Goal: Information Seeking & Learning: Learn about a topic

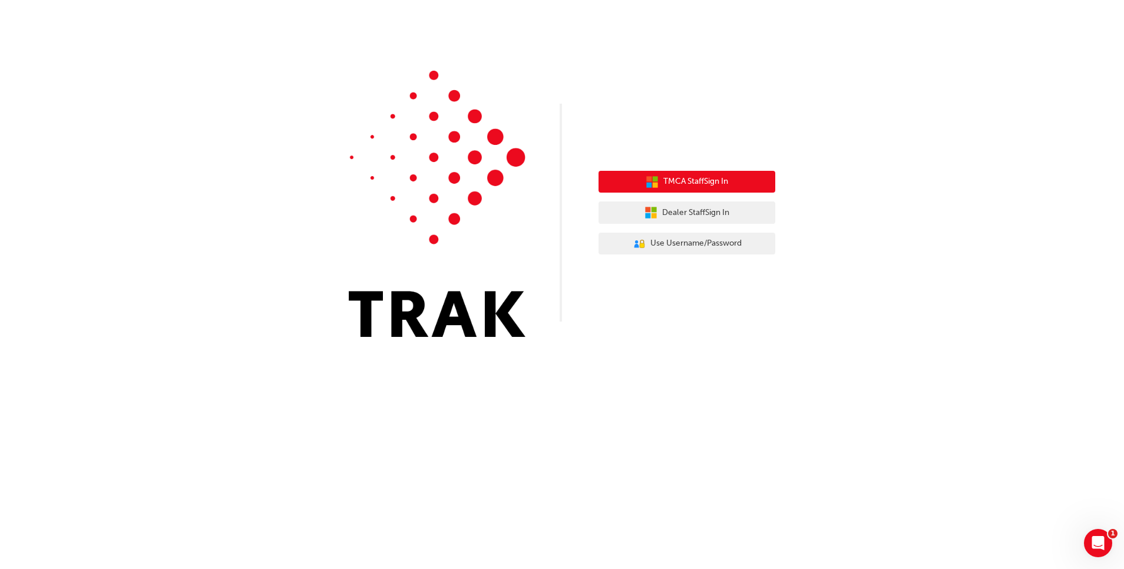
click at [659, 186] on button "TMCA Staff Sign In" at bounding box center [686, 182] width 177 height 22
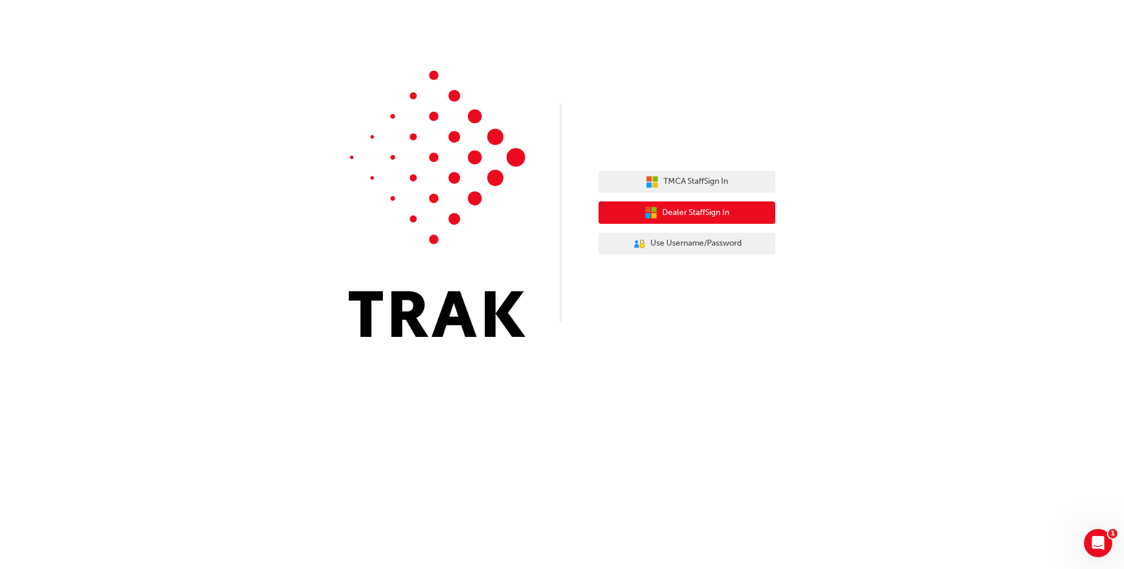
click at [680, 211] on span "Dealer Staff Sign In" at bounding box center [695, 213] width 67 height 14
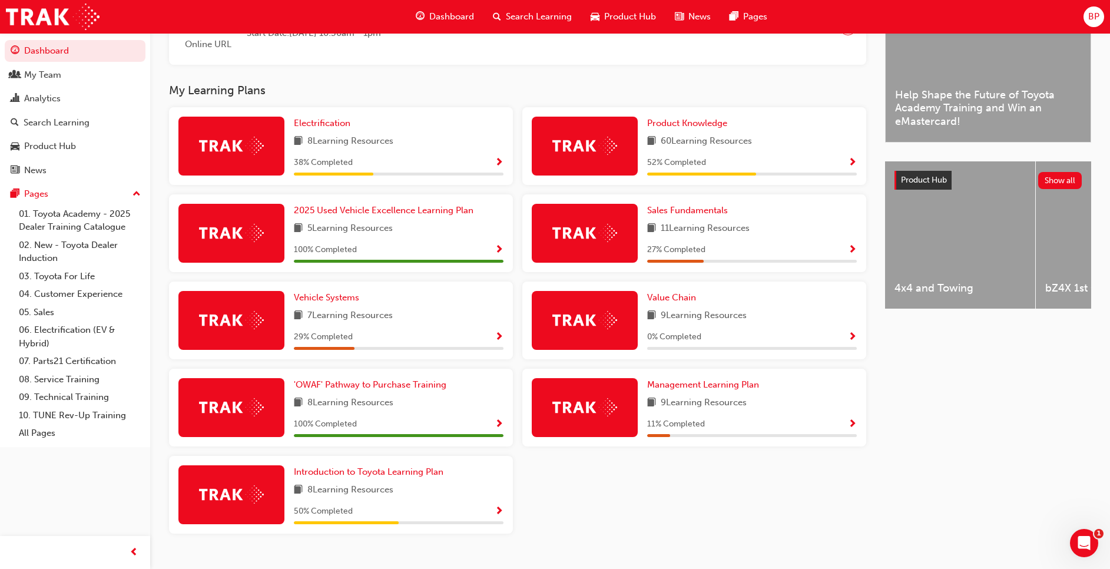
scroll to position [353, 0]
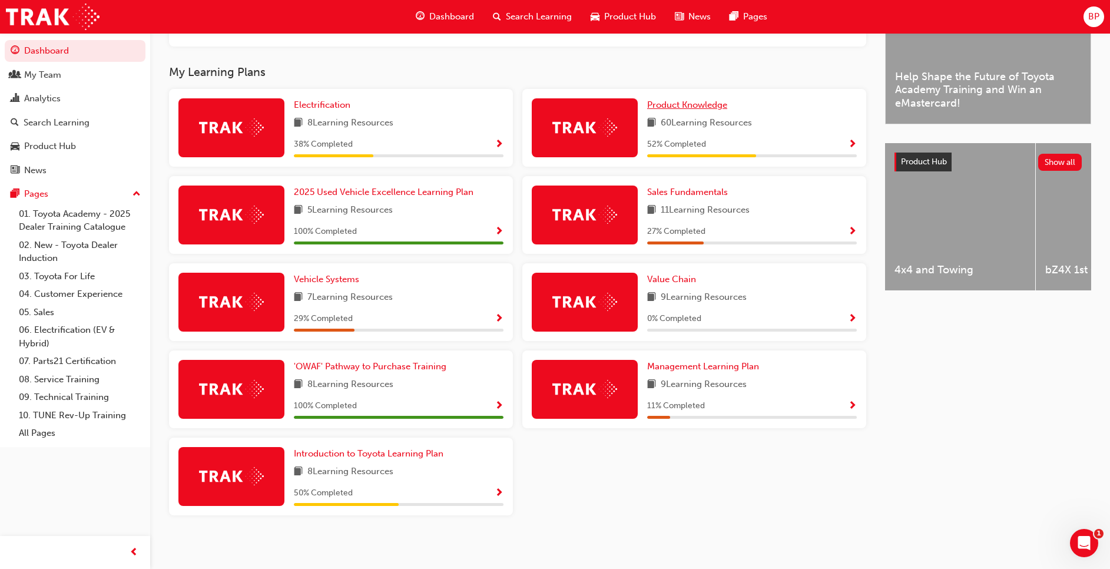
click at [706, 110] on span "Product Knowledge" at bounding box center [687, 105] width 80 height 11
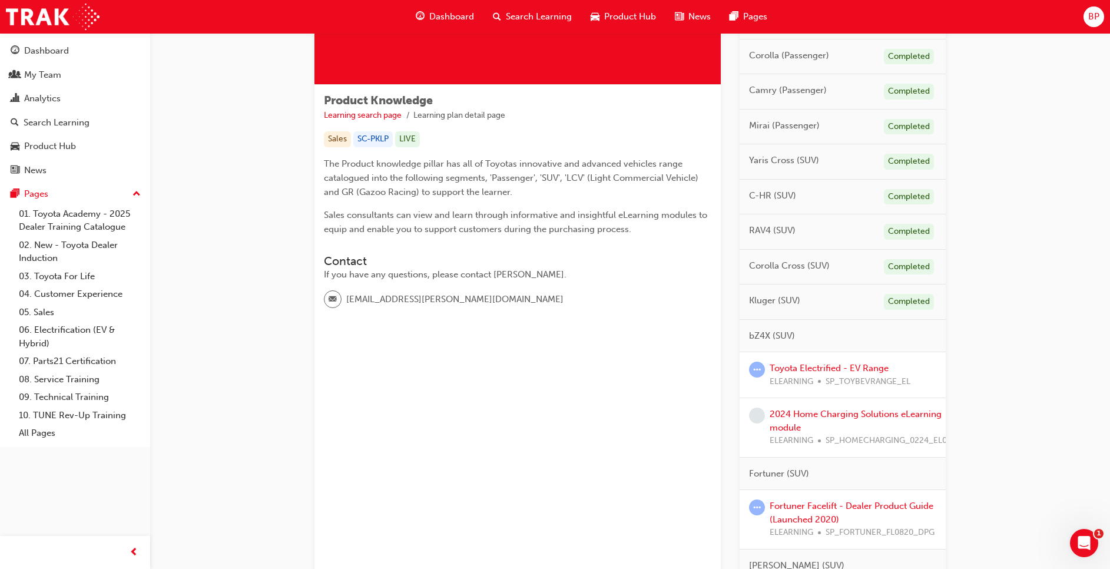
scroll to position [177, 0]
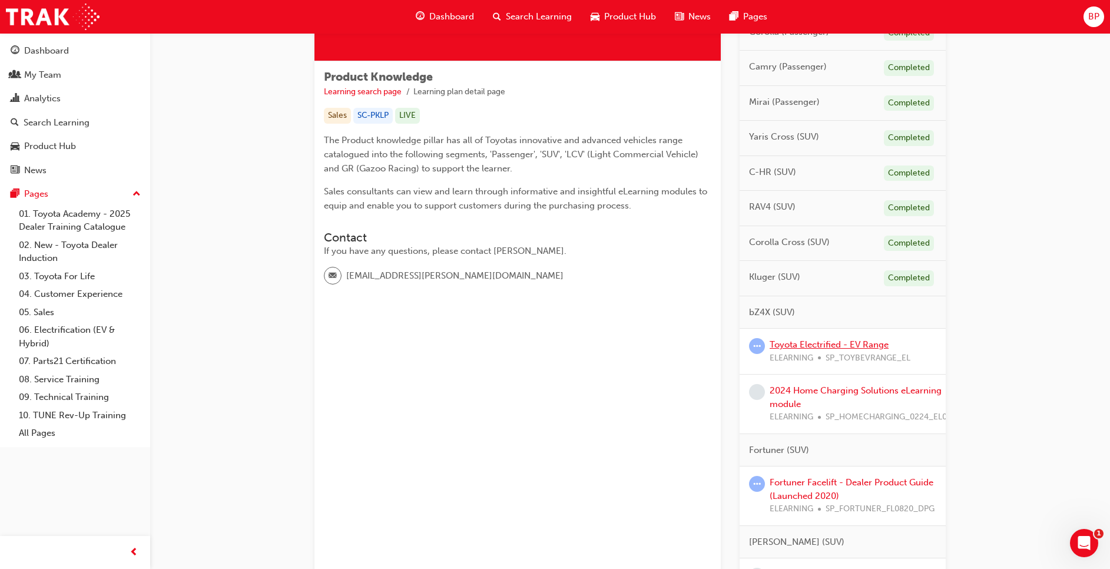
click at [829, 345] on link "Toyota Electrified - EV Range" at bounding box center [829, 344] width 119 height 11
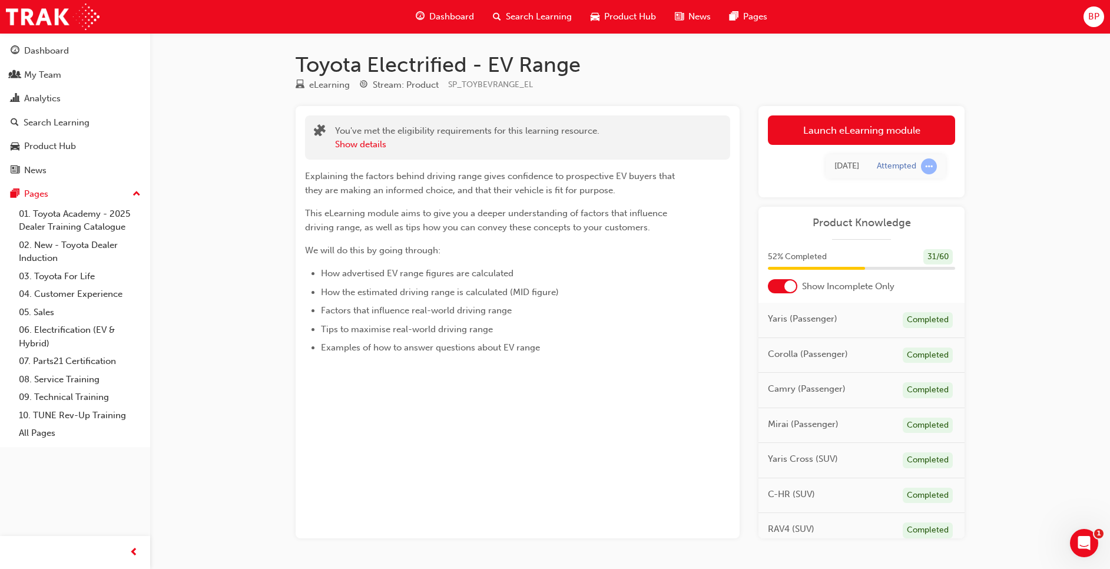
scroll to position [37, 0]
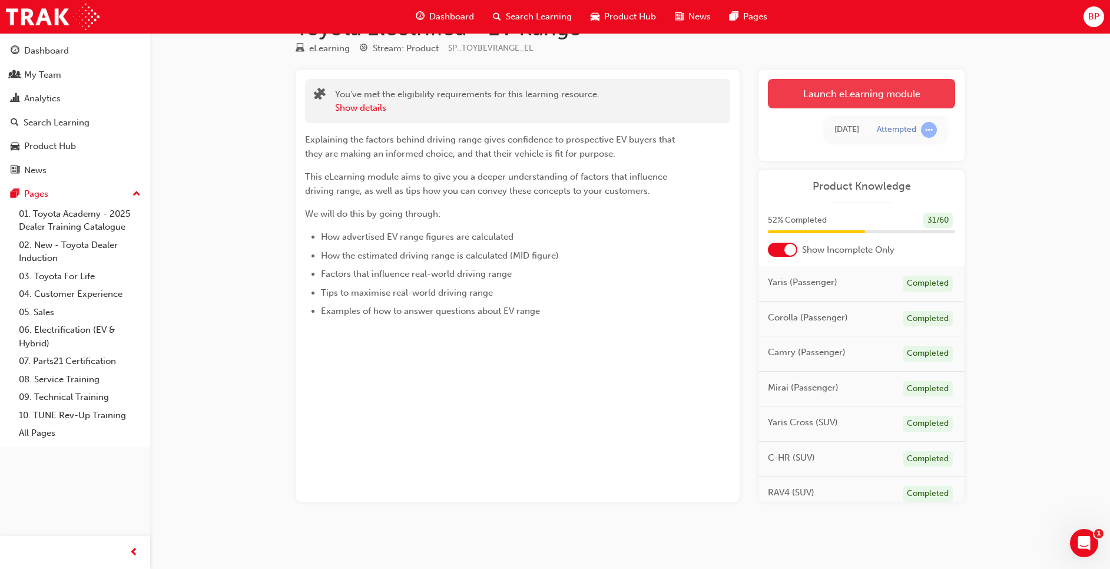
click at [856, 102] on link "Launch eLearning module" at bounding box center [861, 93] width 187 height 29
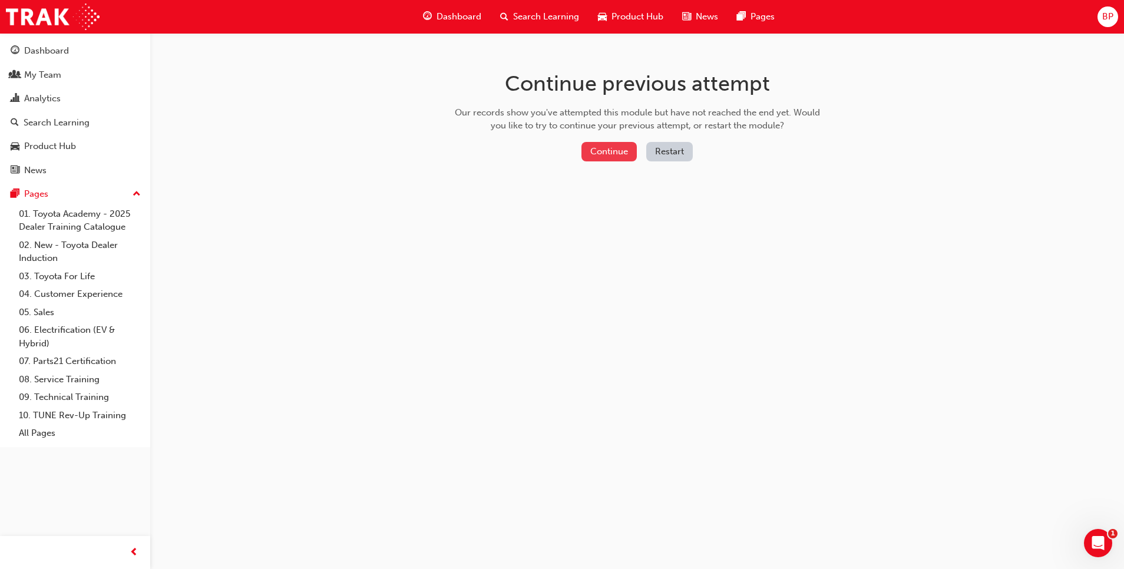
click at [611, 150] on button "Continue" at bounding box center [608, 151] width 55 height 19
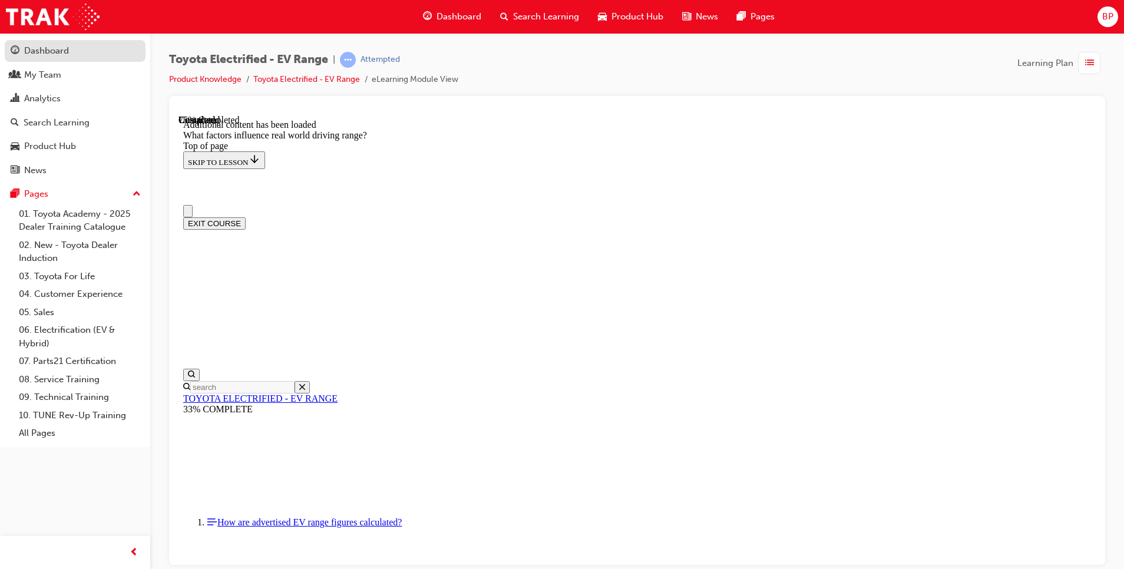
click at [41, 48] on div "Dashboard" at bounding box center [46, 51] width 45 height 14
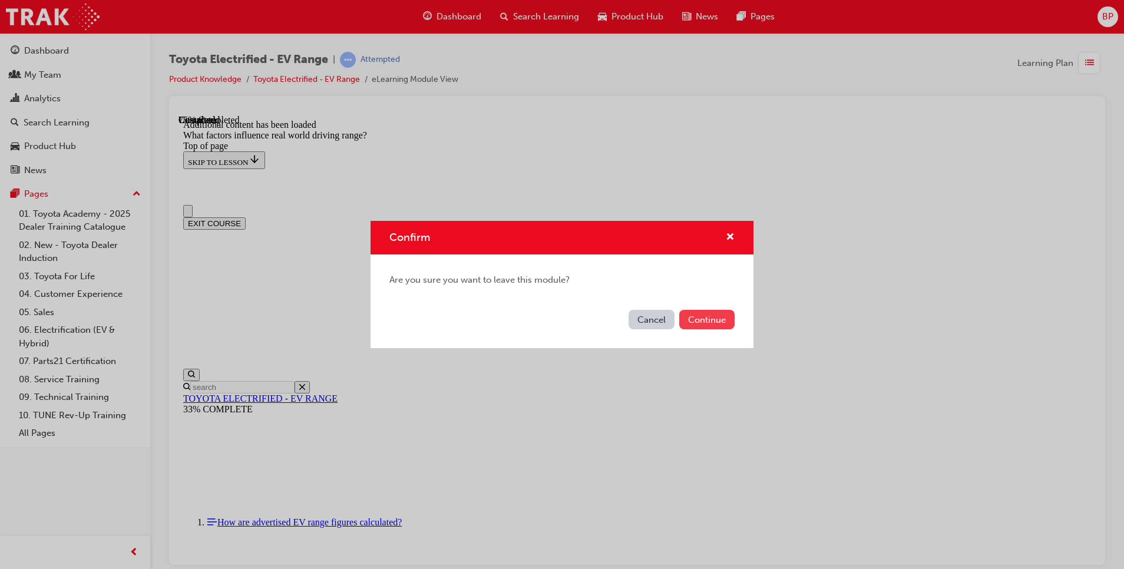
click at [699, 316] on button "Continue" at bounding box center [706, 319] width 55 height 19
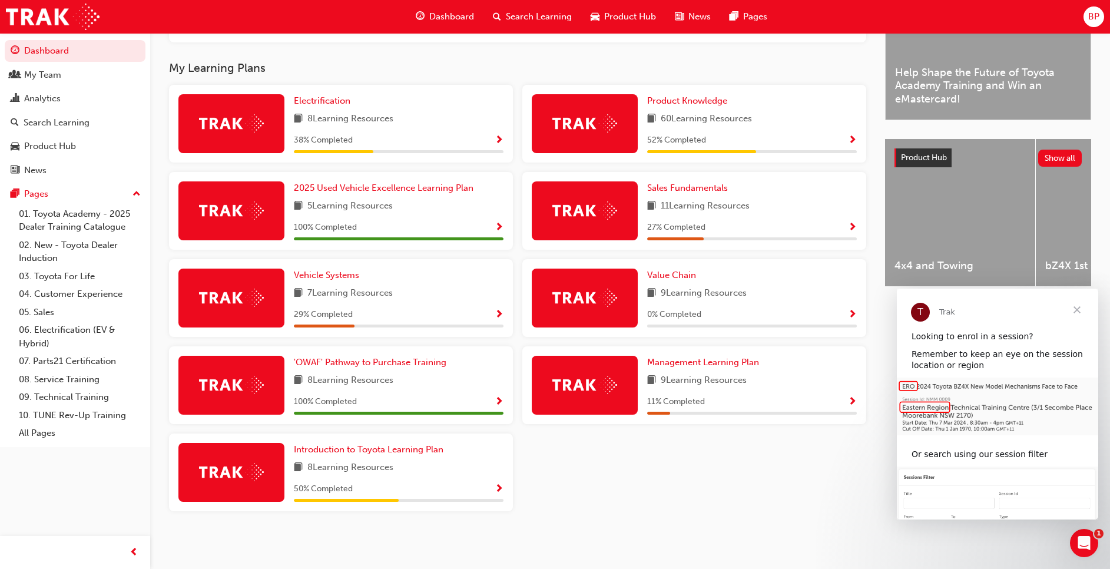
scroll to position [362, 0]
click at [688, 98] on span "Product Knowledge" at bounding box center [687, 100] width 80 height 11
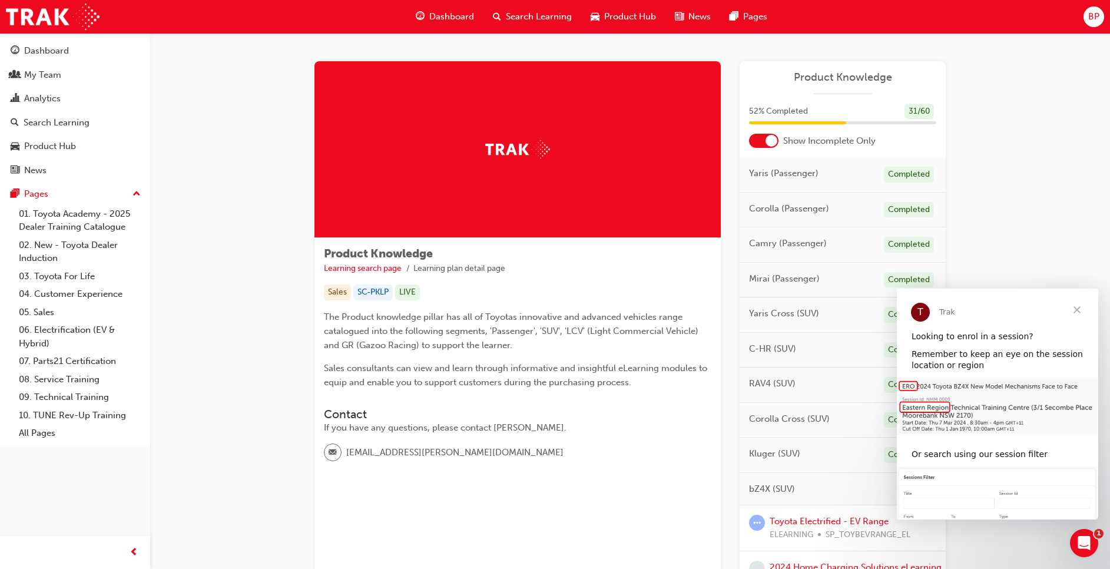
click at [1080, 313] on span "Close" at bounding box center [1077, 310] width 42 height 42
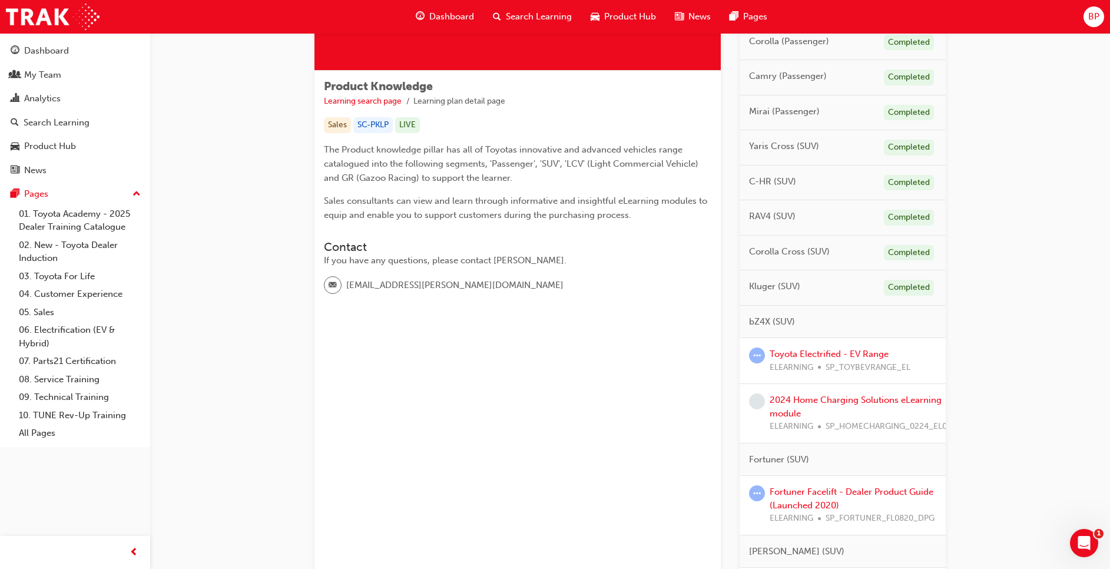
scroll to position [150, 0]
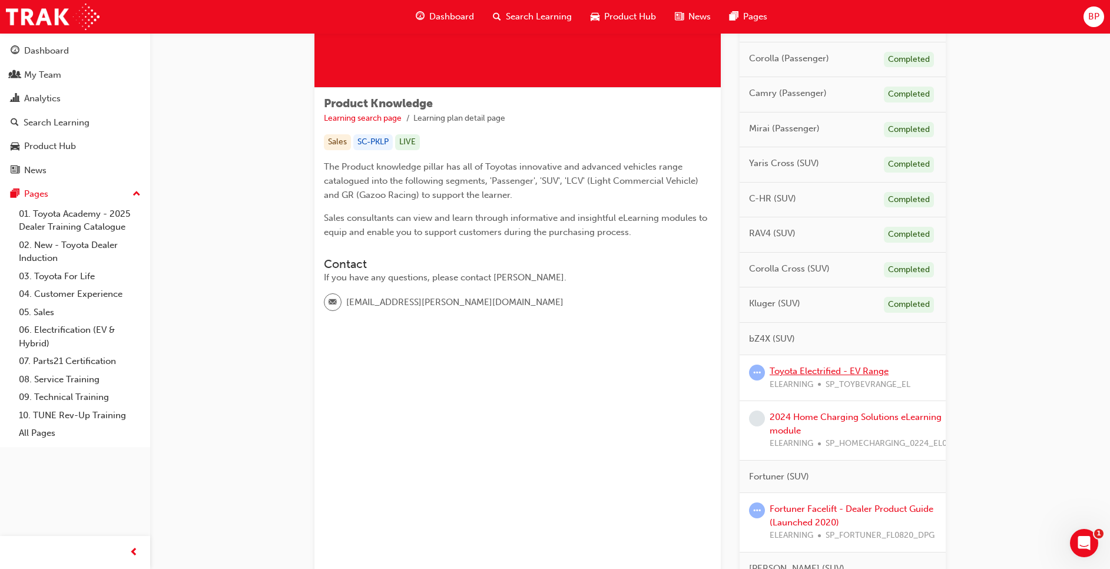
click at [832, 373] on link "Toyota Electrified - EV Range" at bounding box center [829, 371] width 119 height 11
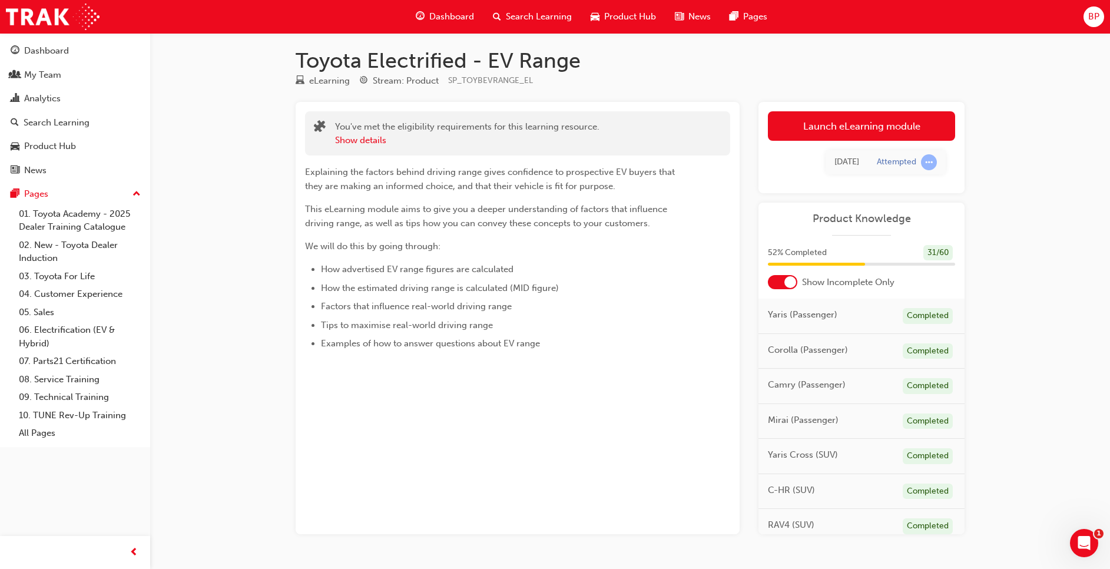
scroll to position [37, 0]
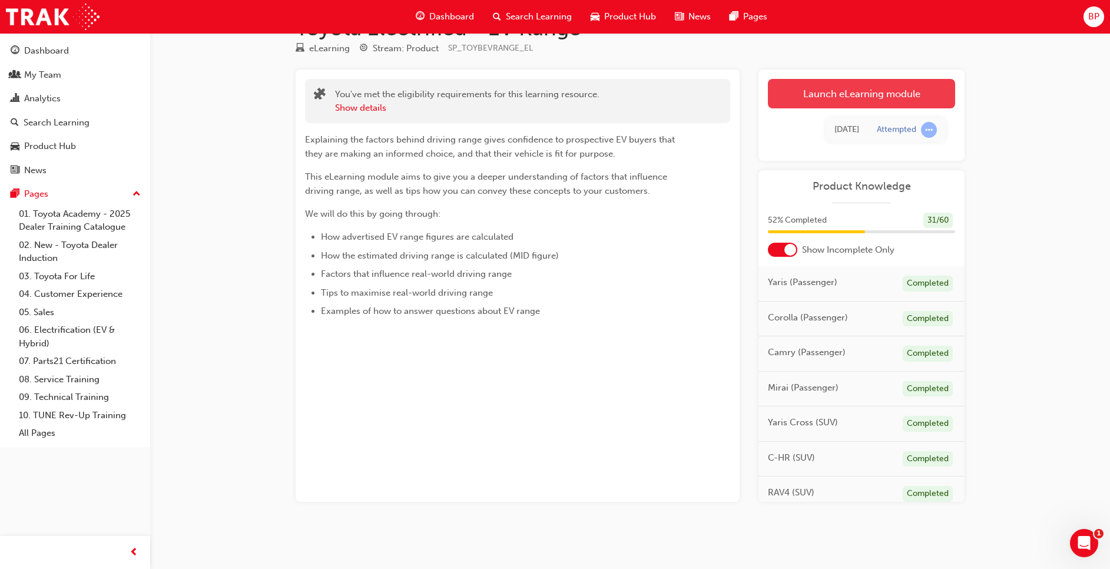
click at [818, 99] on link "Launch eLearning module" at bounding box center [861, 93] width 187 height 29
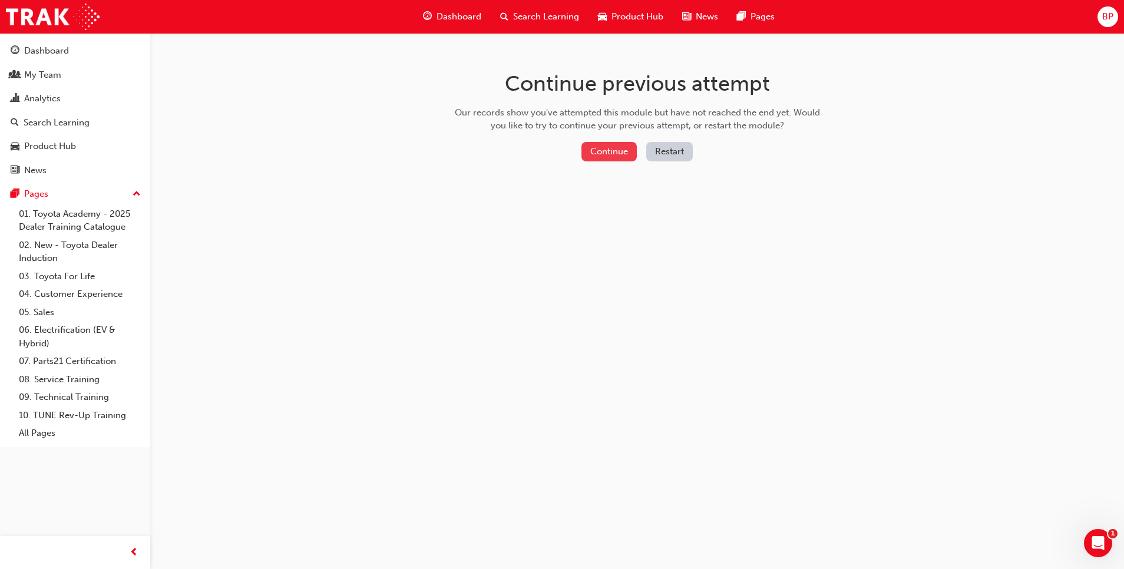
click at [597, 154] on button "Continue" at bounding box center [608, 151] width 55 height 19
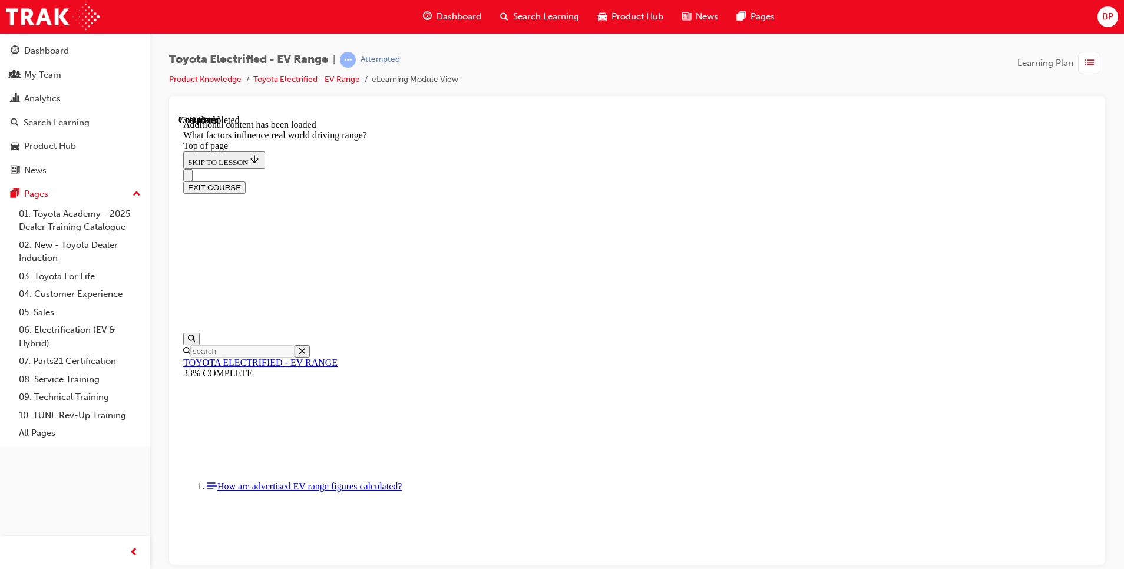
scroll to position [125, 0]
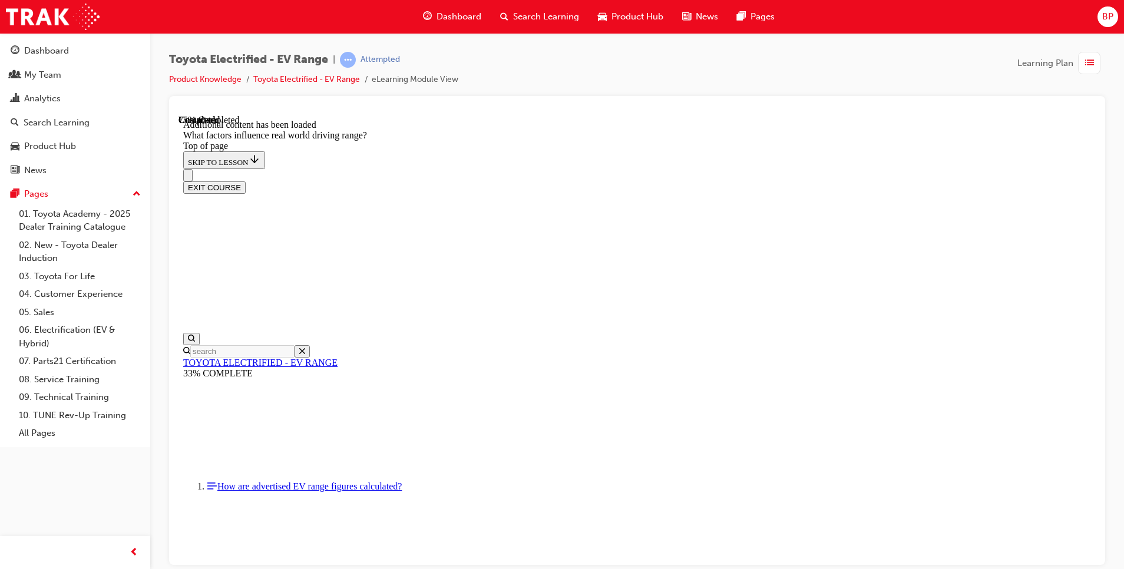
drag, startPoint x: 717, startPoint y: 354, endPoint x: 567, endPoint y: 505, distance: 213.2
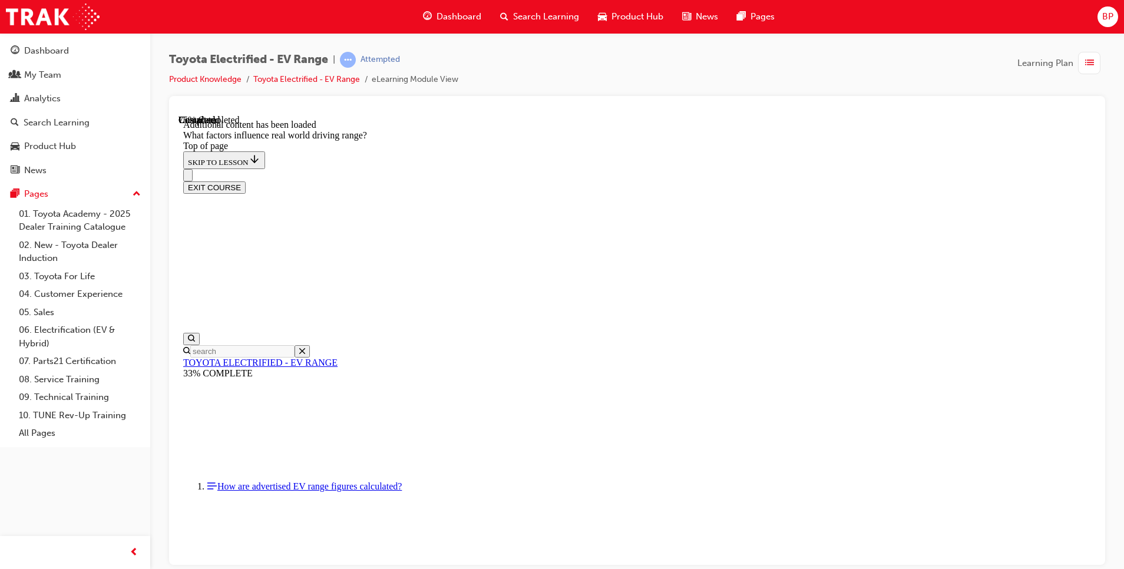
drag, startPoint x: 700, startPoint y: 336, endPoint x: 846, endPoint y: 481, distance: 204.9
drag, startPoint x: 733, startPoint y: 351, endPoint x: 562, endPoint y: 534, distance: 250.4
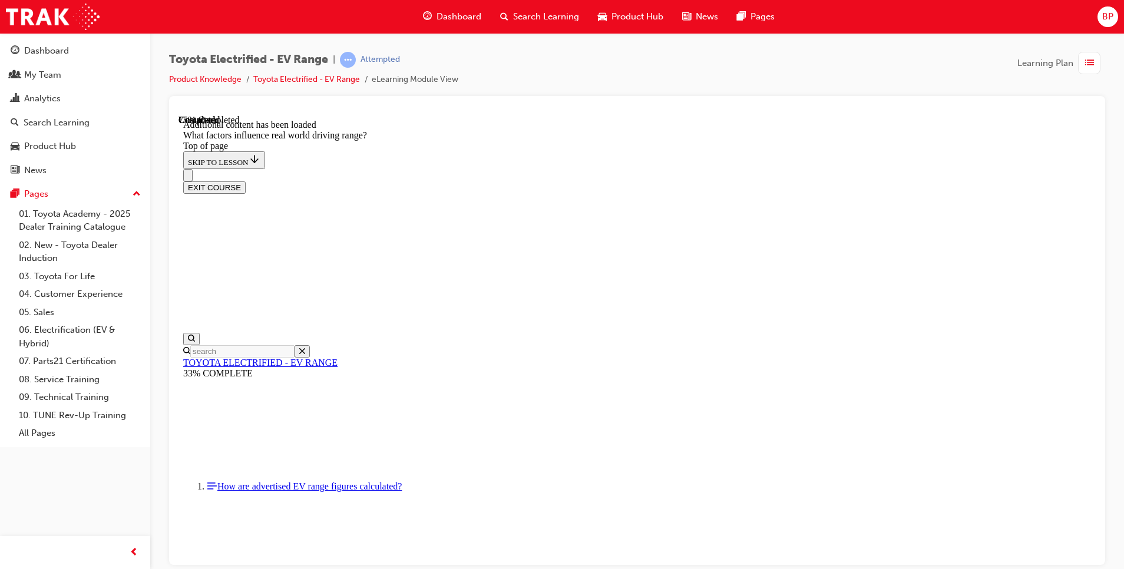
drag, startPoint x: 730, startPoint y: 343, endPoint x: 874, endPoint y: 490, distance: 206.1
drag, startPoint x: 670, startPoint y: 316, endPoint x: 491, endPoint y: 476, distance: 239.8
drag, startPoint x: 733, startPoint y: 309, endPoint x: 895, endPoint y: 486, distance: 239.7
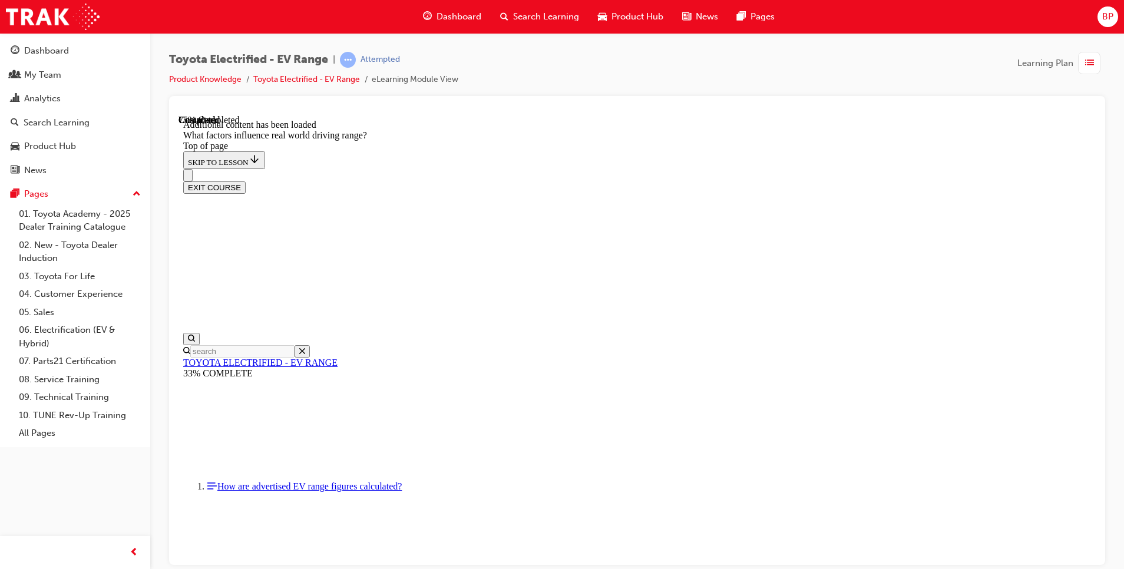
drag, startPoint x: 736, startPoint y: 336, endPoint x: 566, endPoint y: 490, distance: 228.9
drag, startPoint x: 719, startPoint y: 342, endPoint x: 856, endPoint y: 484, distance: 197.8
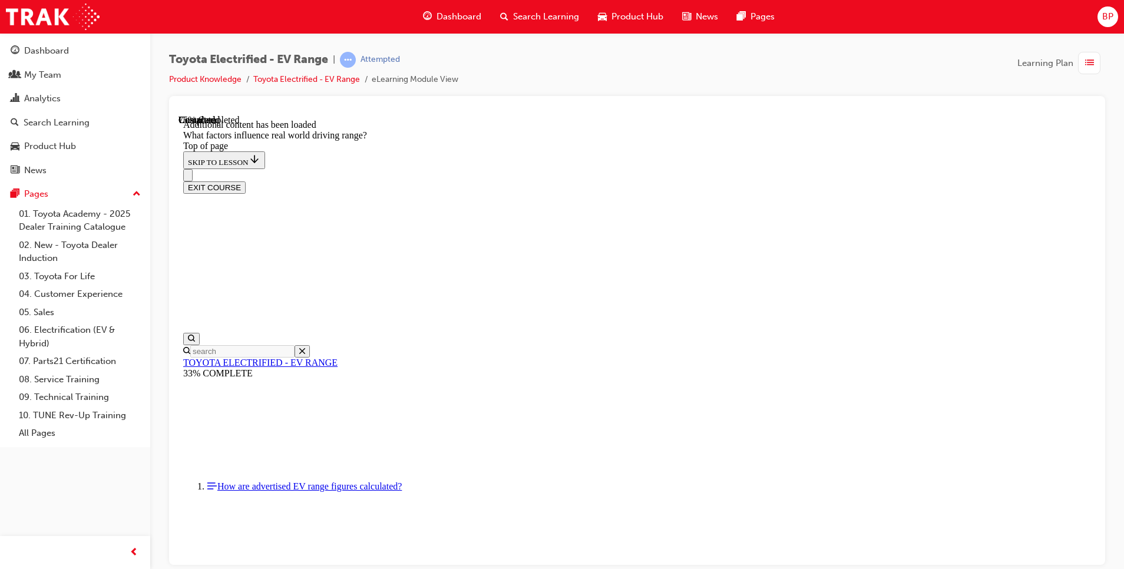
drag, startPoint x: 723, startPoint y: 356, endPoint x: 585, endPoint y: 528, distance: 220.4
drag, startPoint x: 722, startPoint y: 301, endPoint x: 883, endPoint y: 457, distance: 224.1
drag, startPoint x: 730, startPoint y: 355, endPoint x: 586, endPoint y: 521, distance: 219.6
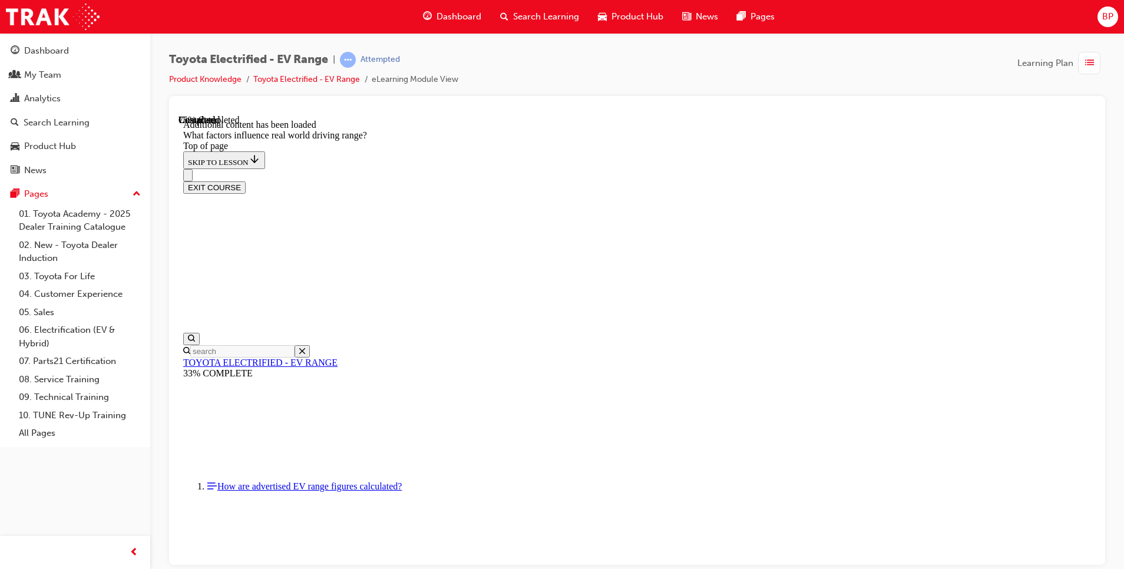
drag, startPoint x: 734, startPoint y: 335, endPoint x: 882, endPoint y: 489, distance: 214.1
drag, startPoint x: 718, startPoint y: 355, endPoint x: 532, endPoint y: 516, distance: 245.9
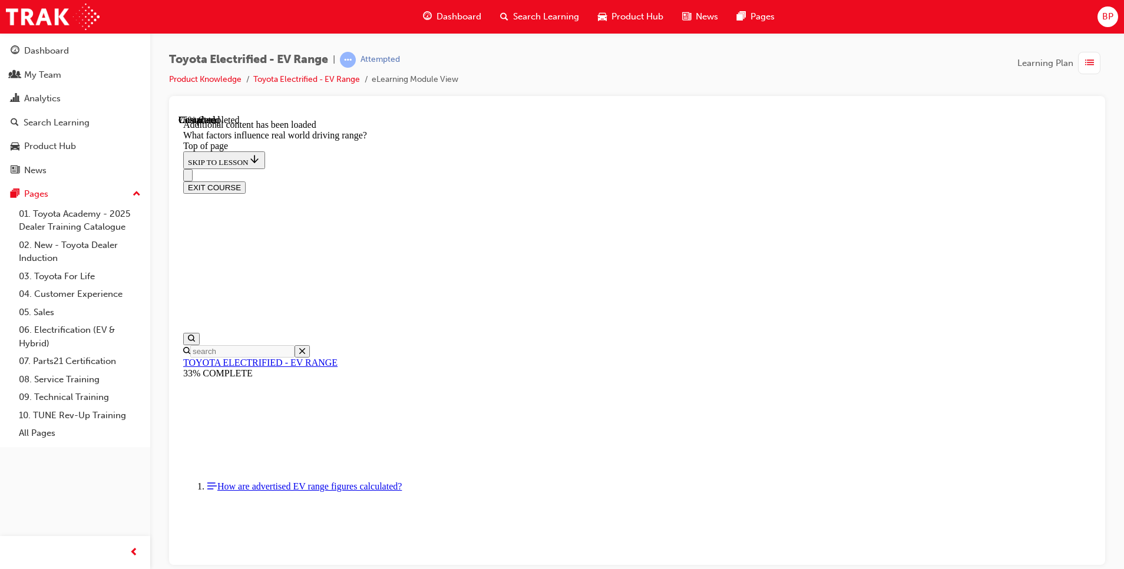
drag, startPoint x: 711, startPoint y: 327, endPoint x: 883, endPoint y: 469, distance: 223.4
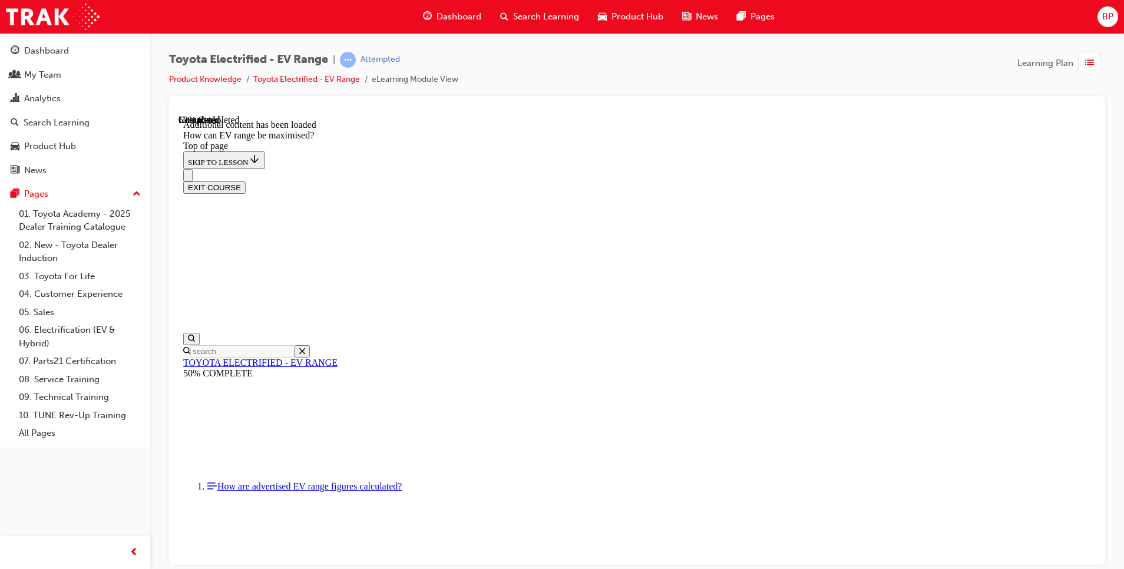
scroll to position [743, 0]
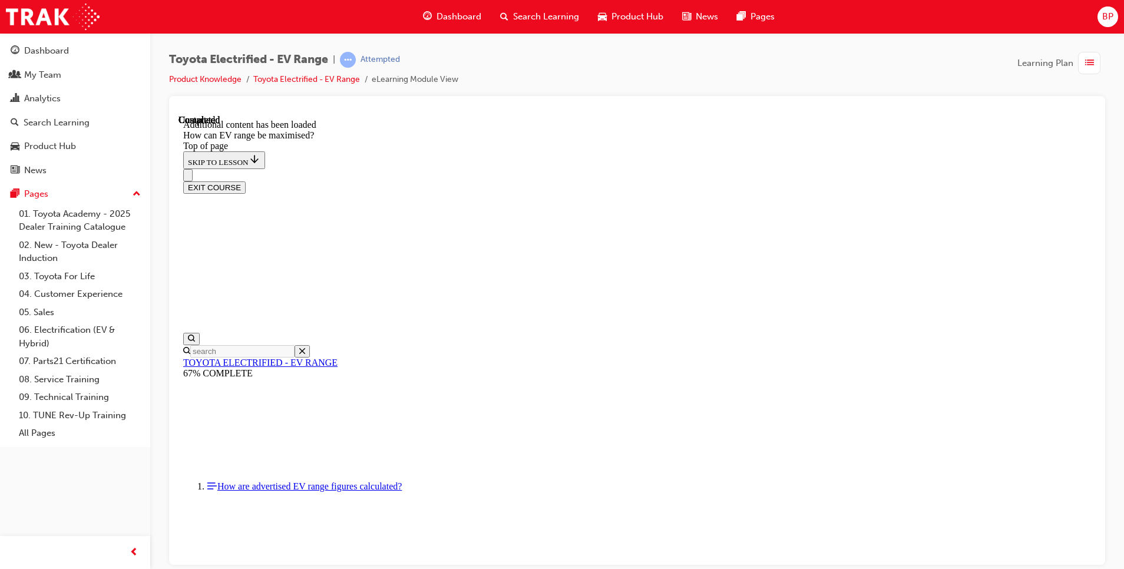
scroll to position [1476, 0]
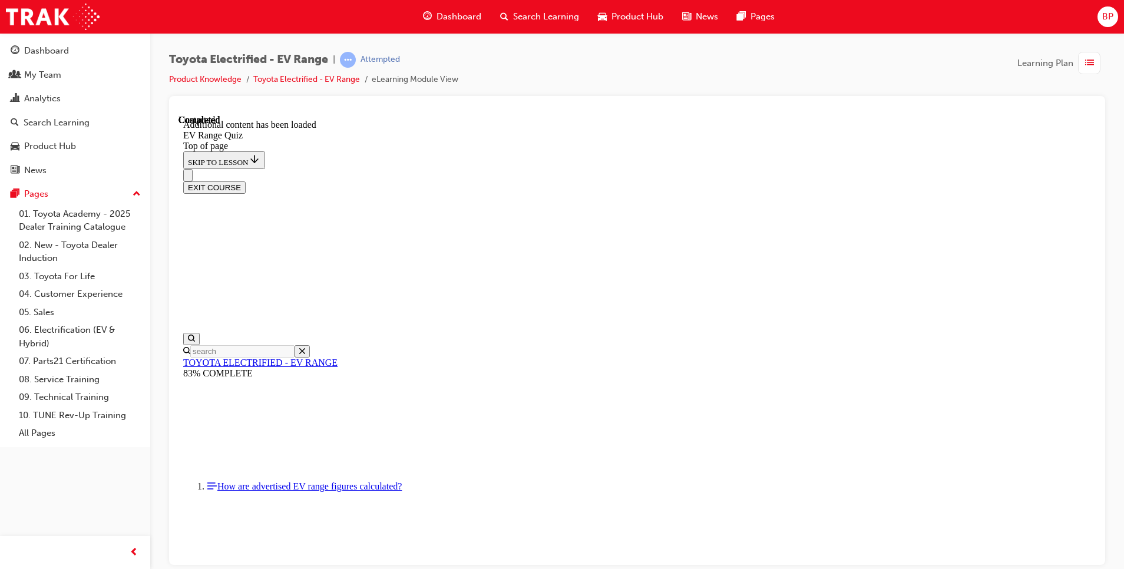
scroll to position [36, 0]
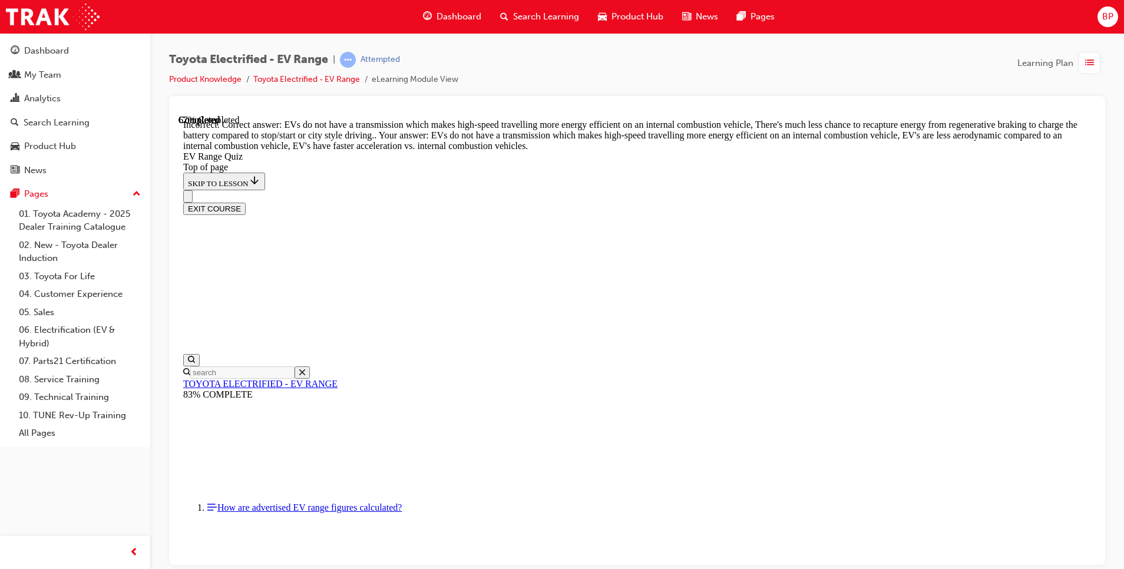
scroll to position [260, 0]
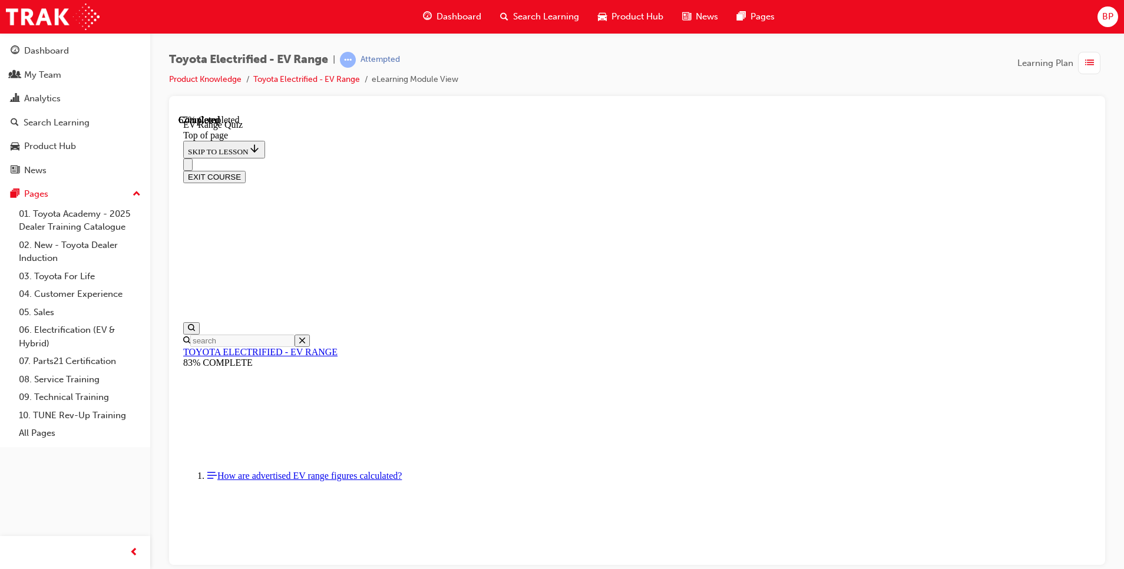
scroll to position [124, 0]
drag, startPoint x: 537, startPoint y: 366, endPoint x: 538, endPoint y: 380, distance: 13.6
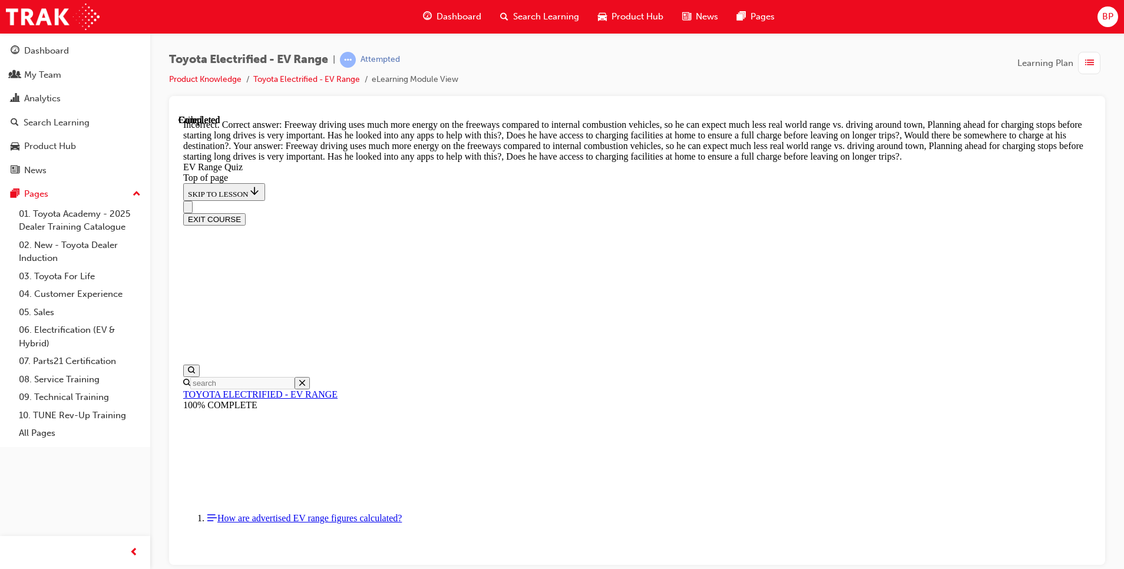
scroll to position [312, 0]
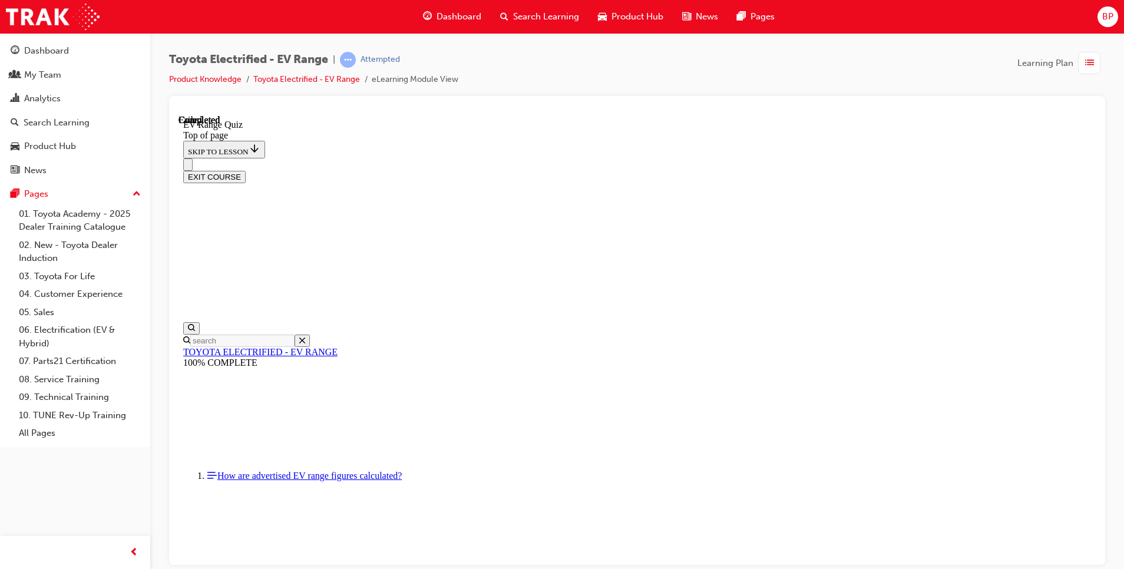
scroll to position [154, 0]
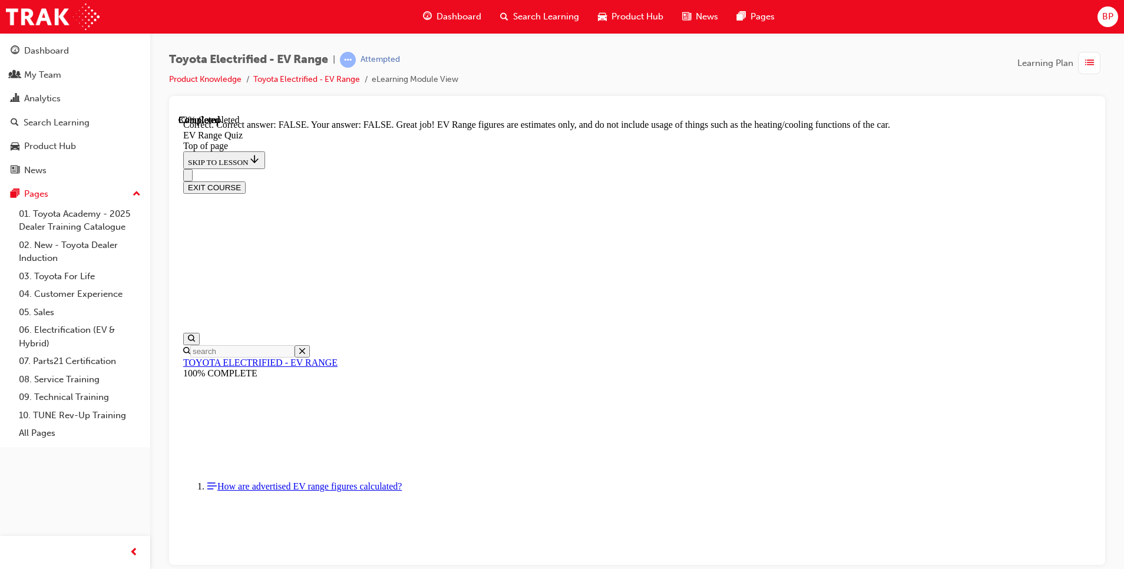
scroll to position [183, 0]
drag, startPoint x: 539, startPoint y: 383, endPoint x: 549, endPoint y: 393, distance: 14.6
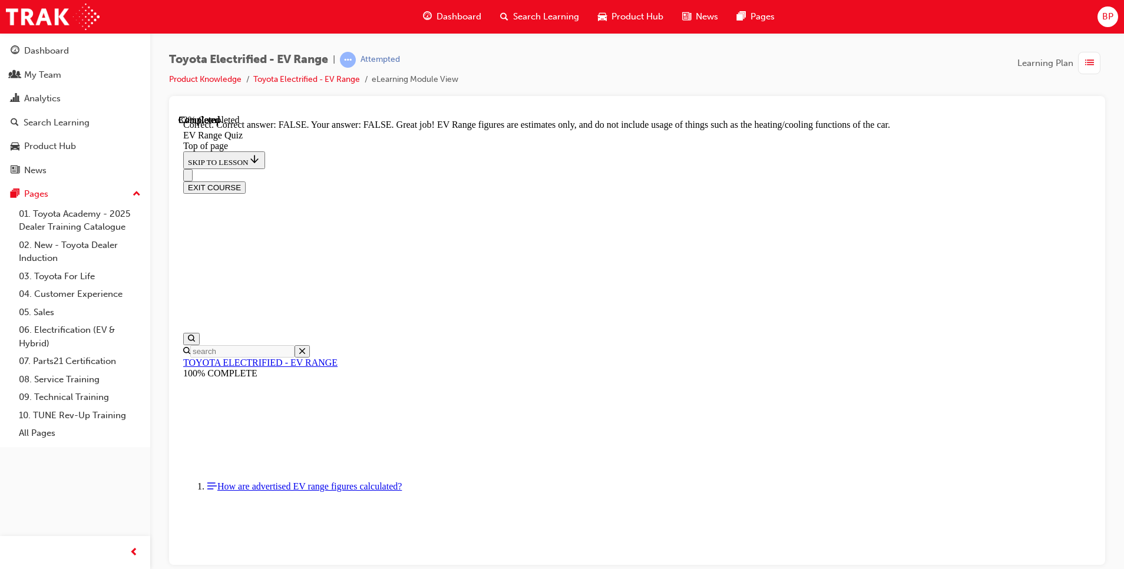
scroll to position [213, 0]
drag, startPoint x: 695, startPoint y: 463, endPoint x: 703, endPoint y: 471, distance: 10.8
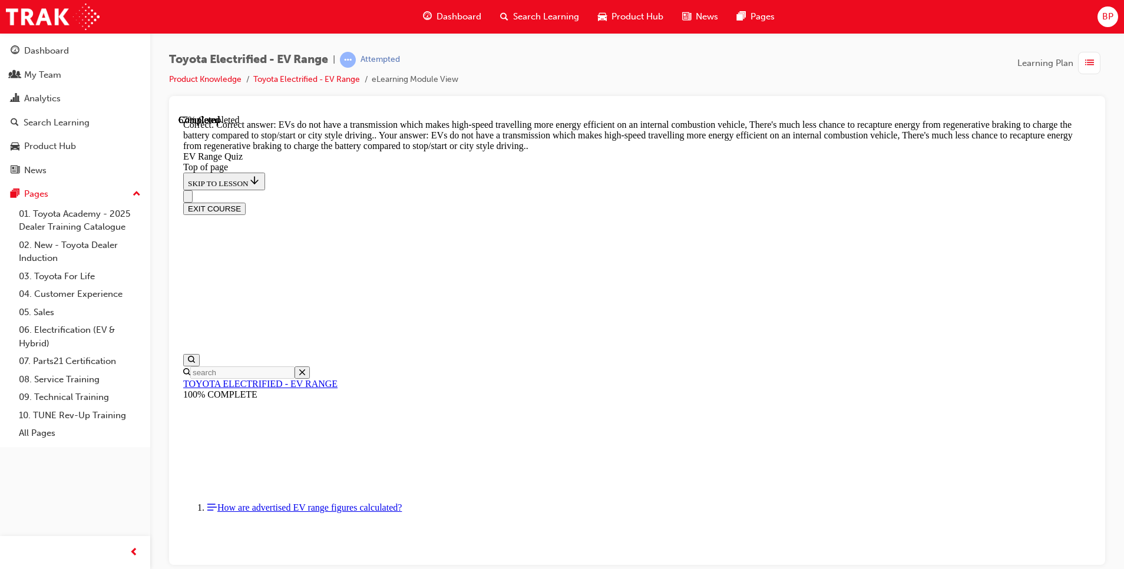
scroll to position [260, 0]
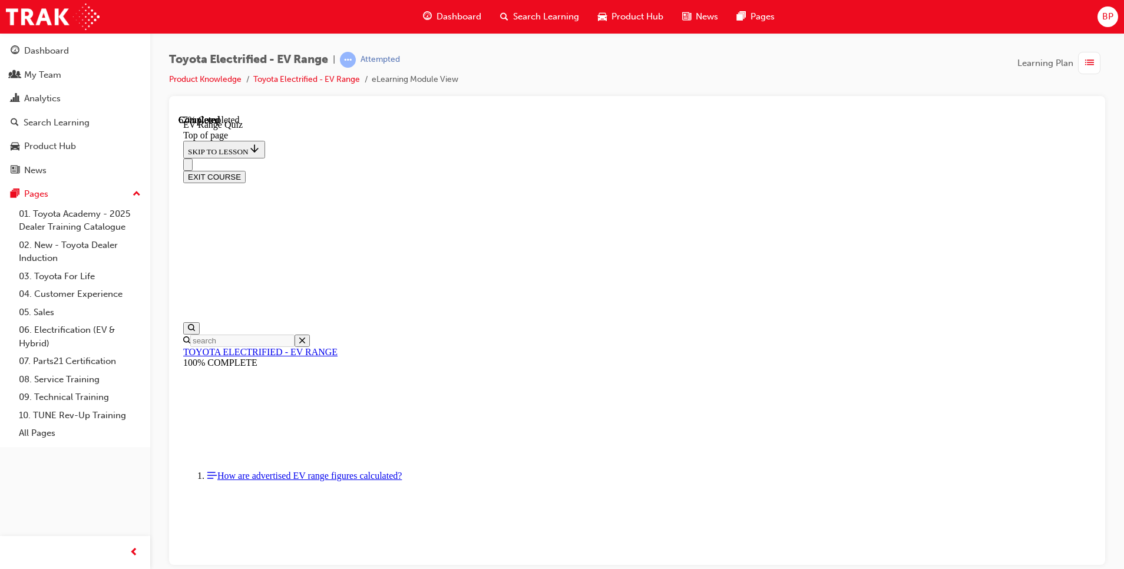
scroll to position [95, 0]
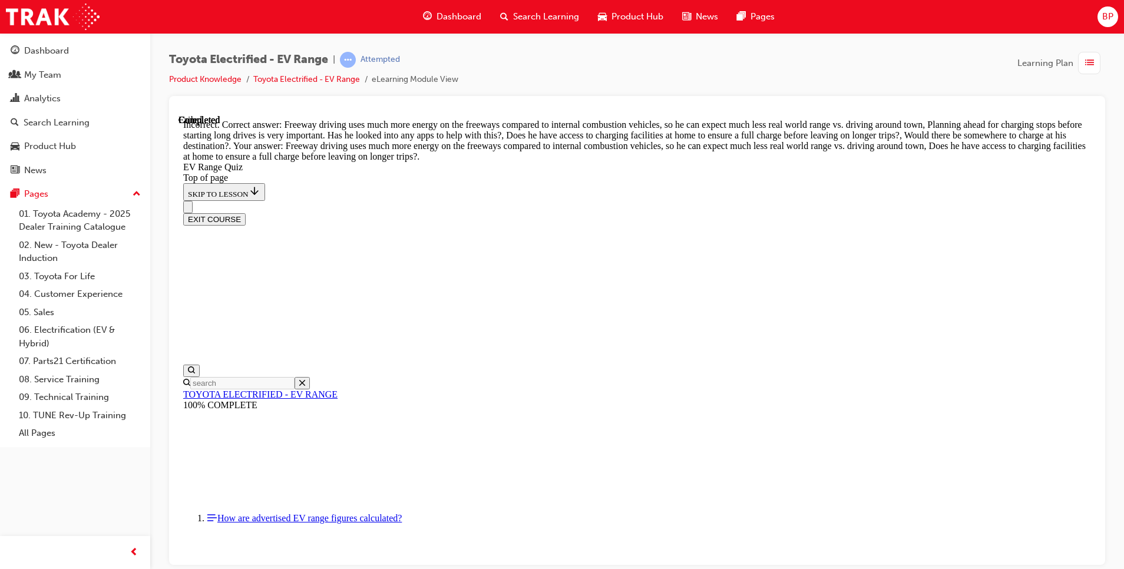
scroll to position [224, 0]
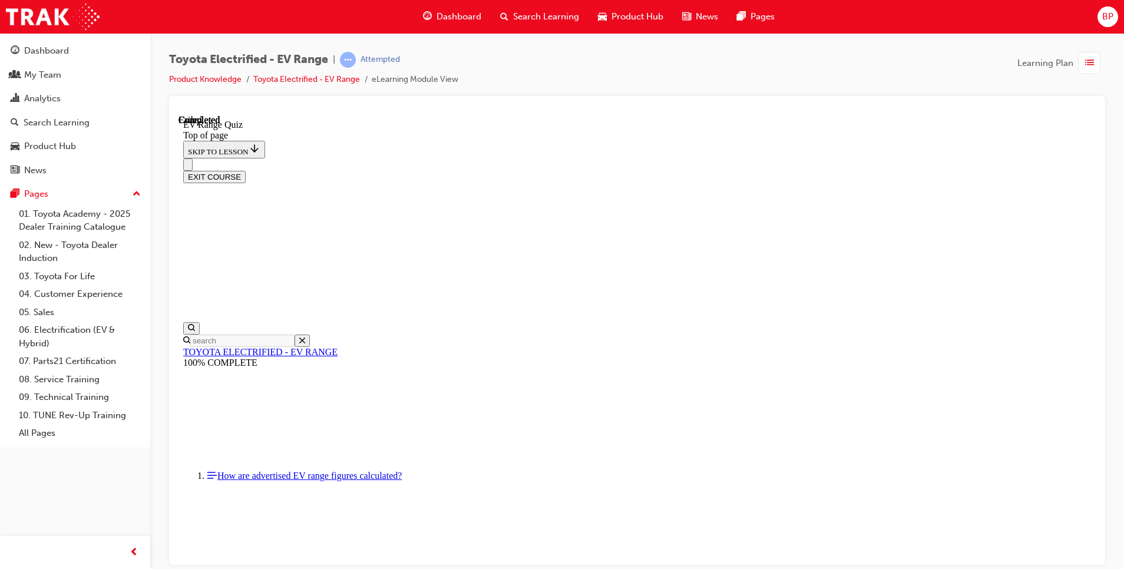
scroll to position [154, 0]
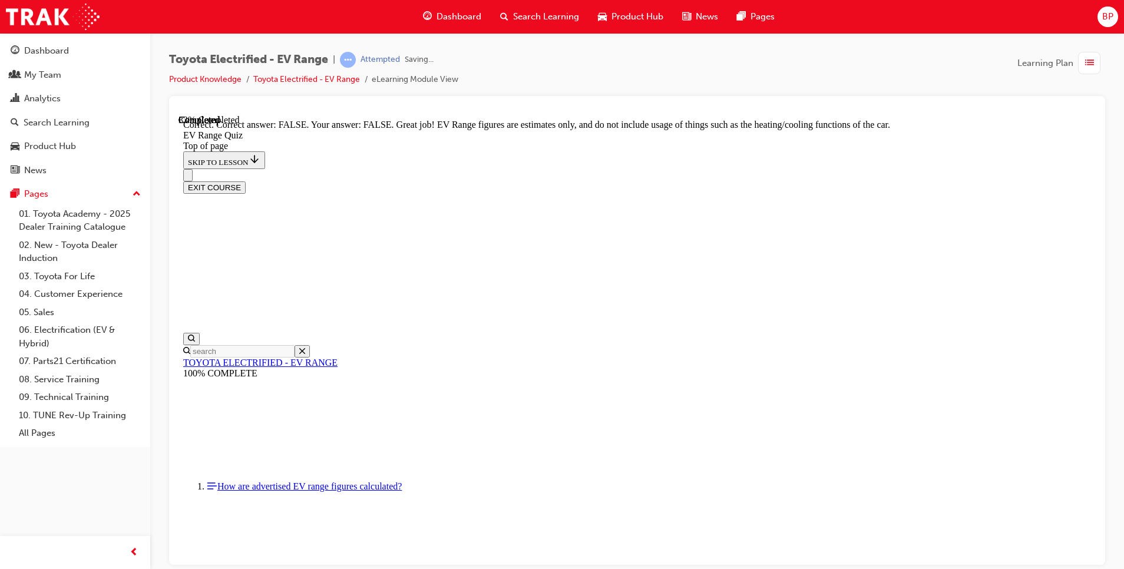
scroll to position [183, 0]
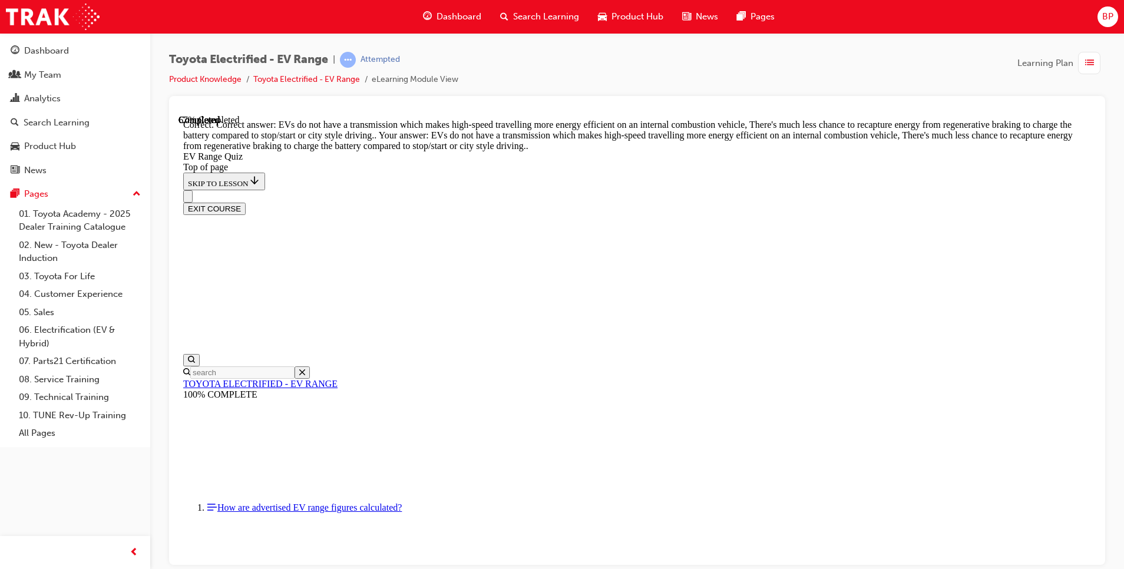
scroll to position [260, 0]
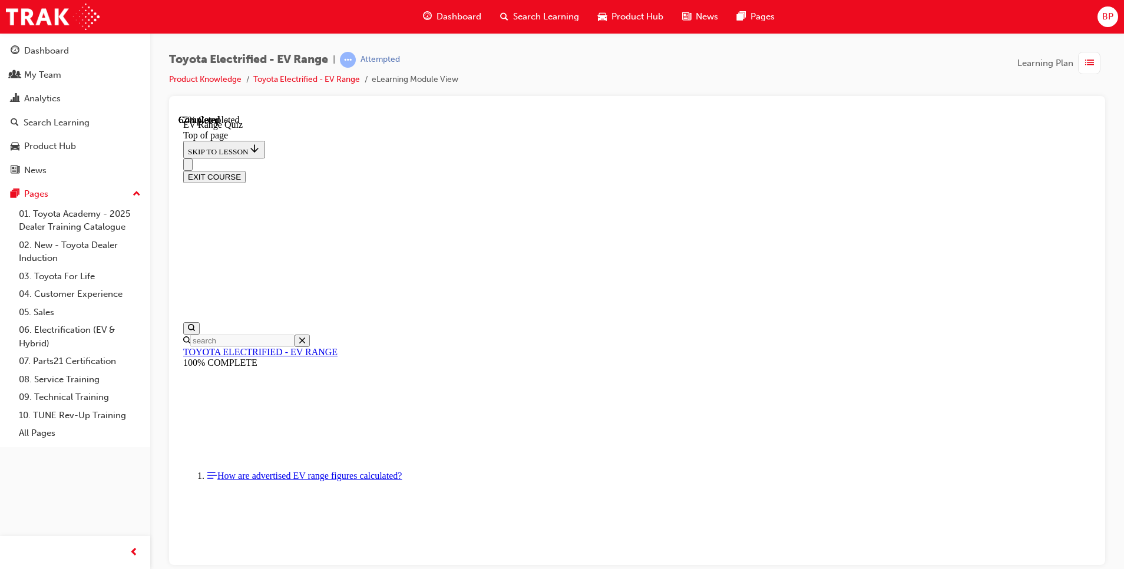
scroll to position [36, 0]
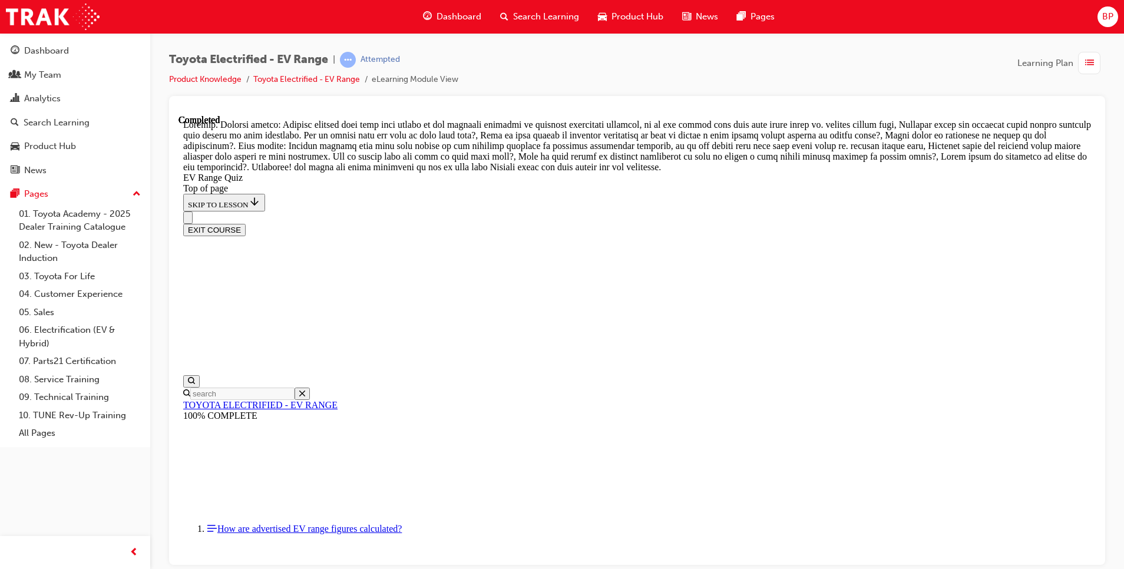
scroll to position [385, 0]
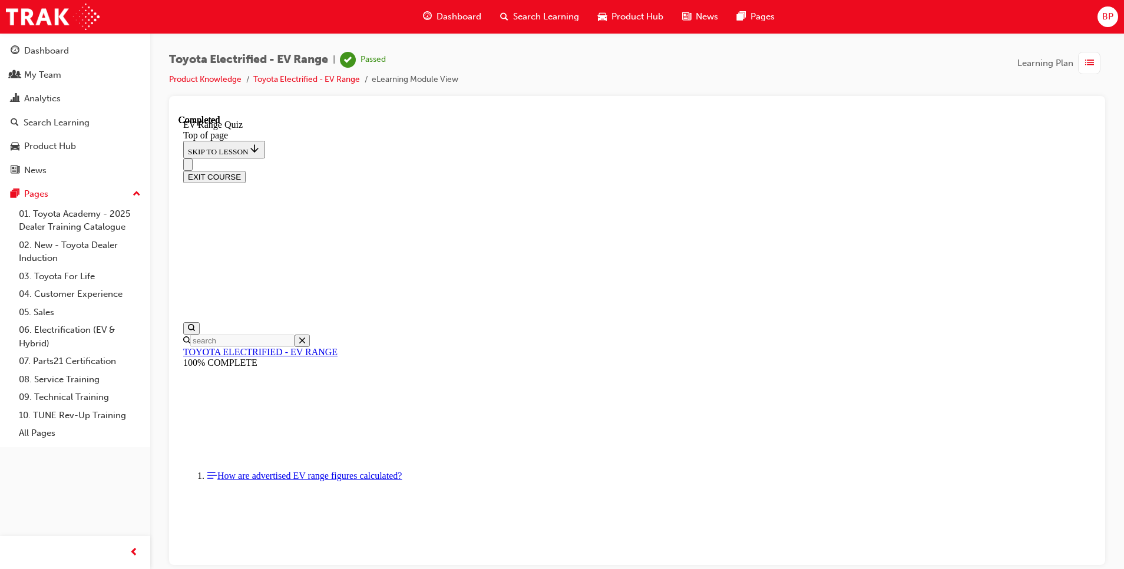
scroll to position [154, 0]
click at [40, 47] on div "Dashboard" at bounding box center [46, 51] width 45 height 14
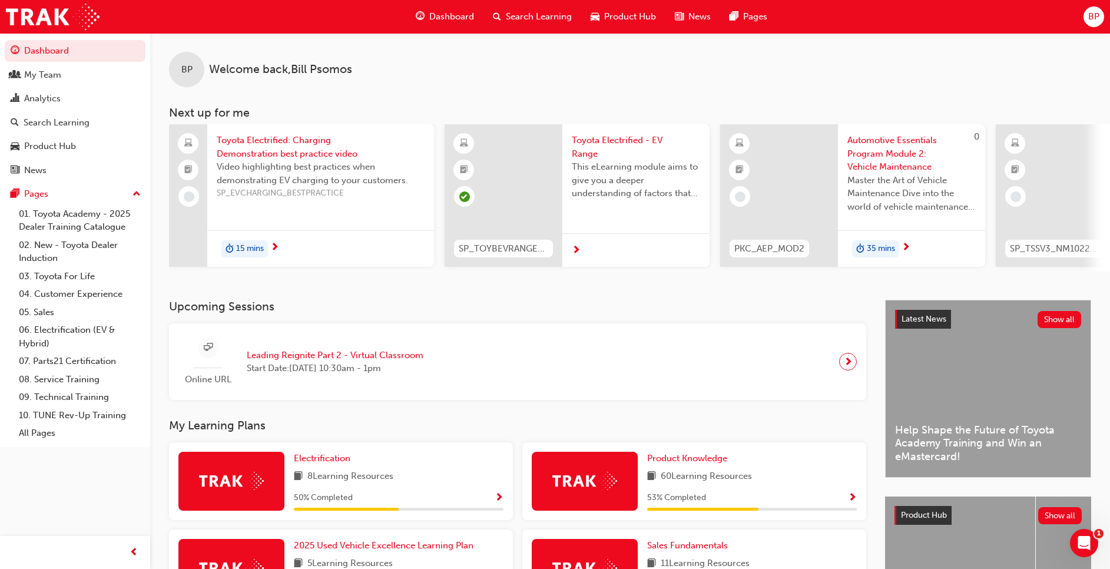
click at [365, 465] on div "Electrification" at bounding box center [399, 459] width 210 height 14
click at [313, 463] on span "Electrification" at bounding box center [322, 458] width 57 height 11
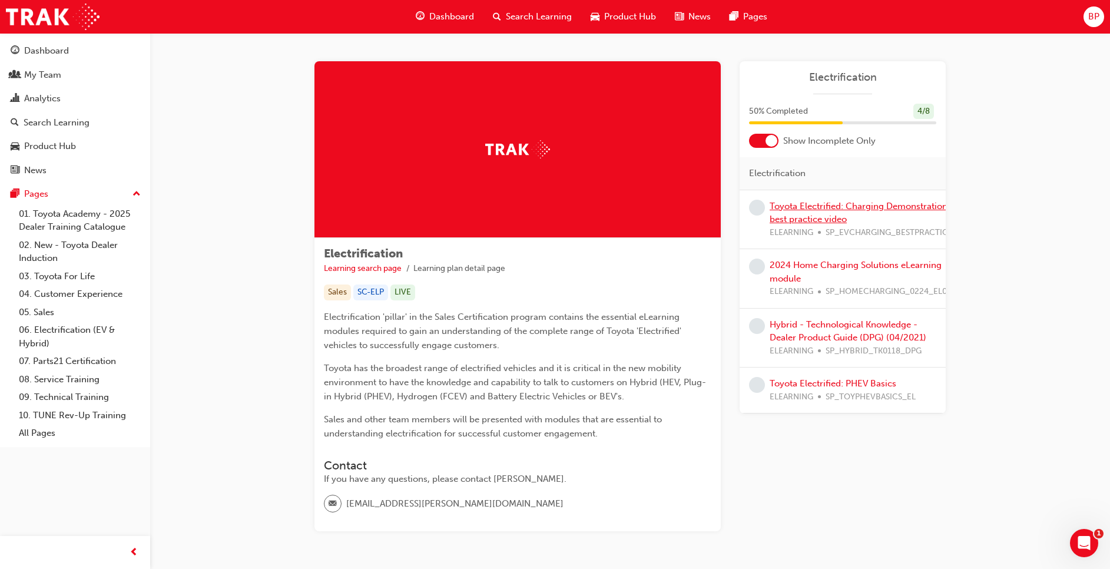
click at [793, 206] on link "Toyota Electrified: Charging Demonstration best practice video" at bounding box center [859, 213] width 178 height 24
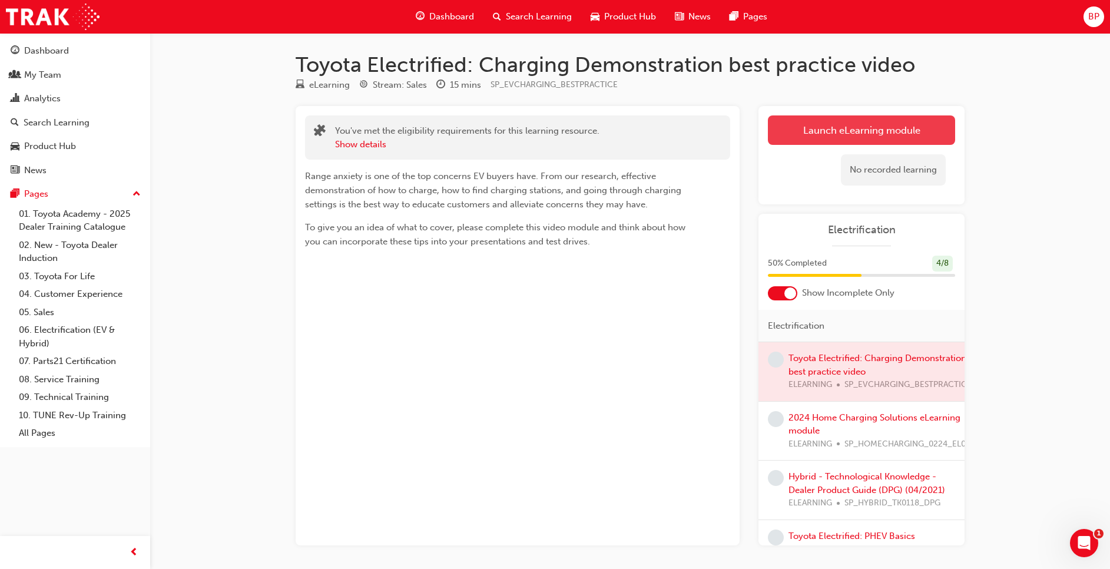
click at [804, 129] on link "Launch eLearning module" at bounding box center [861, 129] width 187 height 29
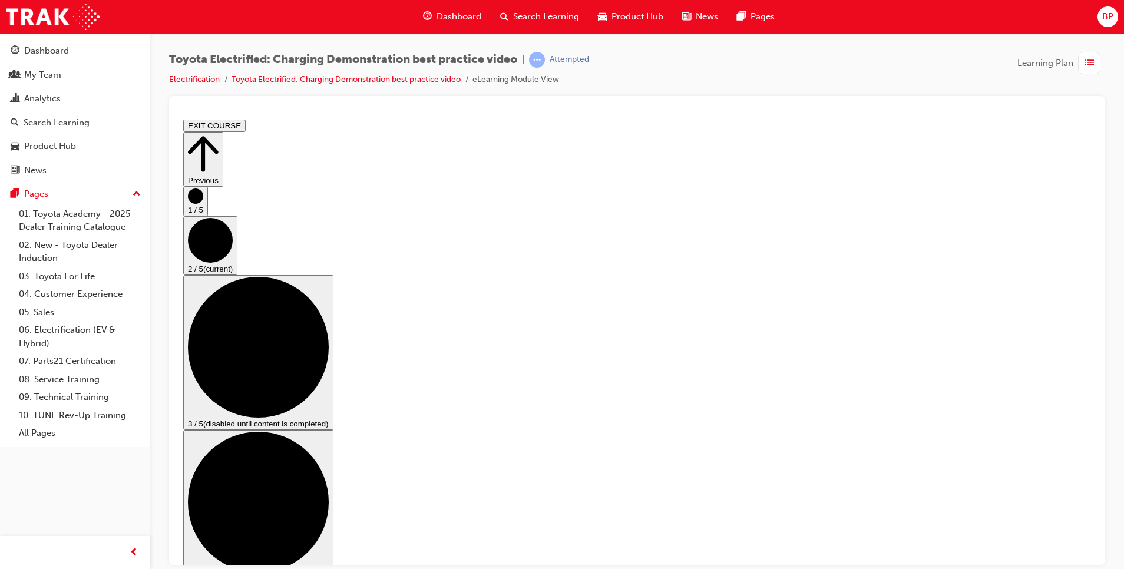
drag, startPoint x: 660, startPoint y: 549, endPoint x: 658, endPoint y: 544, distance: 6.1
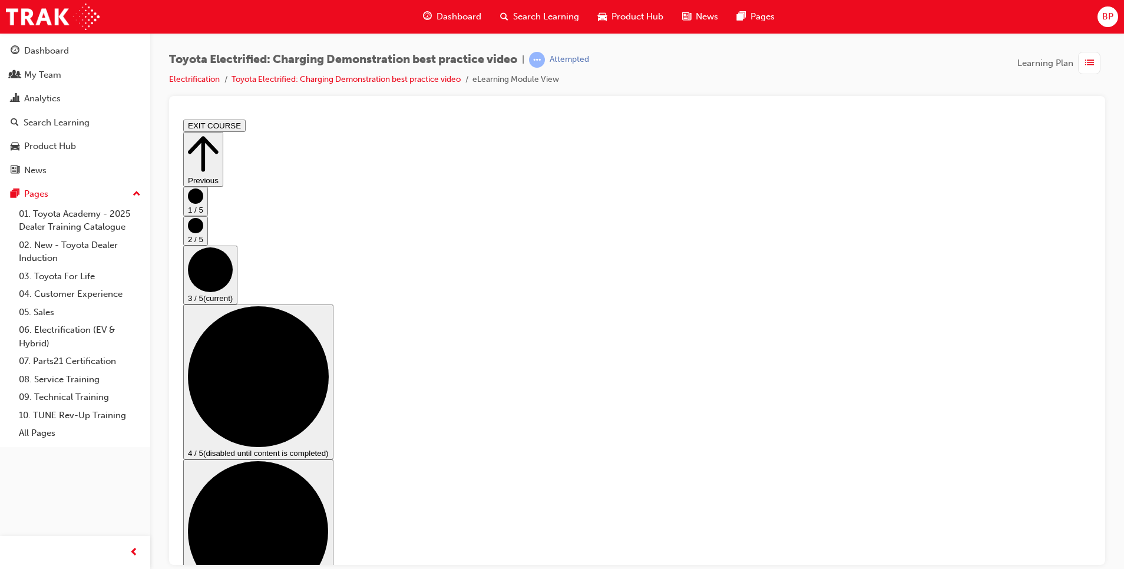
scroll to position [52, 0]
checkbox input "true"
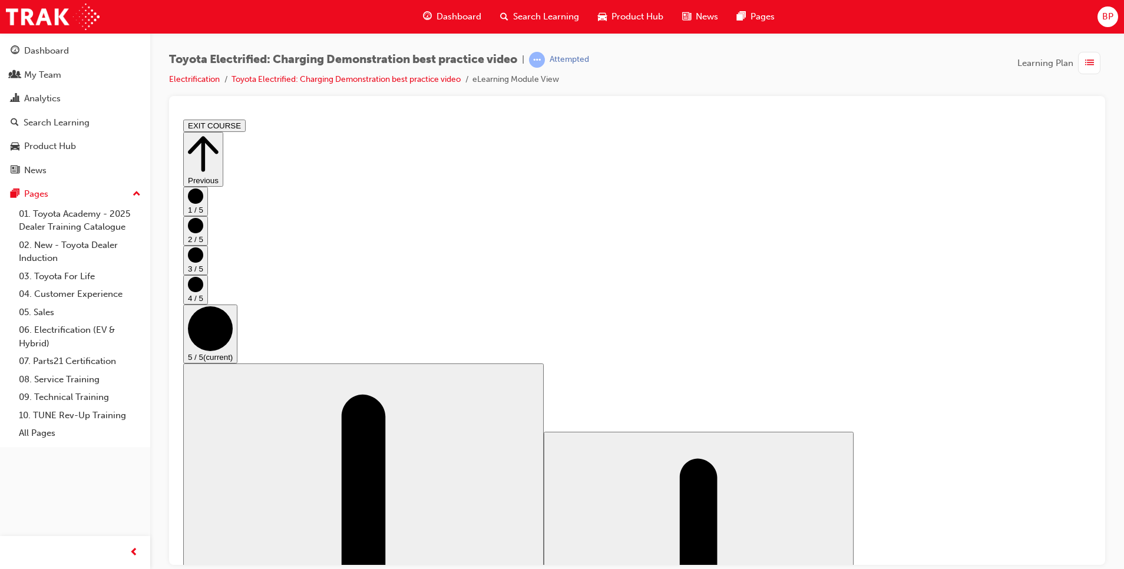
scroll to position [92, 0]
click at [31, 45] on div "Dashboard" at bounding box center [46, 51] width 45 height 14
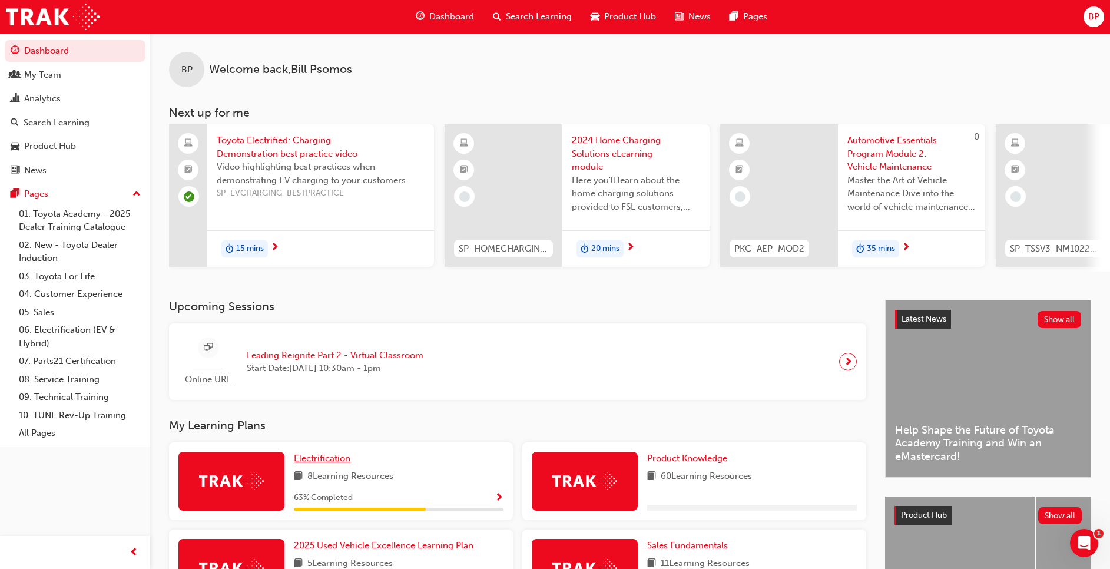
click at [323, 465] on link "Electrification" at bounding box center [324, 459] width 61 height 14
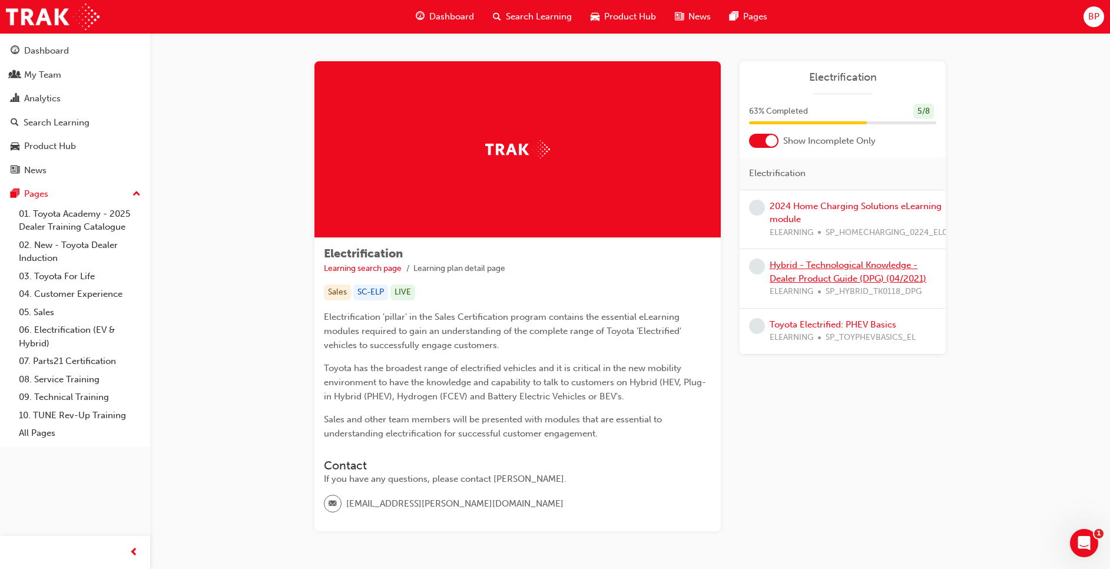
click at [790, 263] on link "Hybrid - Technological Knowledge - Dealer Product Guide (DPG) (04/2021)" at bounding box center [848, 272] width 157 height 24
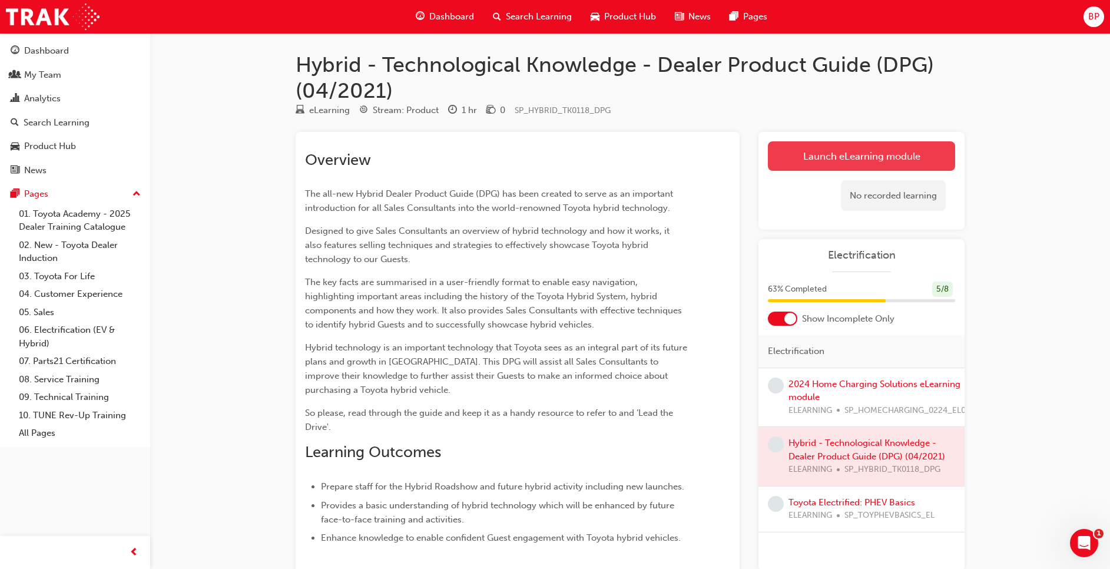
click at [800, 160] on link "Launch eLearning module" at bounding box center [861, 155] width 187 height 29
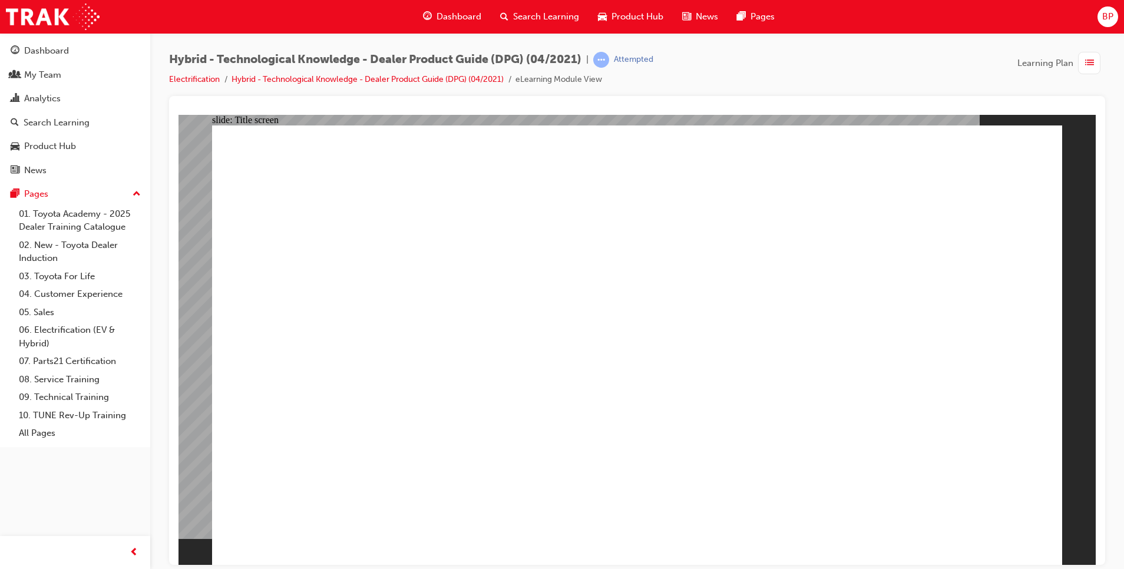
click at [65, 54] on div "Dashboard" at bounding box center [46, 51] width 45 height 14
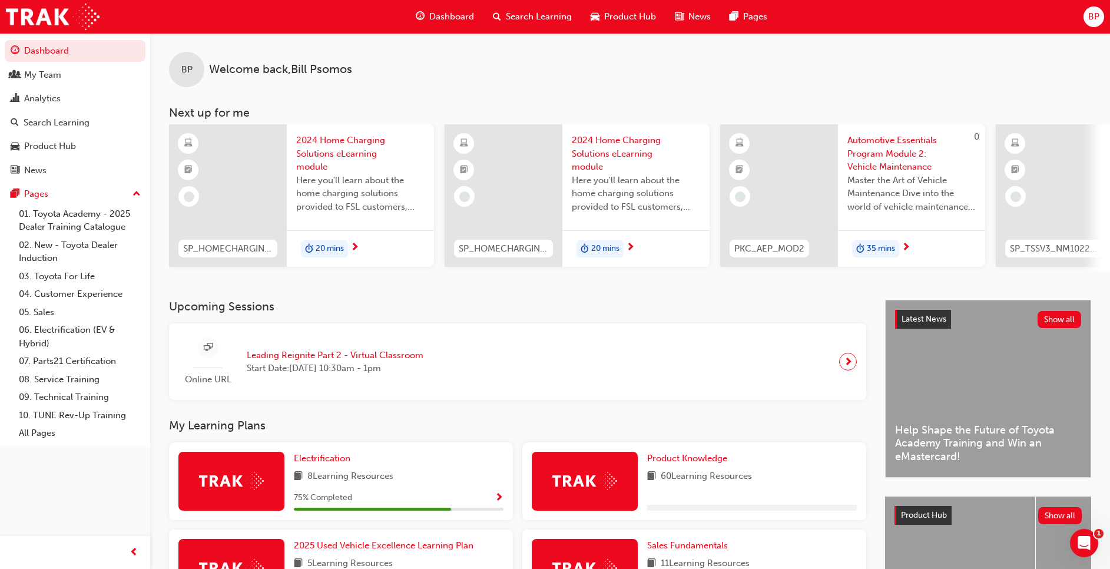
click at [299, 452] on div "Electrification 8 Learning Resources 75 % Completed" at bounding box center [341, 481] width 344 height 78
click at [310, 459] on span "Electrification" at bounding box center [322, 458] width 57 height 11
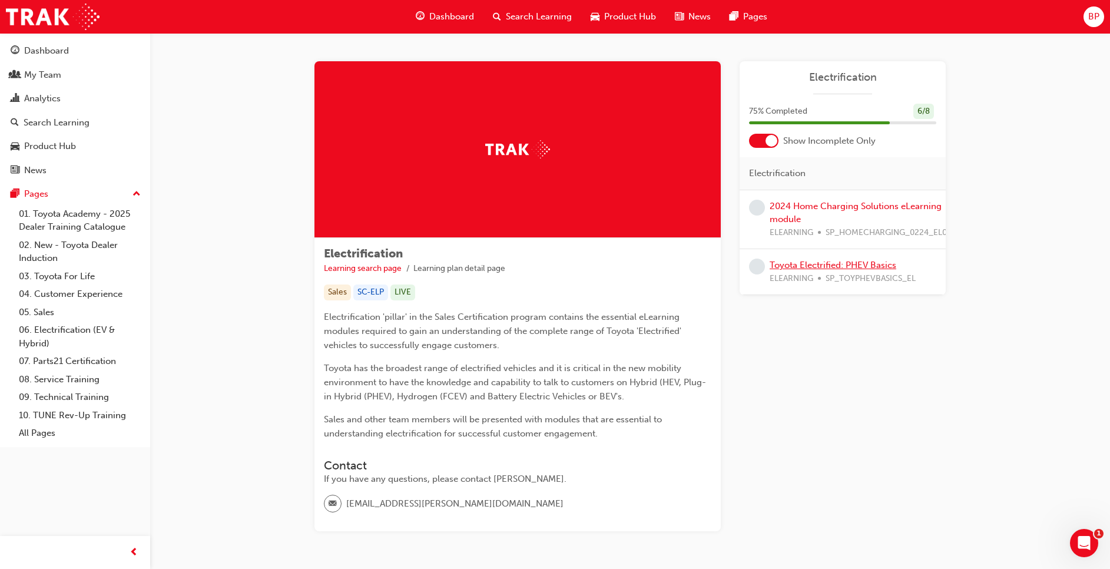
click at [811, 267] on link "Toyota Electrified: PHEV Basics" at bounding box center [833, 265] width 127 height 11
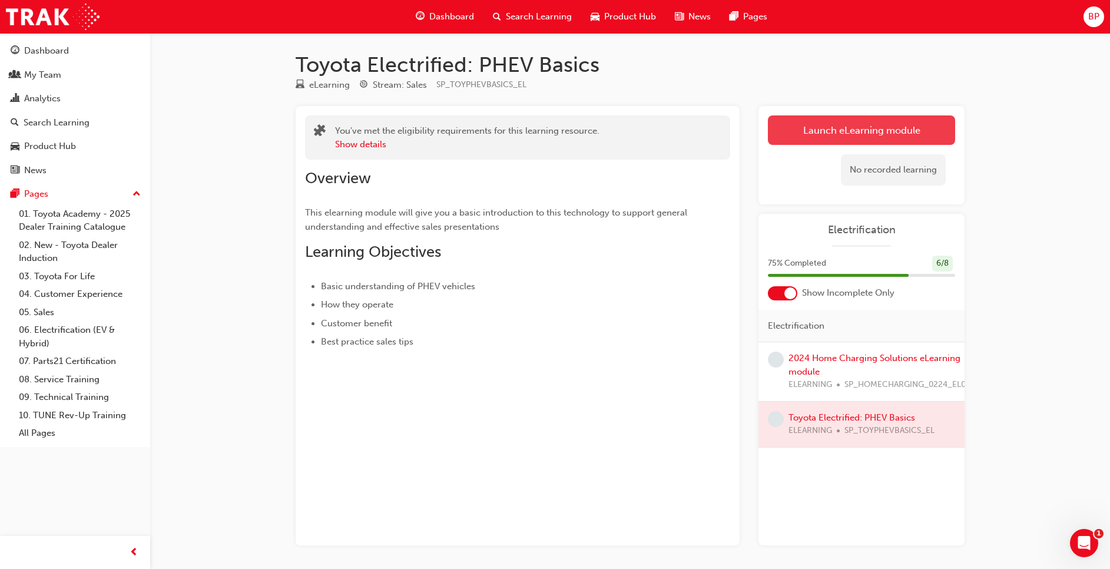
click at [820, 137] on link "Launch eLearning module" at bounding box center [861, 129] width 187 height 29
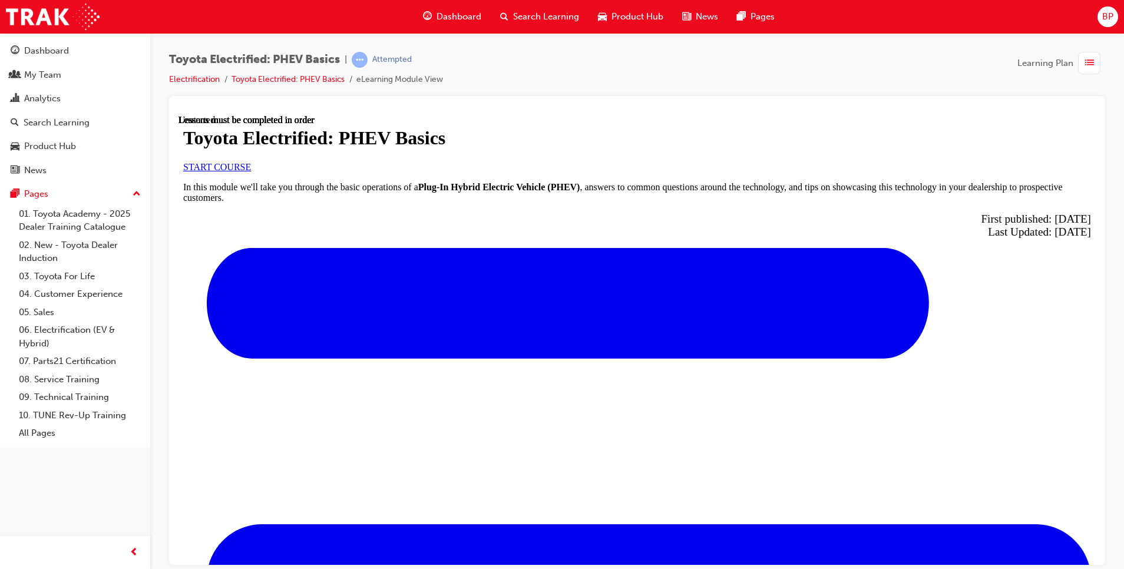
click at [251, 171] on span "START COURSE" at bounding box center [217, 166] width 68 height 10
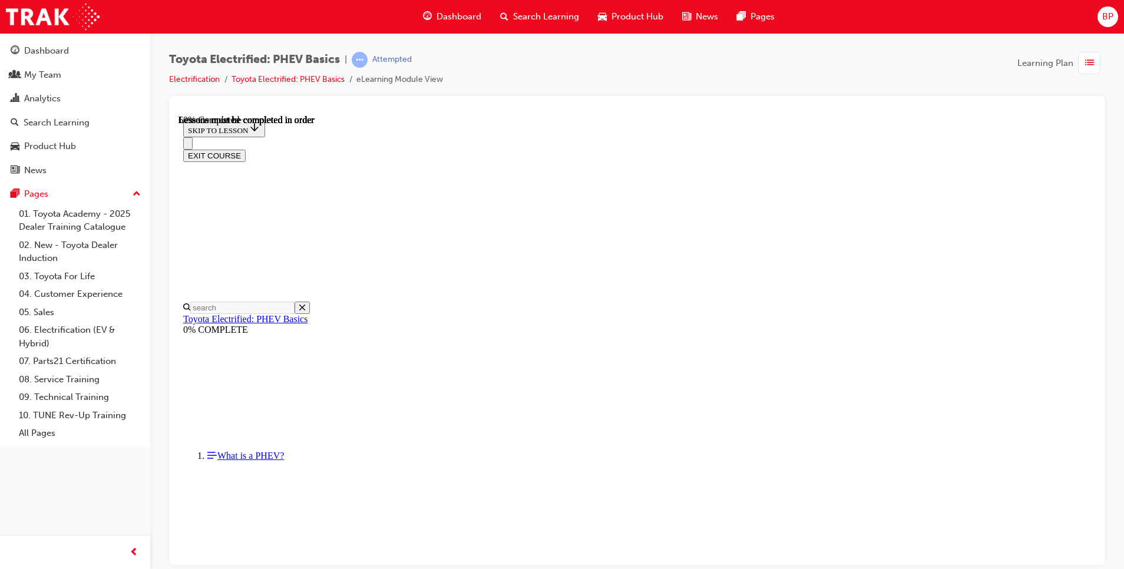
scroll to position [800, 0]
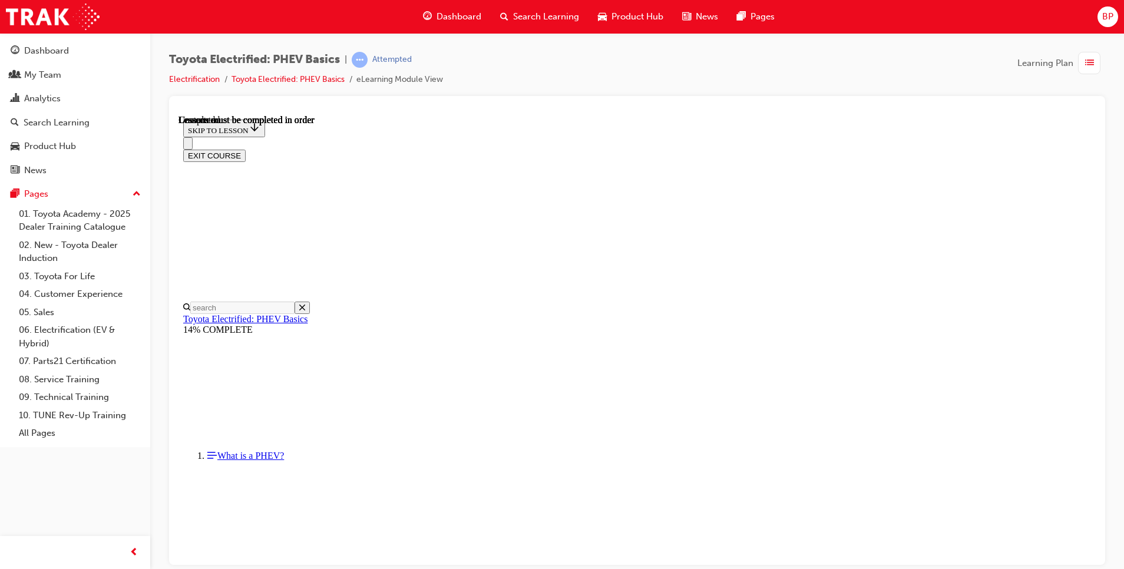
scroll to position [1524, 0]
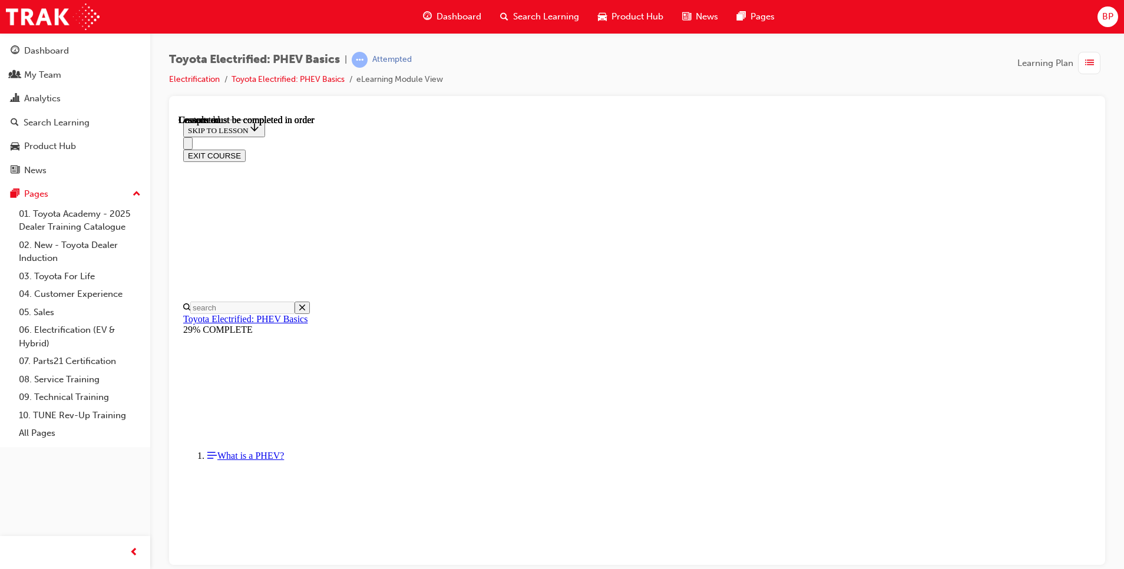
drag, startPoint x: 999, startPoint y: 375, endPoint x: 996, endPoint y: 370, distance: 6.1
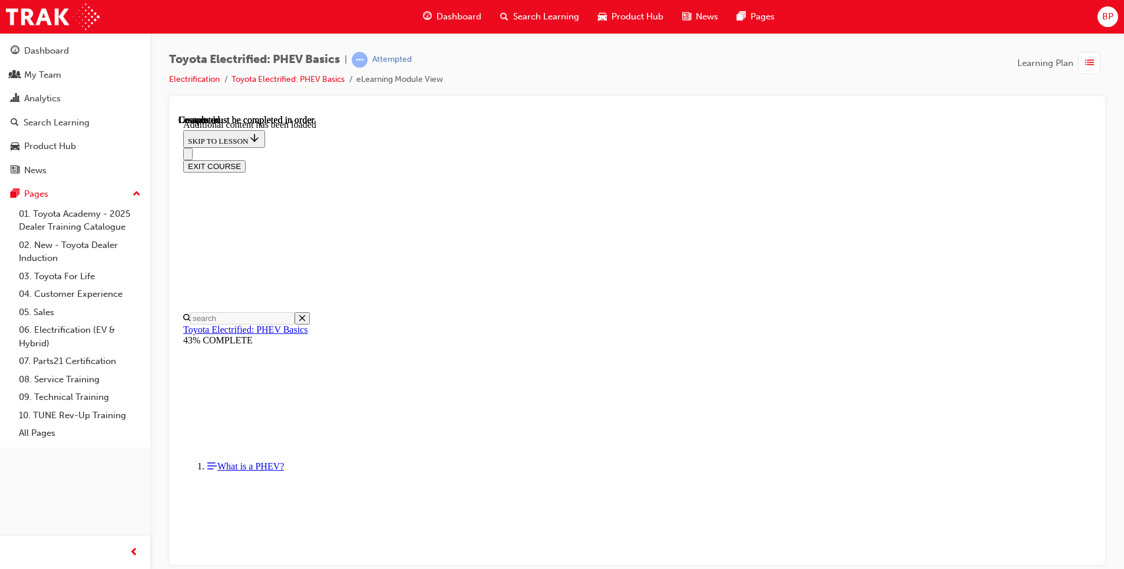
scroll to position [220, 0]
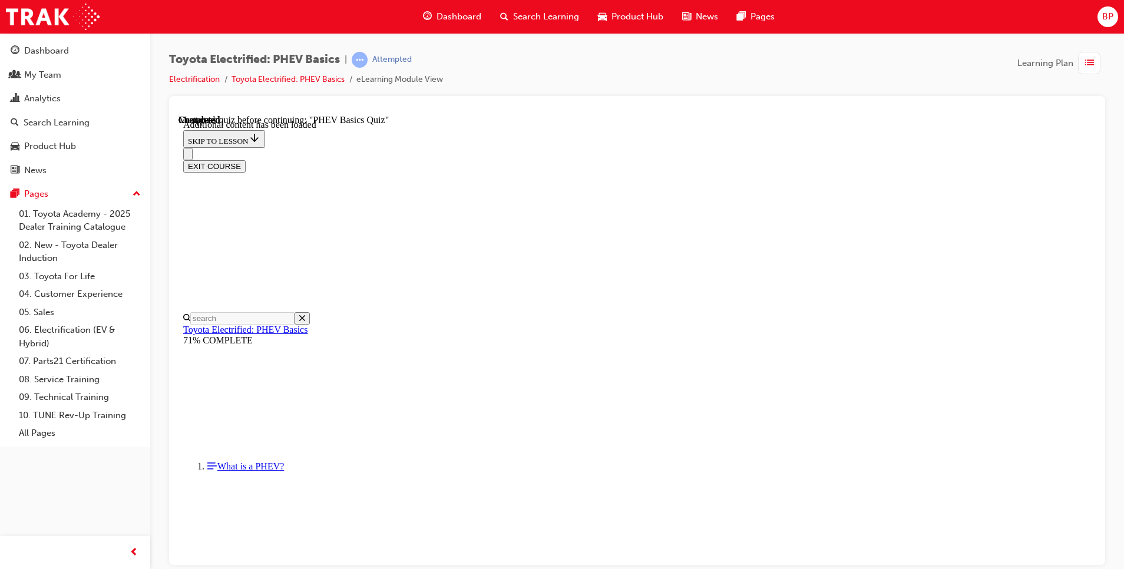
radio input "true"
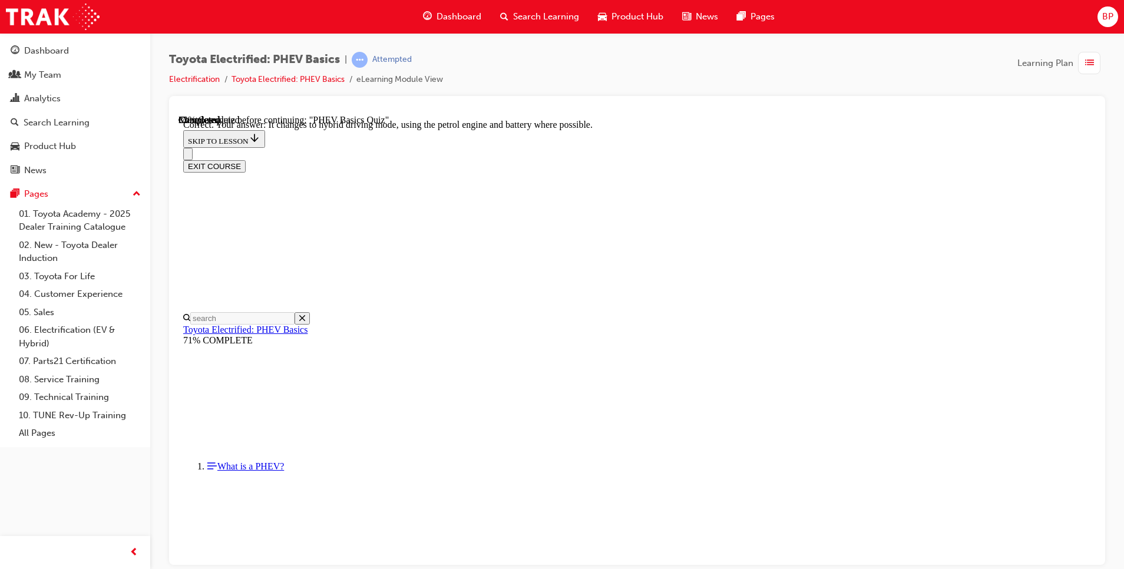
scroll to position [99, 0]
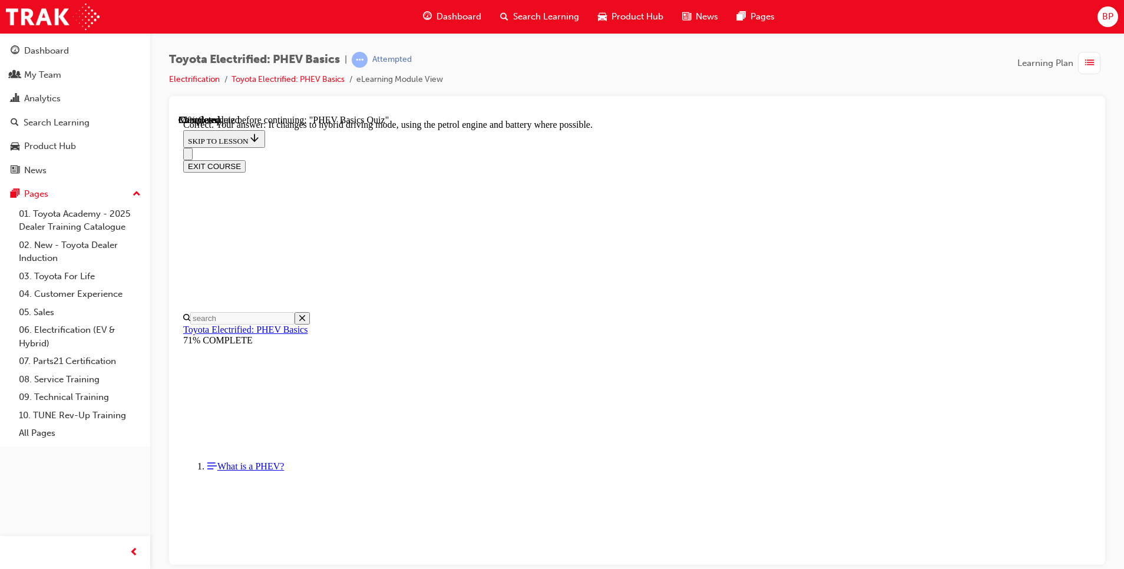
radio input "true"
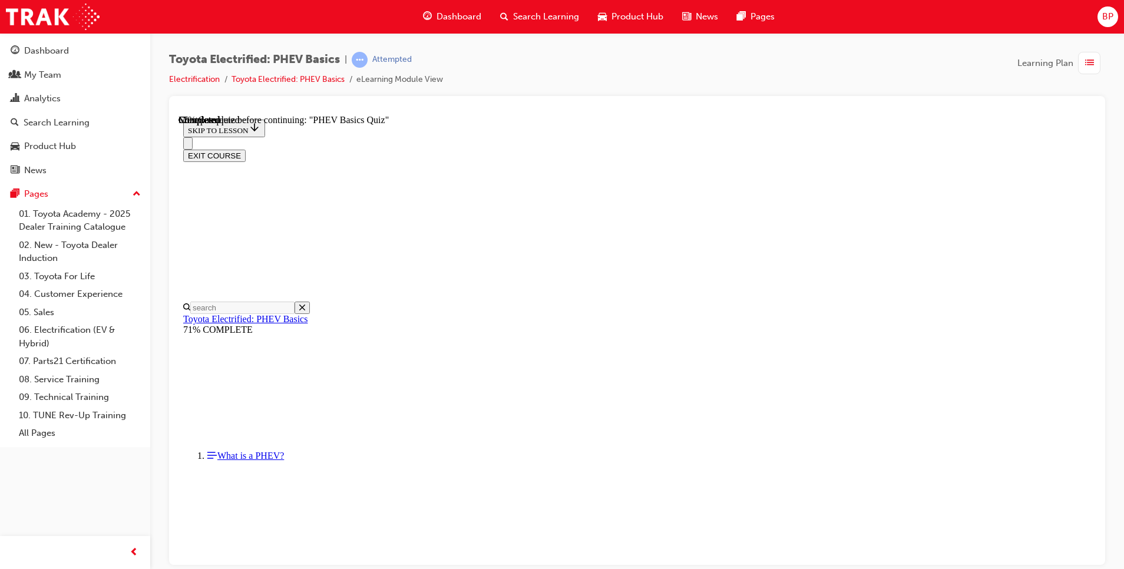
scroll to position [94, 0]
radio input "true"
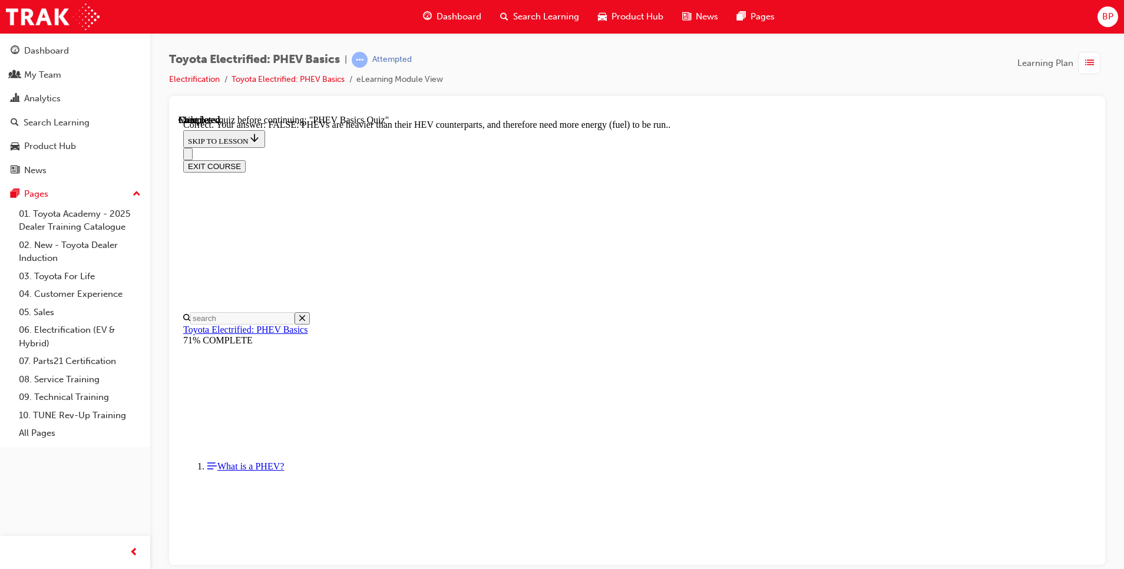
scroll to position [175, 0]
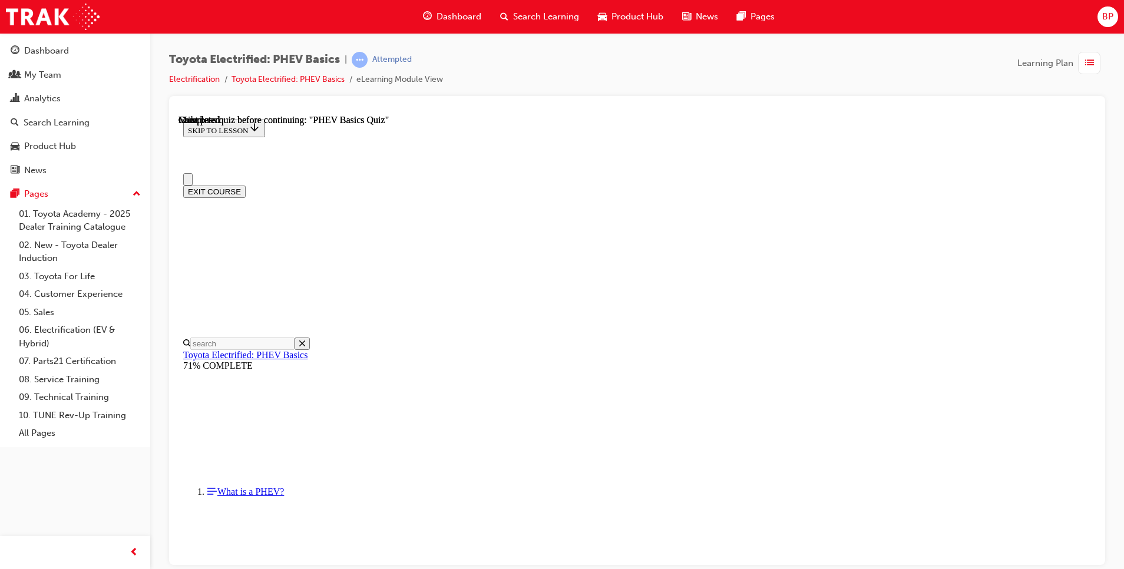
scroll to position [190, 0]
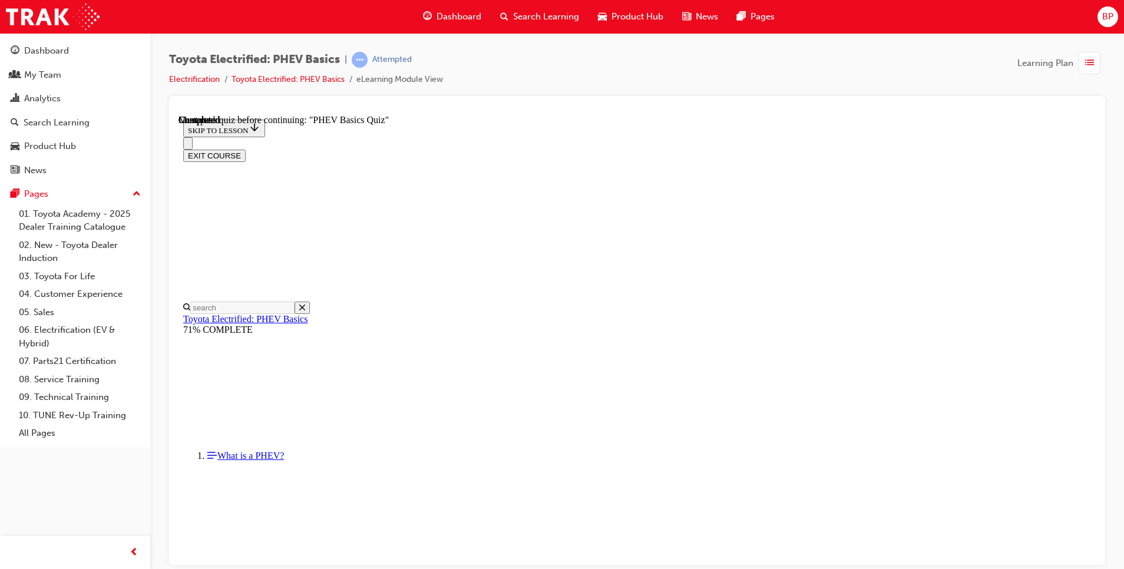
radio input "true"
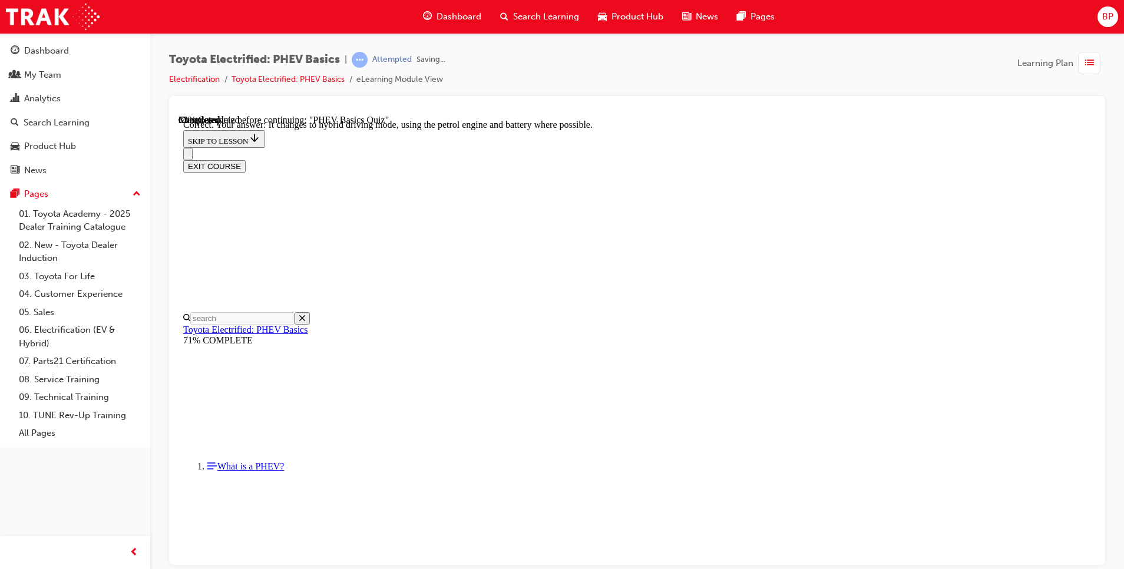
scroll to position [99, 0]
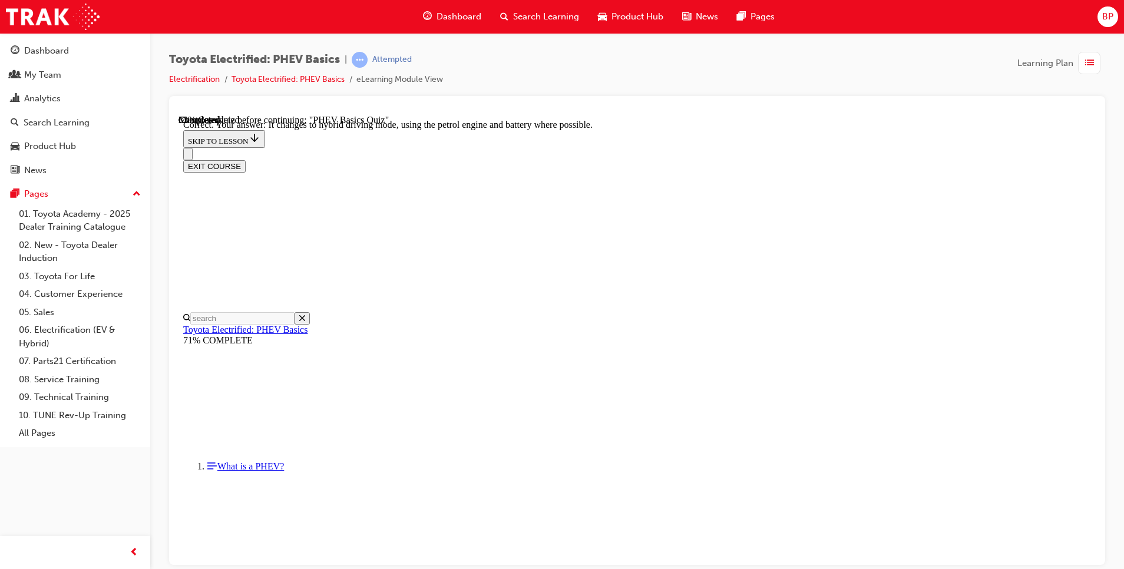
radio input "true"
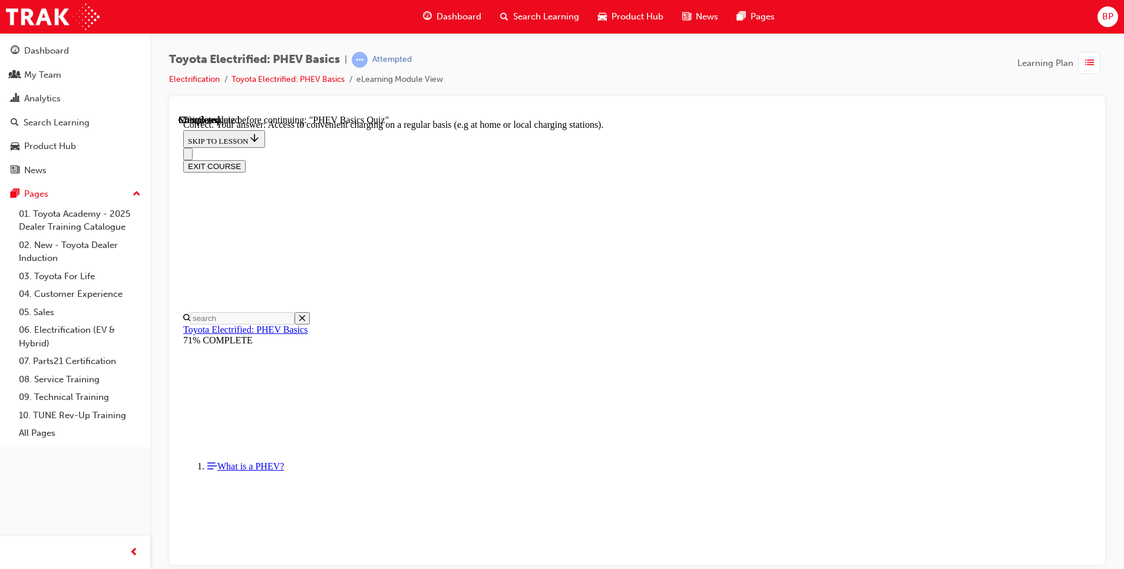
scroll to position [94, 0]
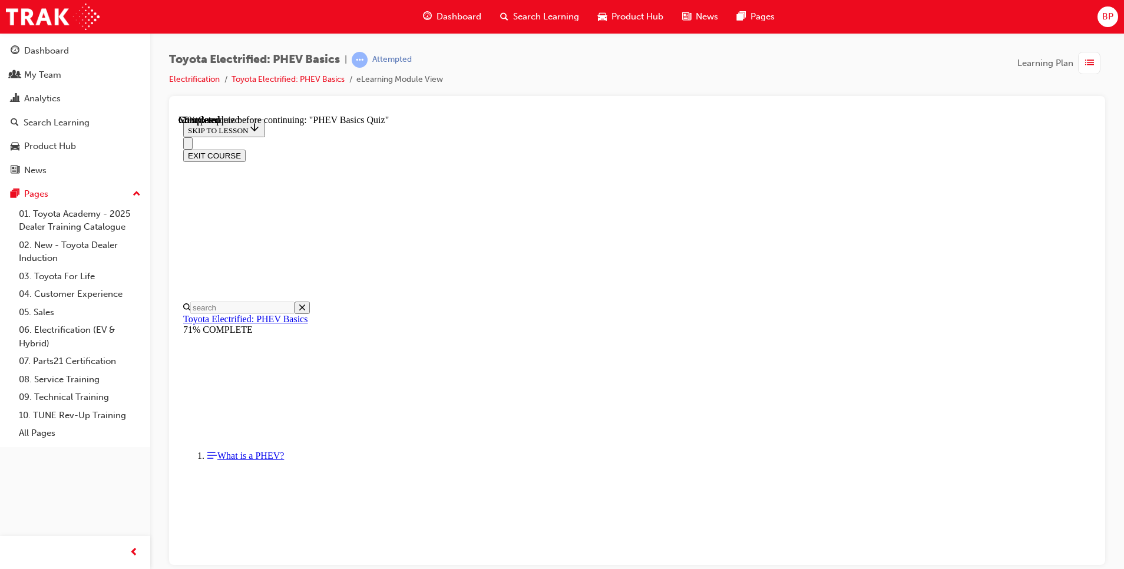
radio input "true"
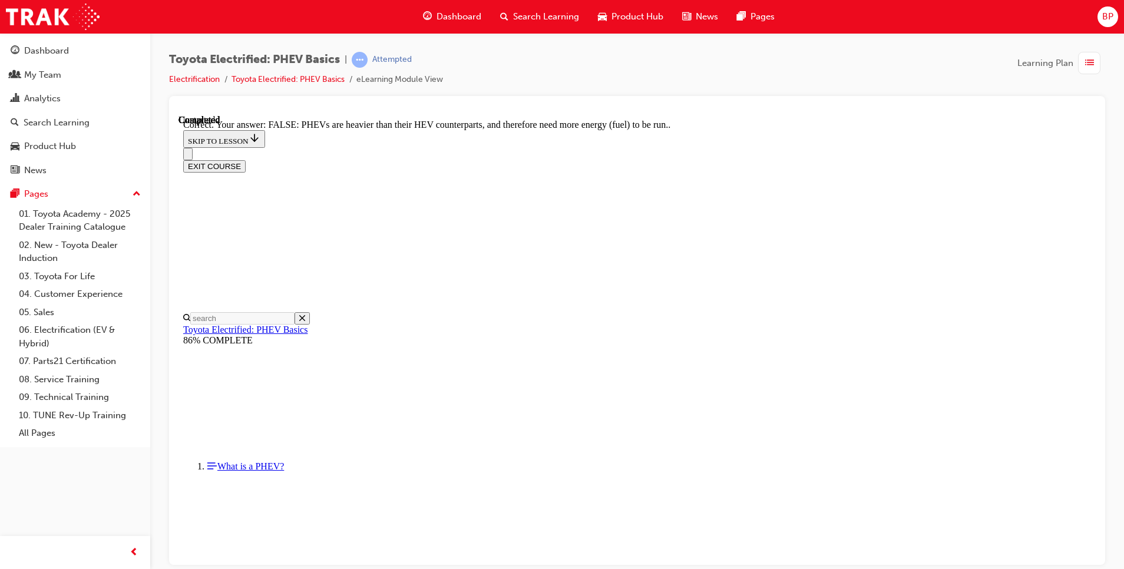
scroll to position [175, 0]
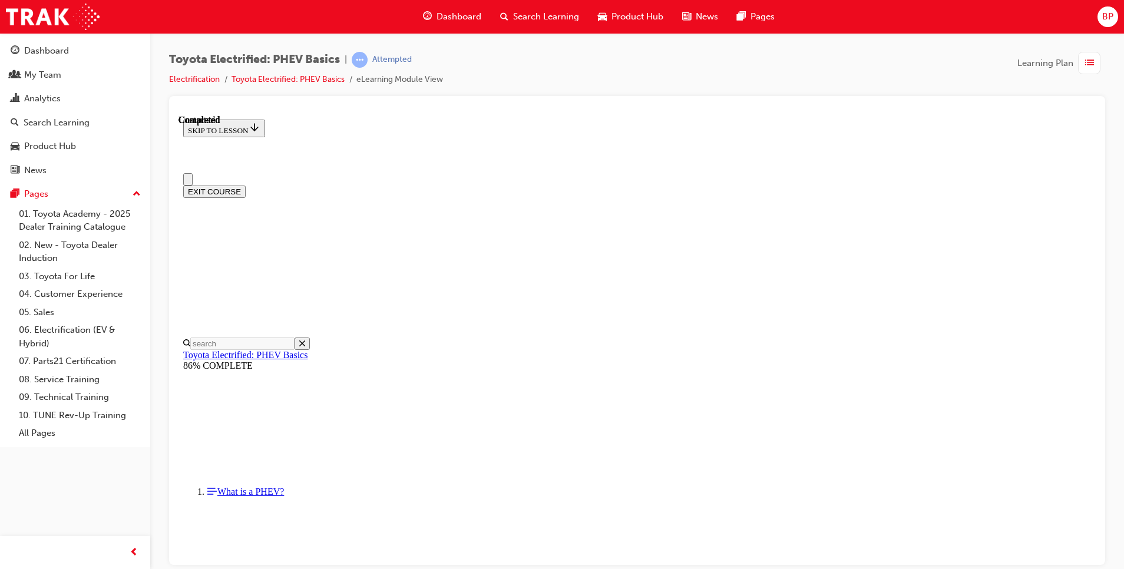
scroll to position [0, 0]
click at [73, 49] on div "Dashboard" at bounding box center [75, 51] width 129 height 15
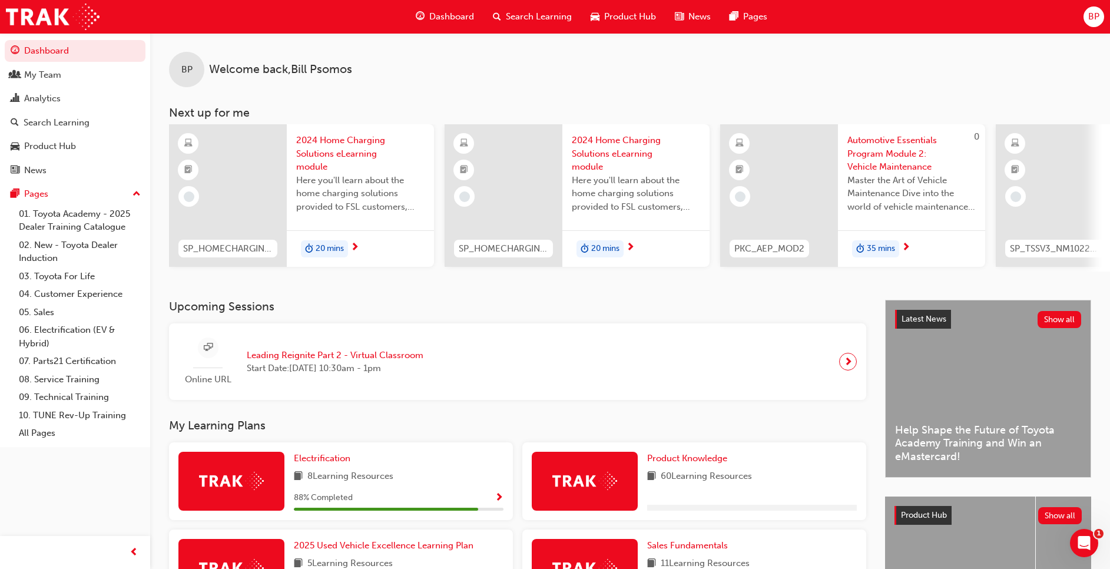
click at [323, 473] on div "Electrification 8 Learning Resources 88 % Completed" at bounding box center [399, 481] width 210 height 59
click at [314, 463] on span "Electrification" at bounding box center [322, 458] width 57 height 11
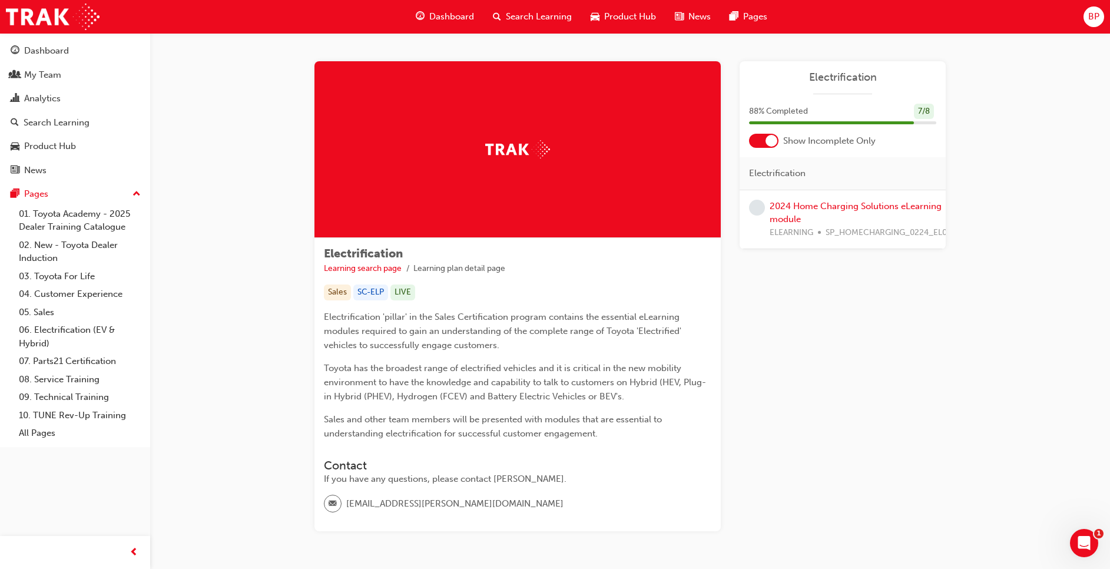
click at [779, 200] on div "2024 Home Charging Solutions eLearning module ELEARNING SP_HOMECHARGING_0224_EL…" at bounding box center [860, 220] width 181 height 40
click at [787, 212] on div "2024 Home Charging Solutions eLearning module ELEARNING SP_HOMECHARGING_0224_EL…" at bounding box center [860, 220] width 181 height 40
click at [771, 205] on link "2024 Home Charging Solutions eLearning module" at bounding box center [856, 213] width 172 height 24
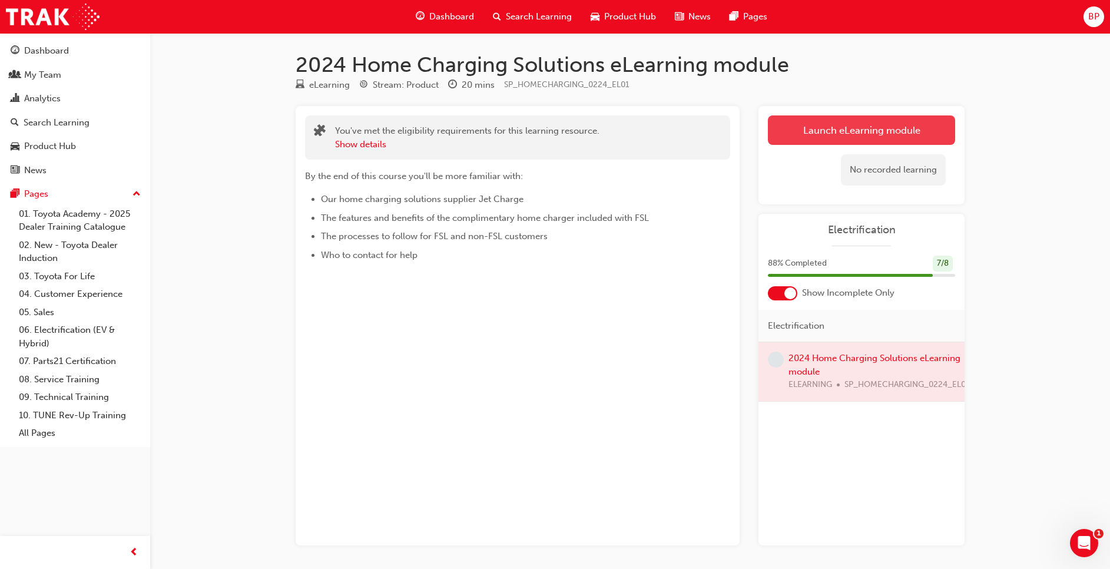
click at [788, 130] on link "Launch eLearning module" at bounding box center [861, 129] width 187 height 29
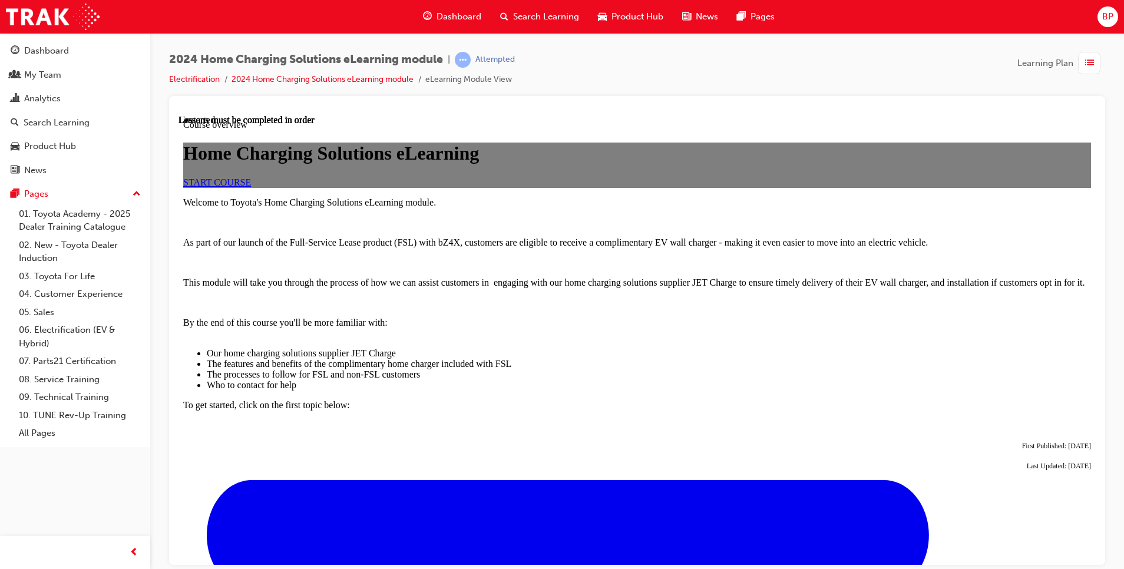
click at [251, 187] on link "START COURSE" at bounding box center [217, 182] width 68 height 10
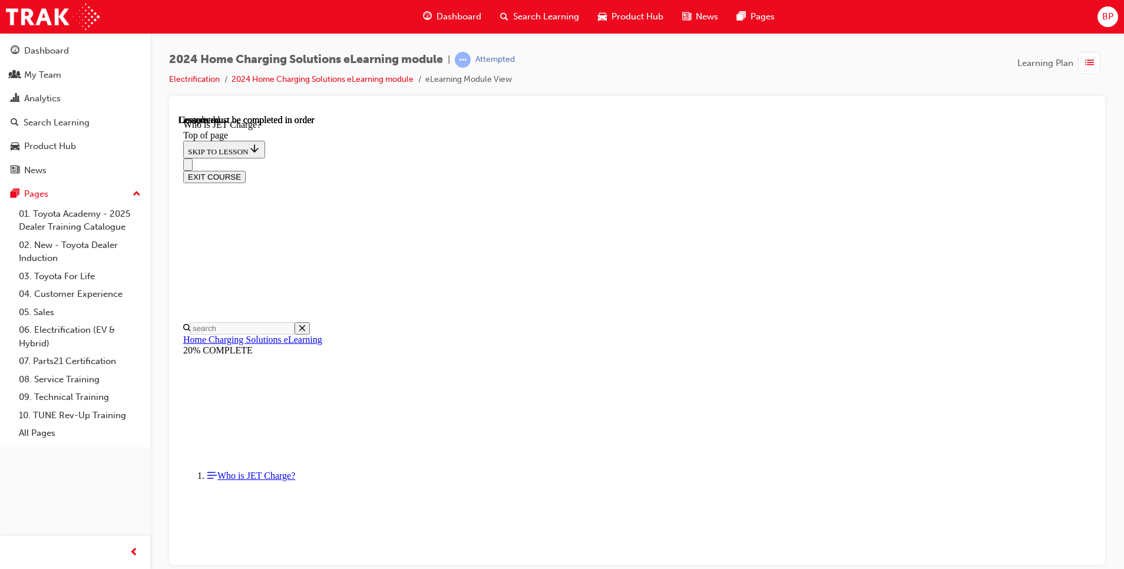
scroll to position [141, 0]
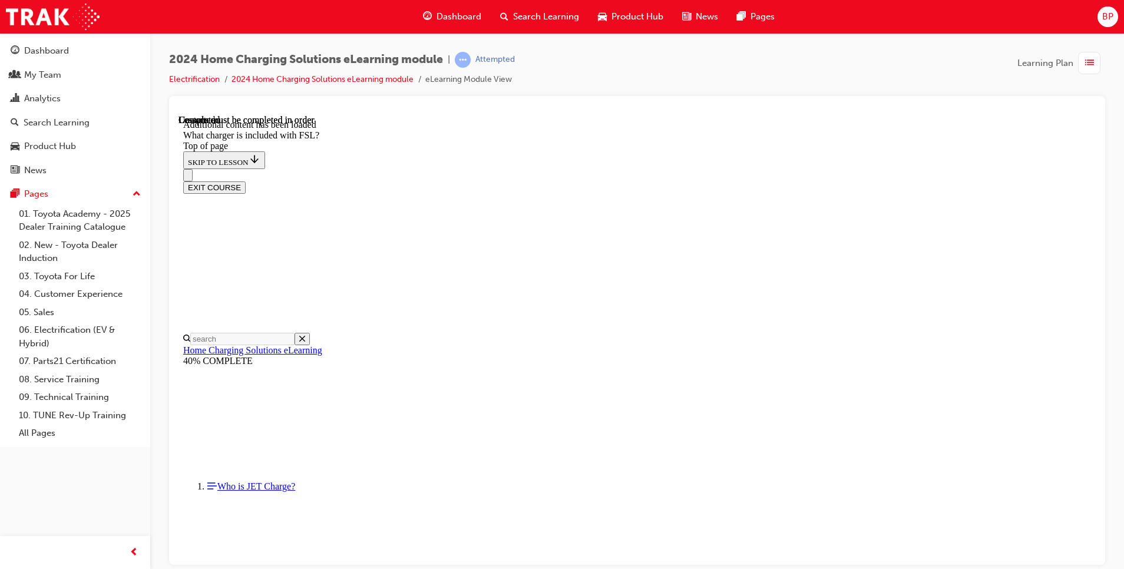
scroll to position [1515, 0]
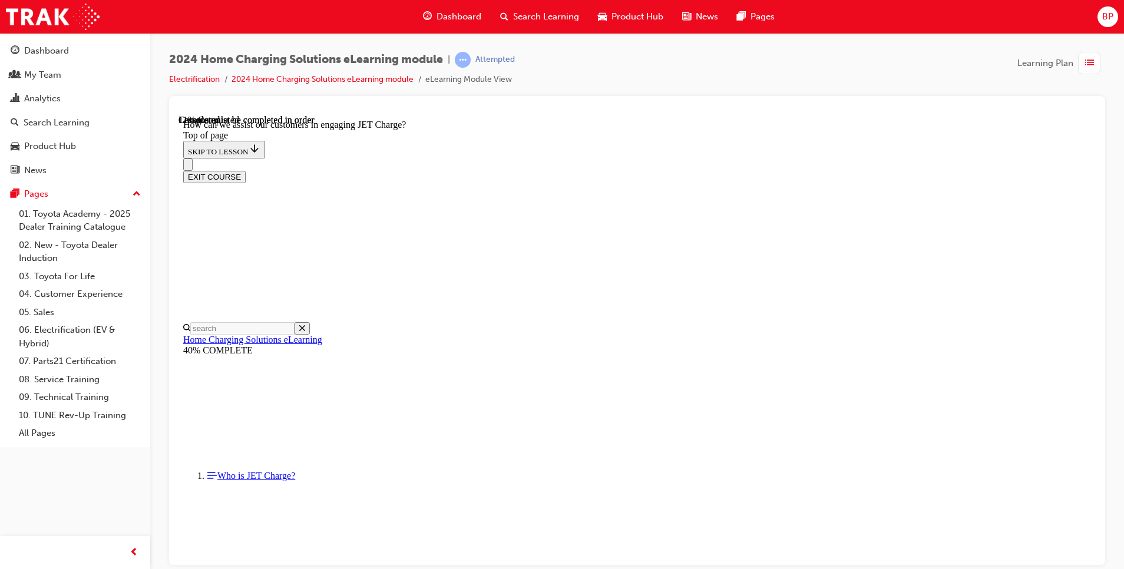
scroll to position [183, 0]
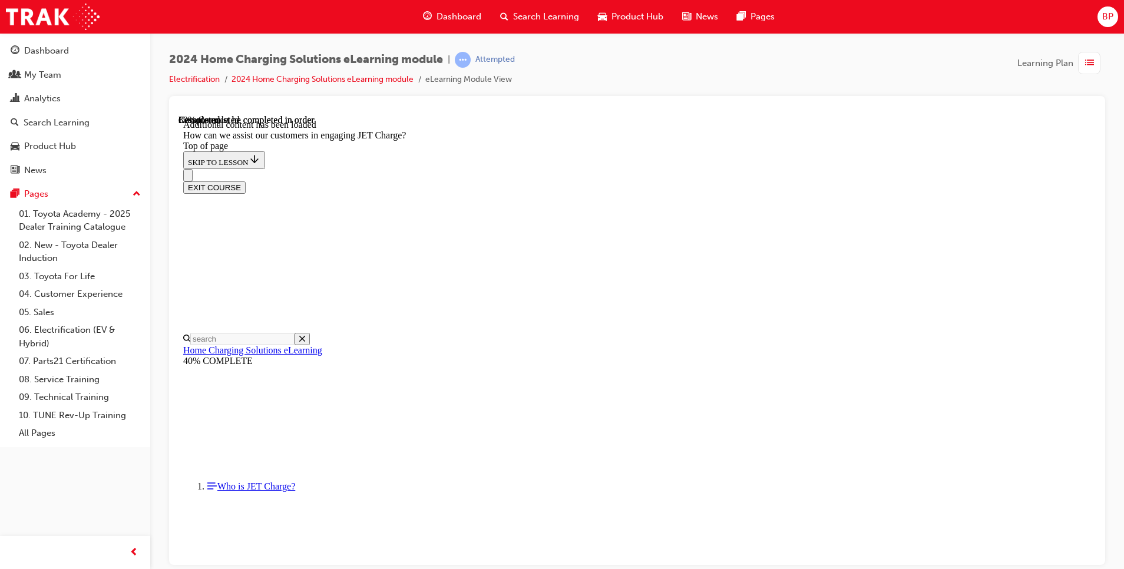
scroll to position [1388, 0]
drag, startPoint x: 671, startPoint y: 303, endPoint x: 719, endPoint y: 299, distance: 47.9
drag, startPoint x: 690, startPoint y: 300, endPoint x: 713, endPoint y: 357, distance: 61.8
drag, startPoint x: 659, startPoint y: 253, endPoint x: 713, endPoint y: 314, distance: 80.9
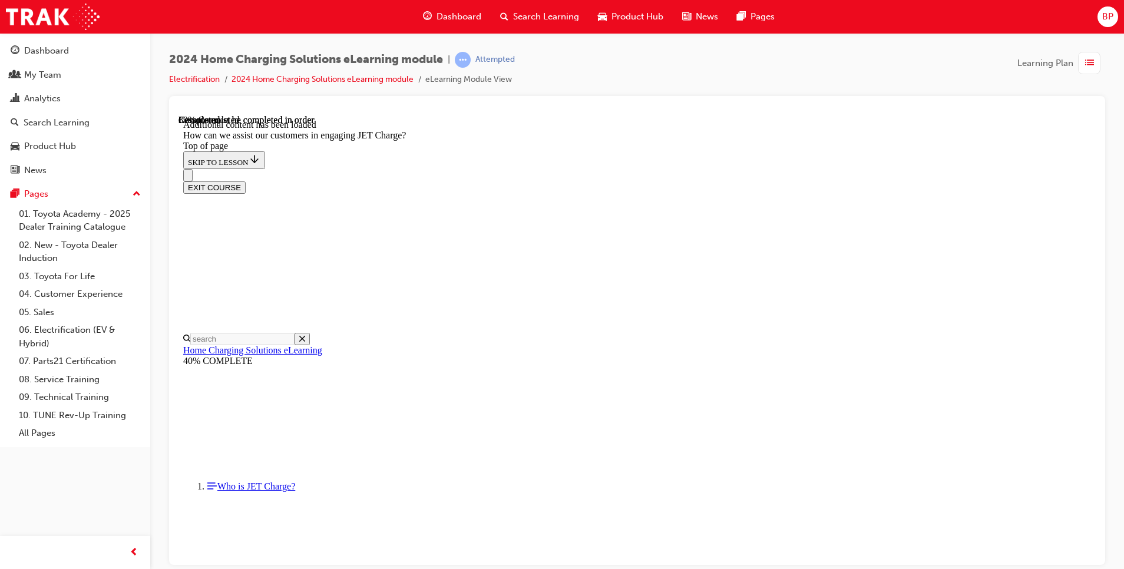
drag, startPoint x: 628, startPoint y: 419, endPoint x: 684, endPoint y: 251, distance: 176.7
drag, startPoint x: 671, startPoint y: 480, endPoint x: 740, endPoint y: 485, distance: 68.5
drag, startPoint x: 677, startPoint y: 412, endPoint x: 720, endPoint y: 419, distance: 43.6
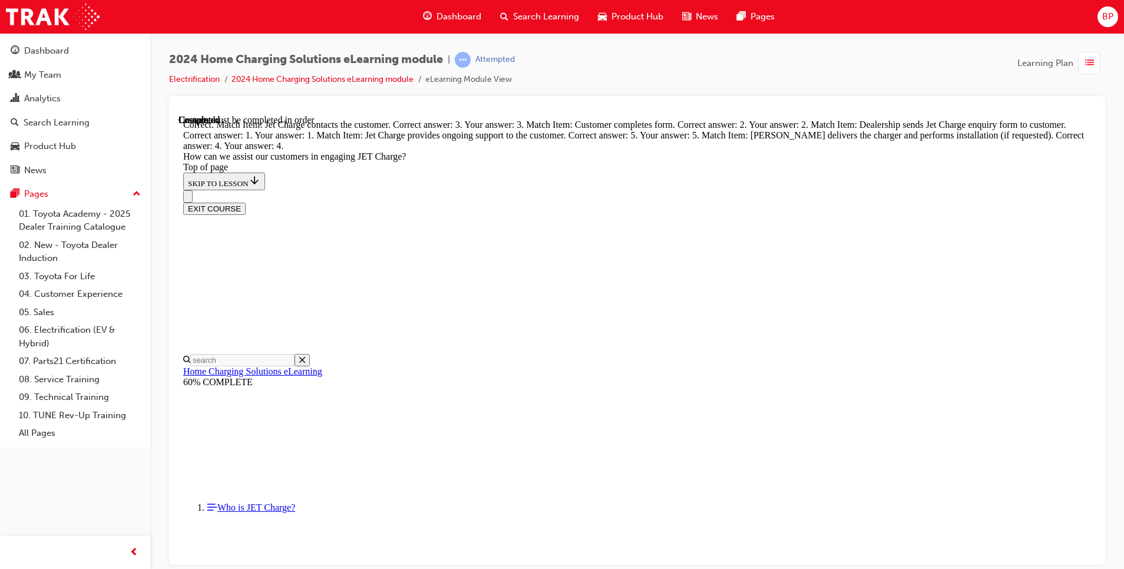
scroll to position [1982, 0]
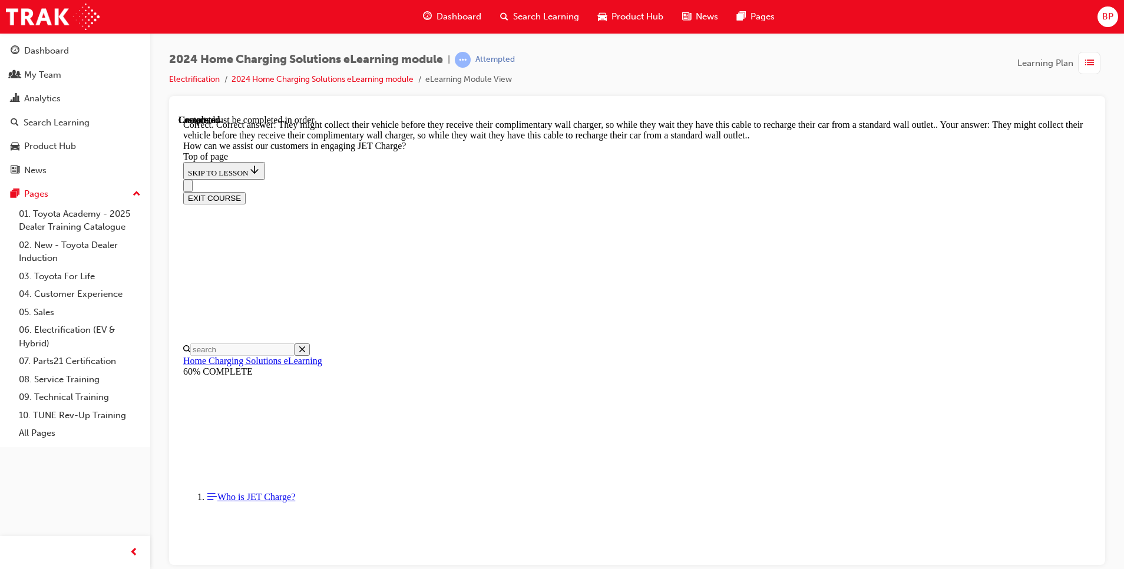
scroll to position [2061, 0]
click at [701, 568] on div "2024 Home Charging Solutions eLearning module | Attempted Electrification 2024 …" at bounding box center [562, 284] width 1124 height 569
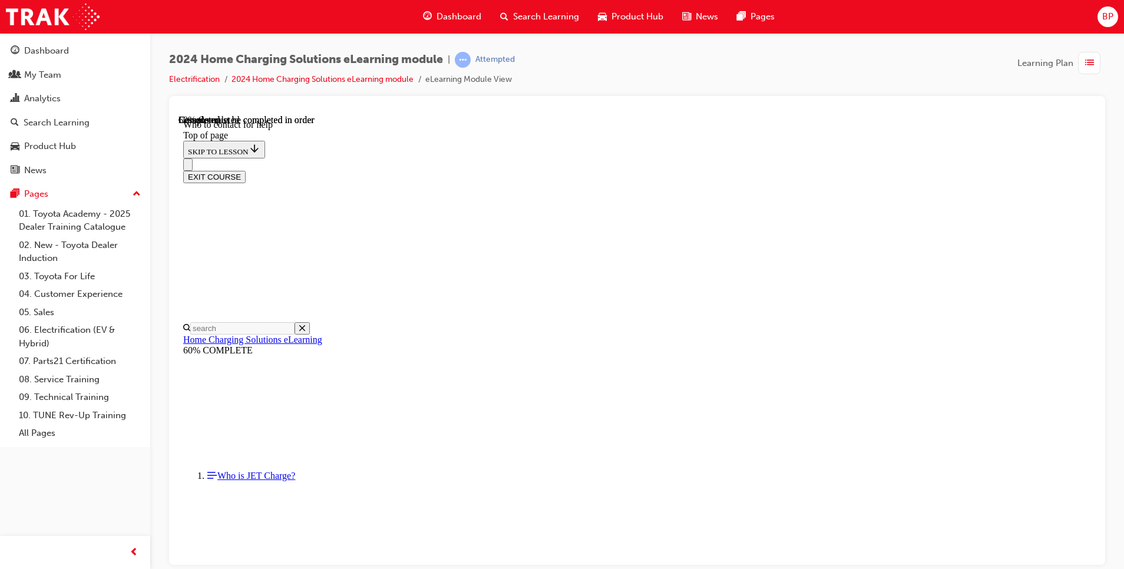
scroll to position [1339, 0]
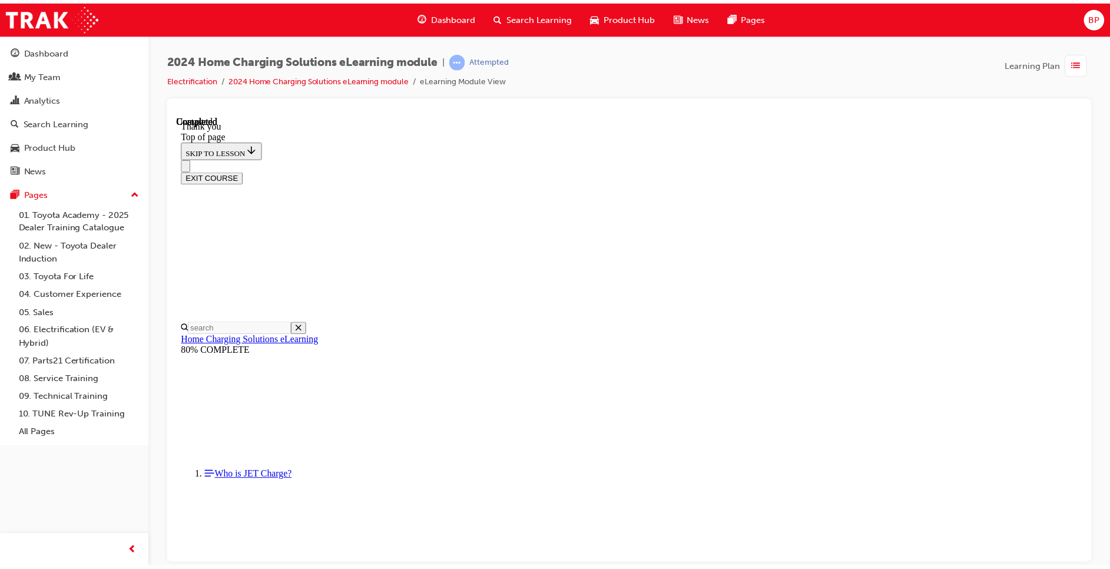
scroll to position [300, 0]
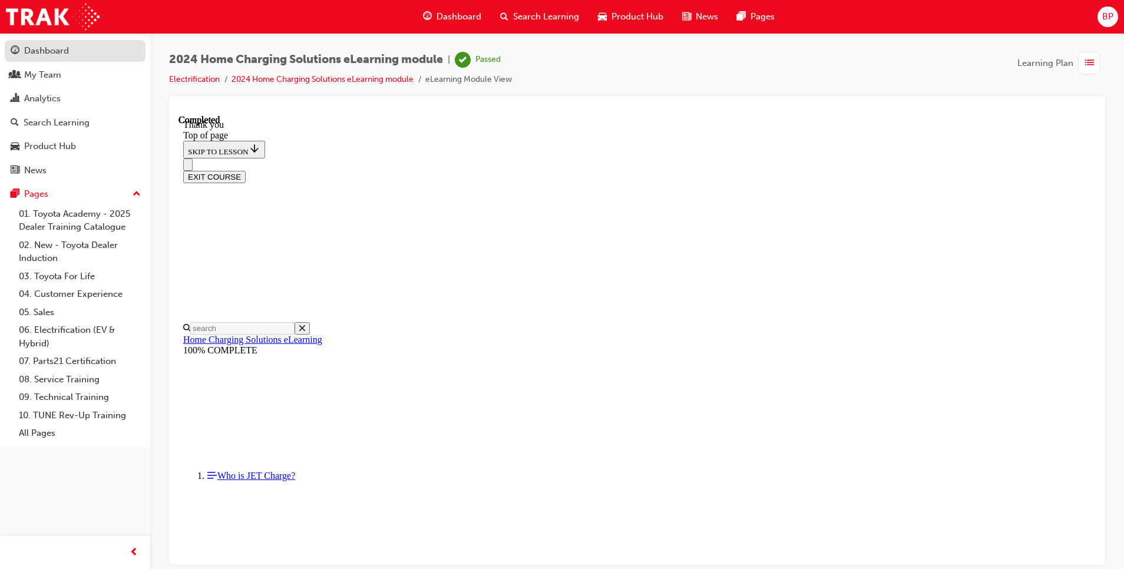
click at [52, 47] on div "Dashboard" at bounding box center [46, 51] width 45 height 14
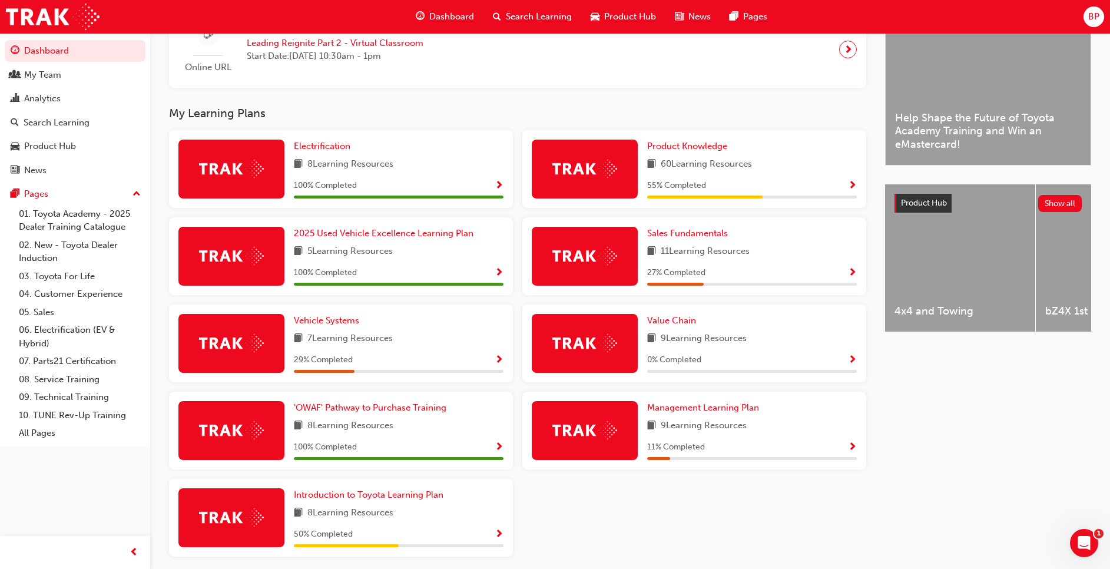
scroll to position [362, 0]
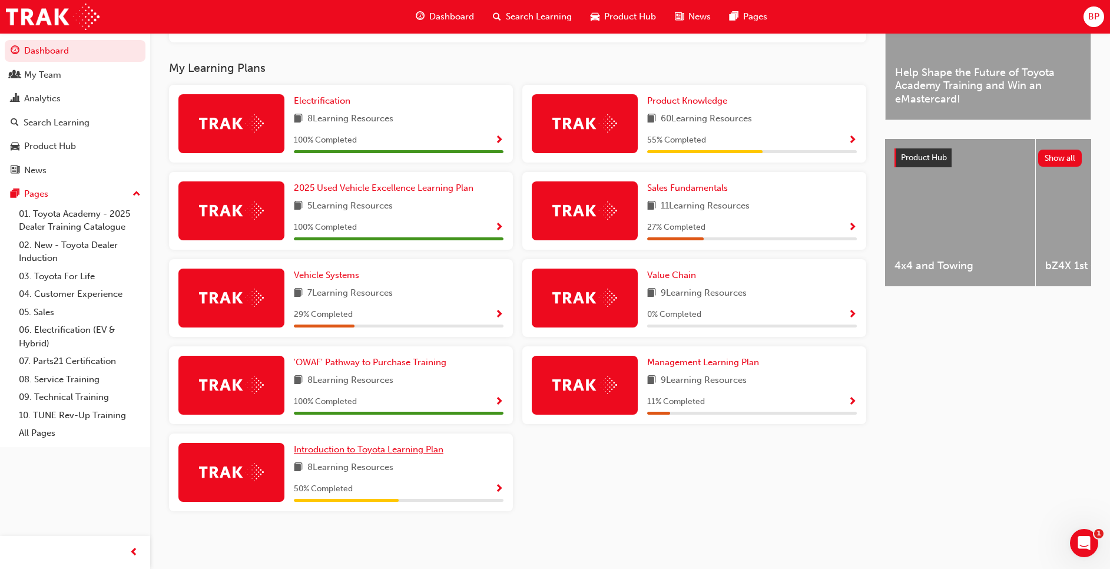
click at [408, 443] on link "Introduction to Toyota Learning Plan" at bounding box center [371, 450] width 154 height 14
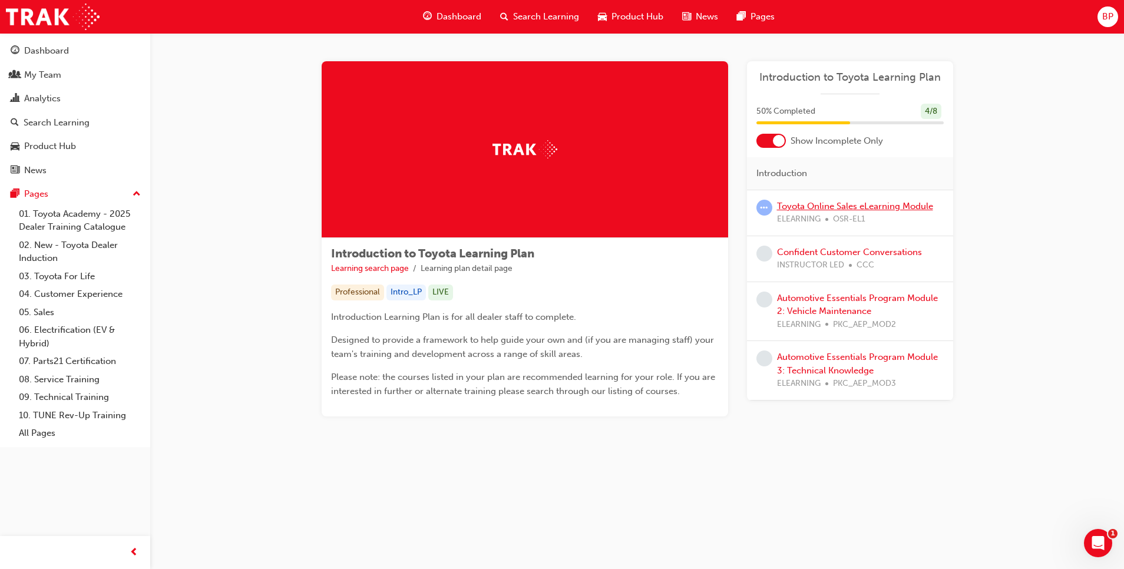
click at [809, 201] on link "Toyota Online Sales eLearning Module" at bounding box center [855, 206] width 156 height 11
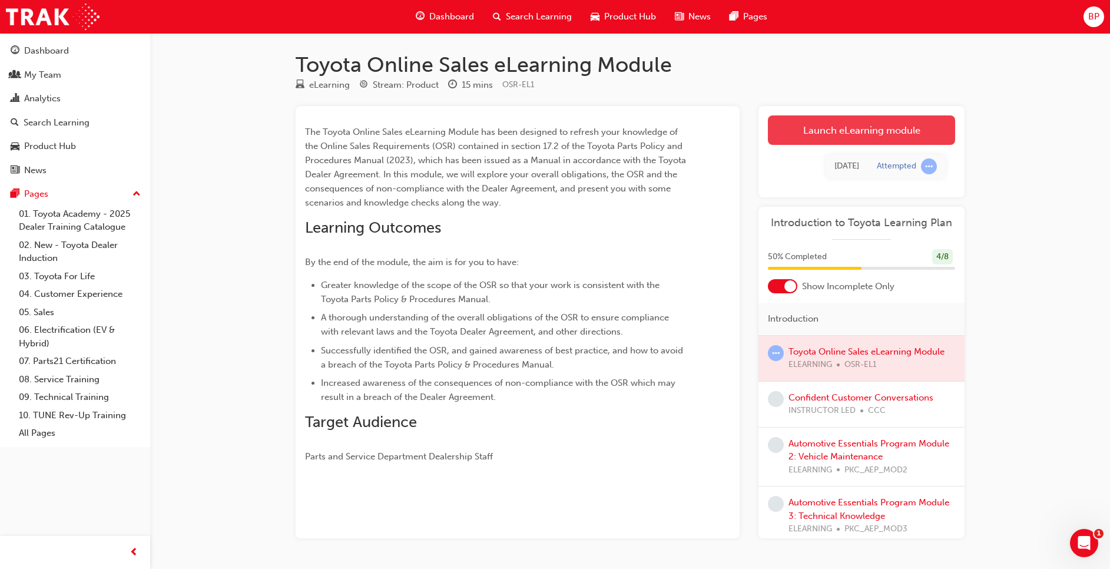
click at [807, 133] on link "Launch eLearning module" at bounding box center [861, 129] width 187 height 29
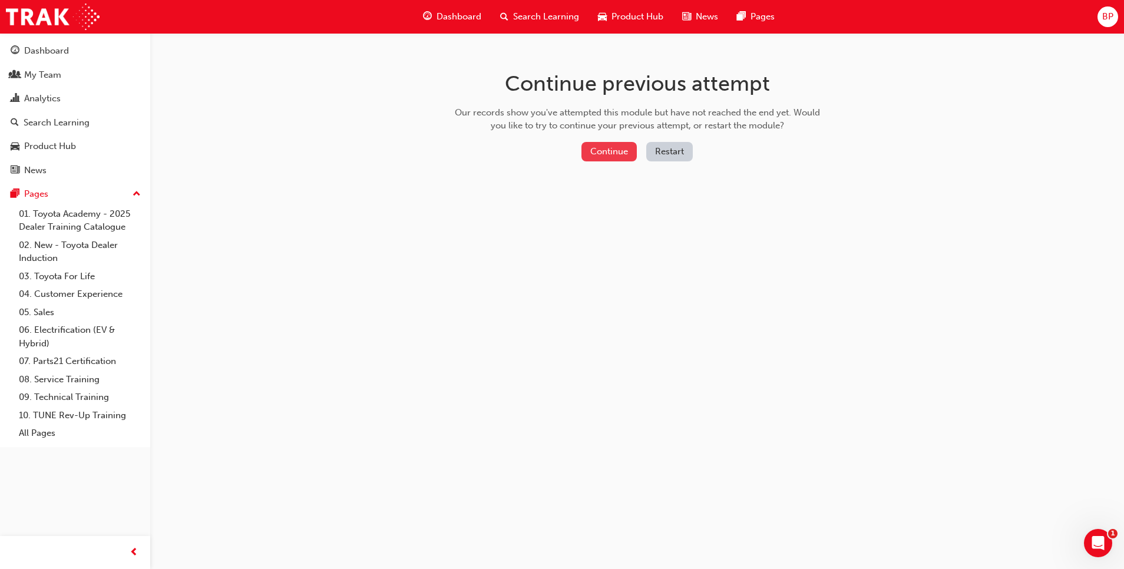
click at [612, 147] on button "Continue" at bounding box center [608, 151] width 55 height 19
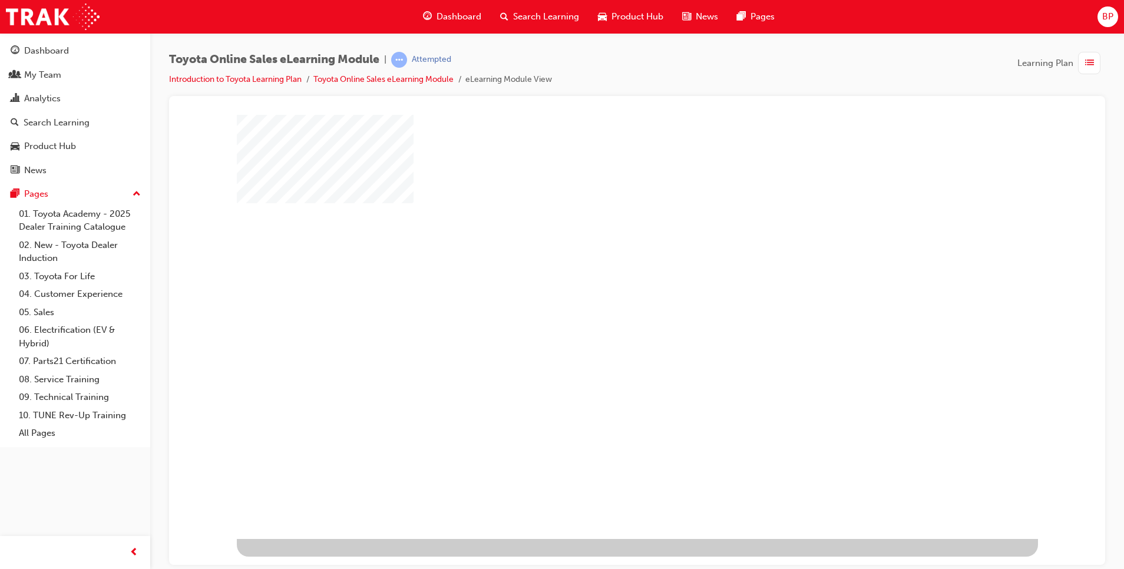
click at [603, 292] on div "play" at bounding box center [603, 292] width 0 height 0
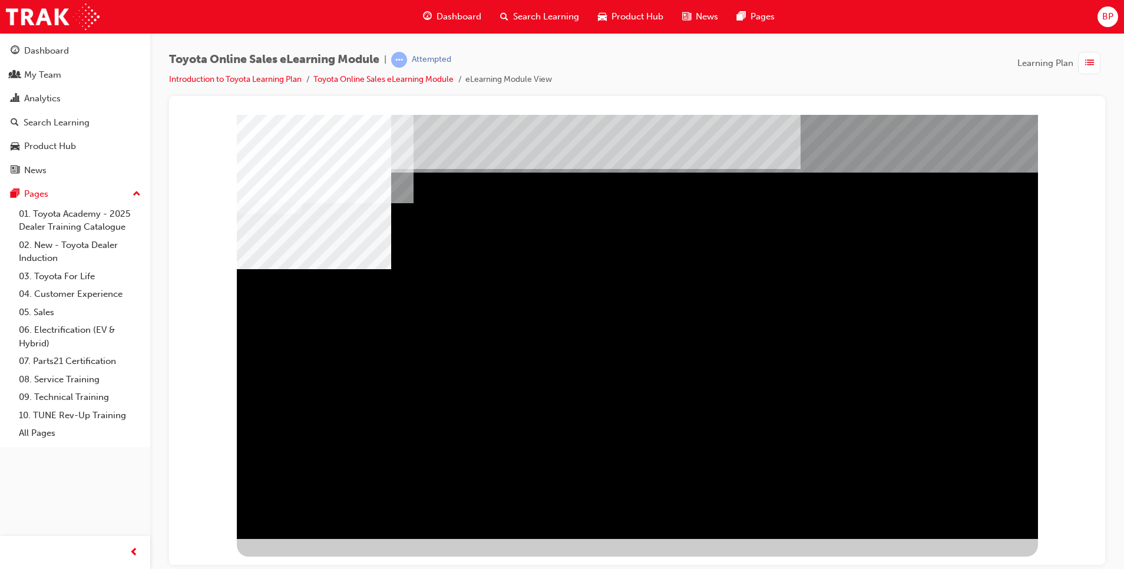
drag, startPoint x: 859, startPoint y: 333, endPoint x: 866, endPoint y: 339, distance: 8.8
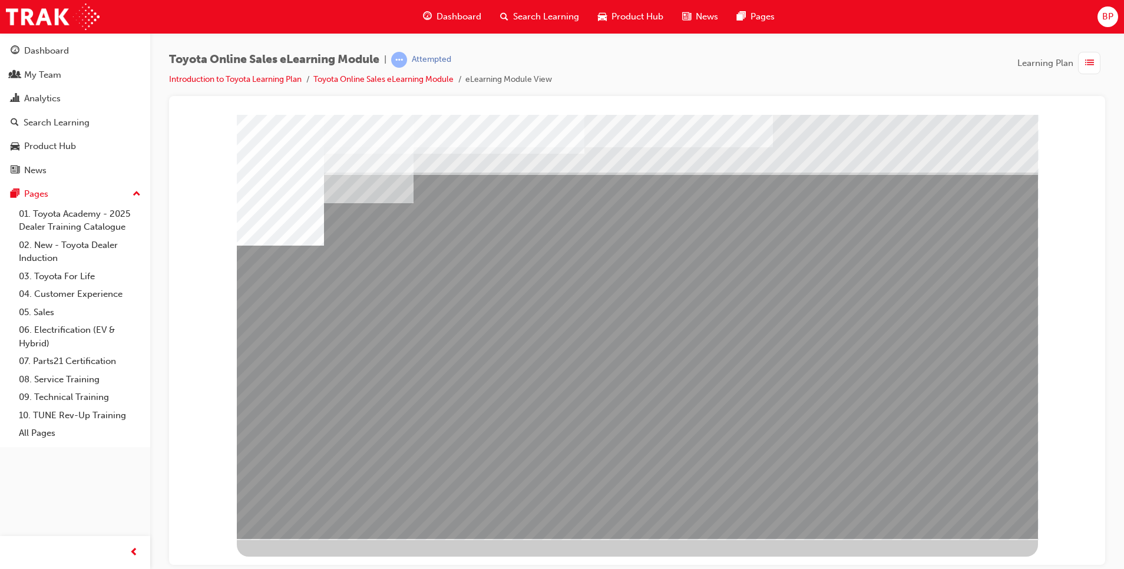
click at [739, 421] on div "multistate" at bounding box center [637, 326] width 801 height 424
drag, startPoint x: 737, startPoint y: 418, endPoint x: 820, endPoint y: 409, distance: 84.2
click at [821, 409] on div "multistate" at bounding box center [637, 326] width 801 height 424
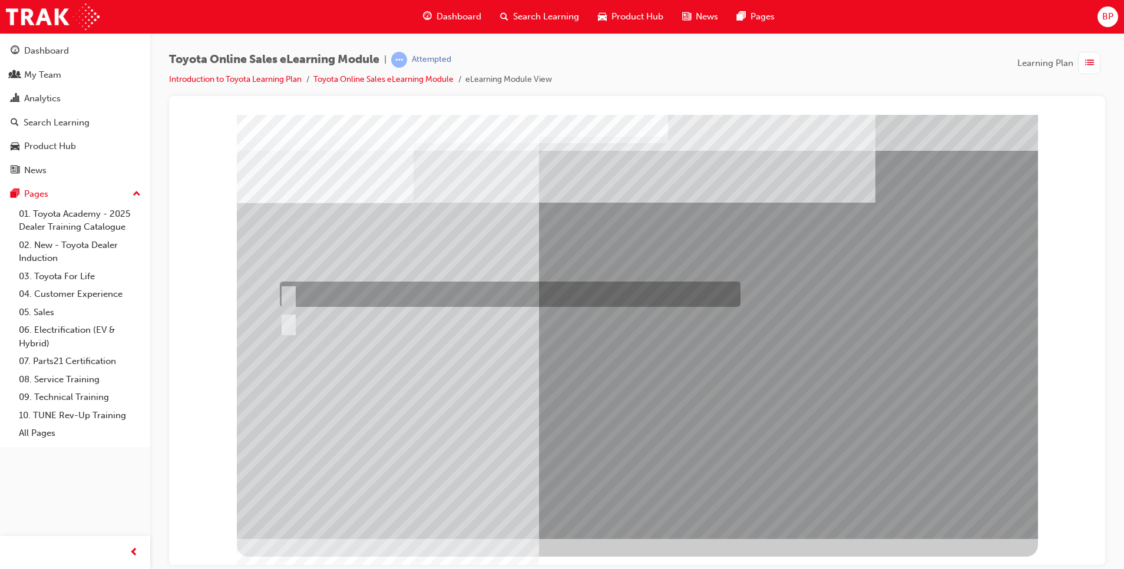
click at [288, 288] on input "True" at bounding box center [286, 294] width 13 height 13
radio input "true"
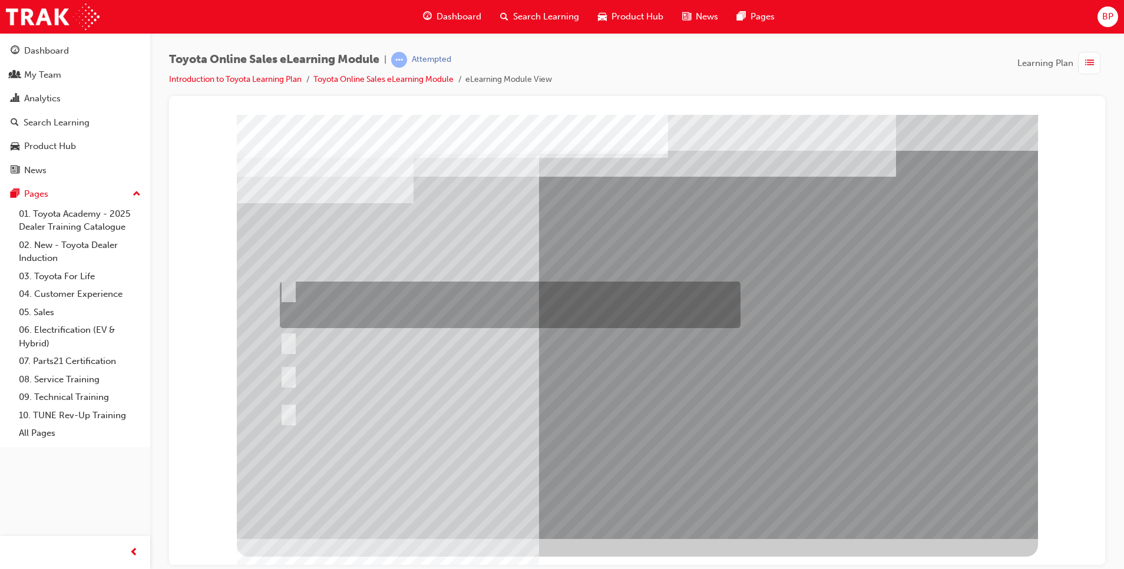
click at [283, 285] on input "It can be called Hometown Parts to keep it simple, as long as your dealership n…" at bounding box center [286, 289] width 13 height 13
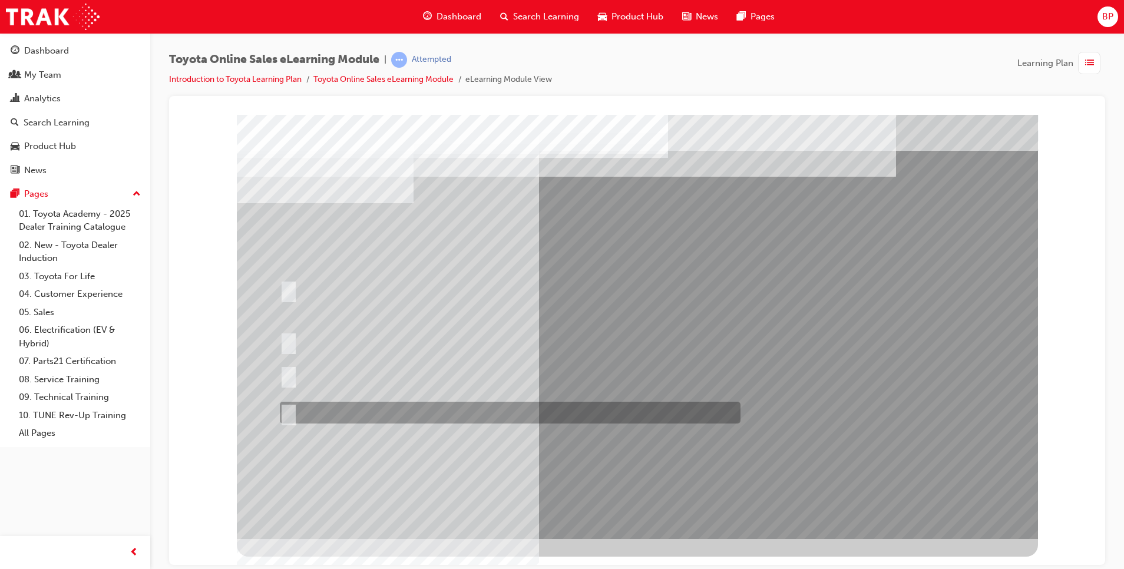
click at [298, 421] on div at bounding box center [507, 413] width 461 height 22
radio input "false"
radio input "true"
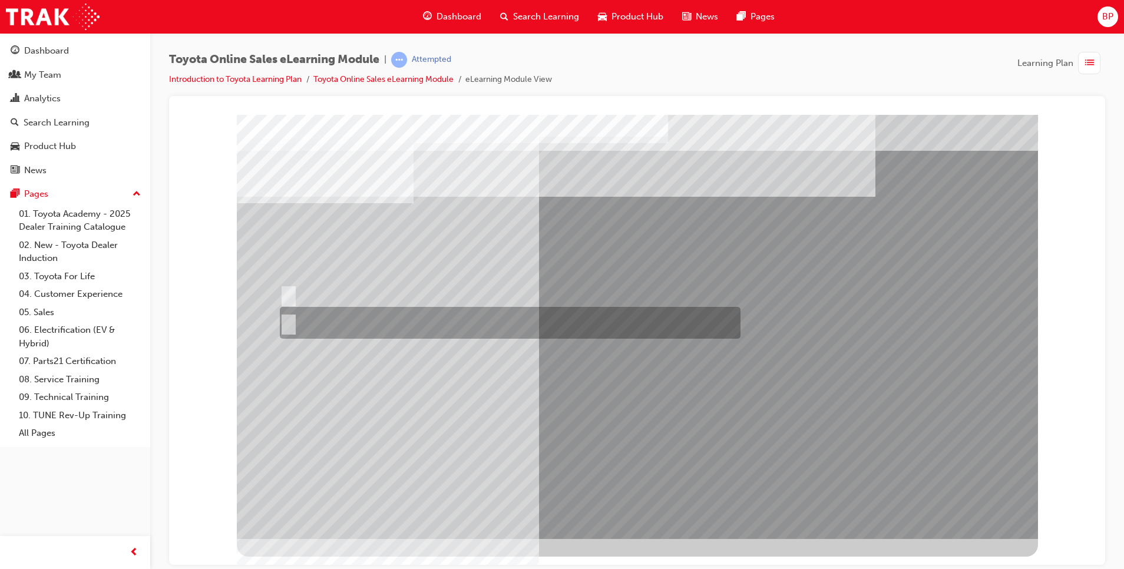
click at [294, 317] on div at bounding box center [507, 323] width 461 height 32
radio input "true"
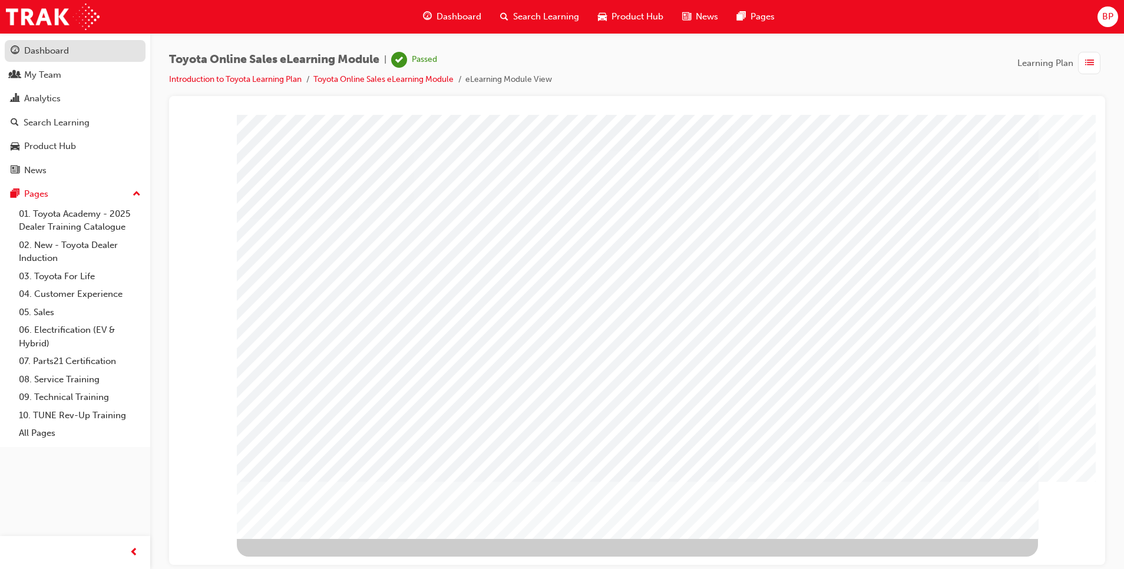
click at [81, 50] on div "Dashboard" at bounding box center [75, 51] width 129 height 15
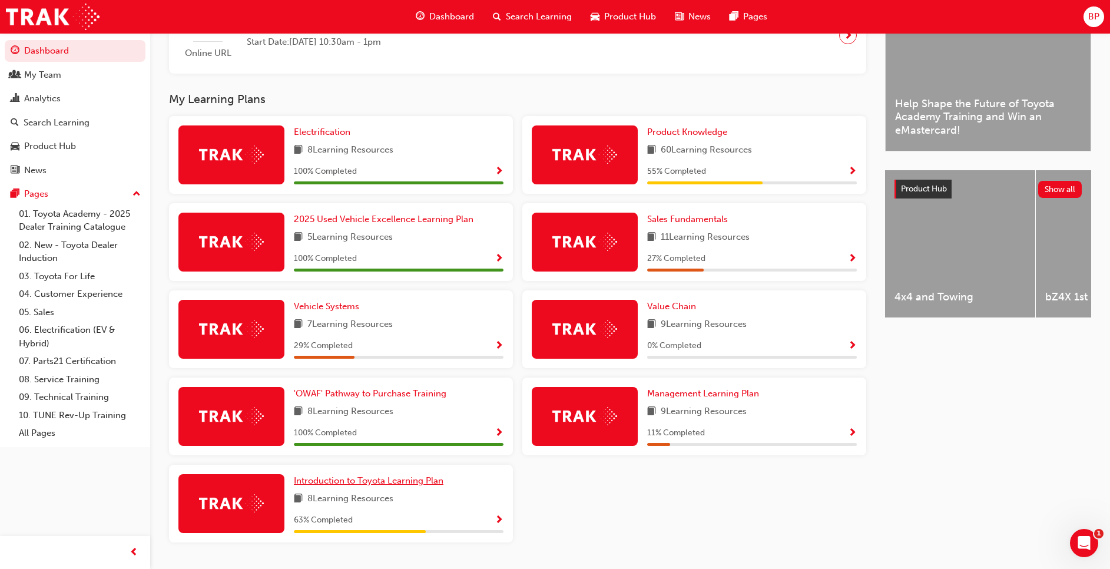
scroll to position [327, 0]
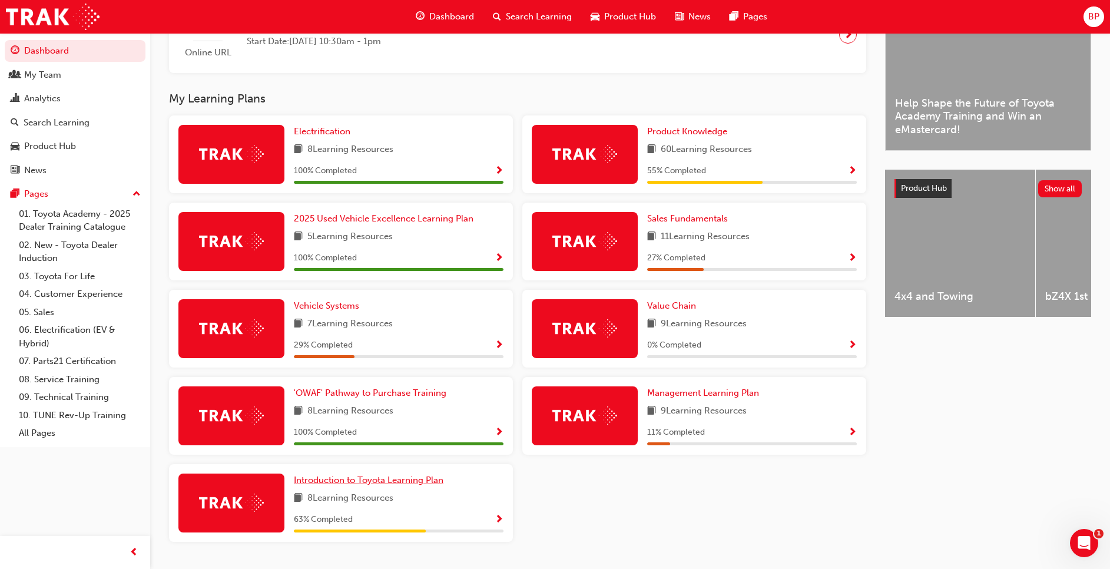
click at [398, 484] on span "Introduction to Toyota Learning Plan" at bounding box center [369, 480] width 150 height 11
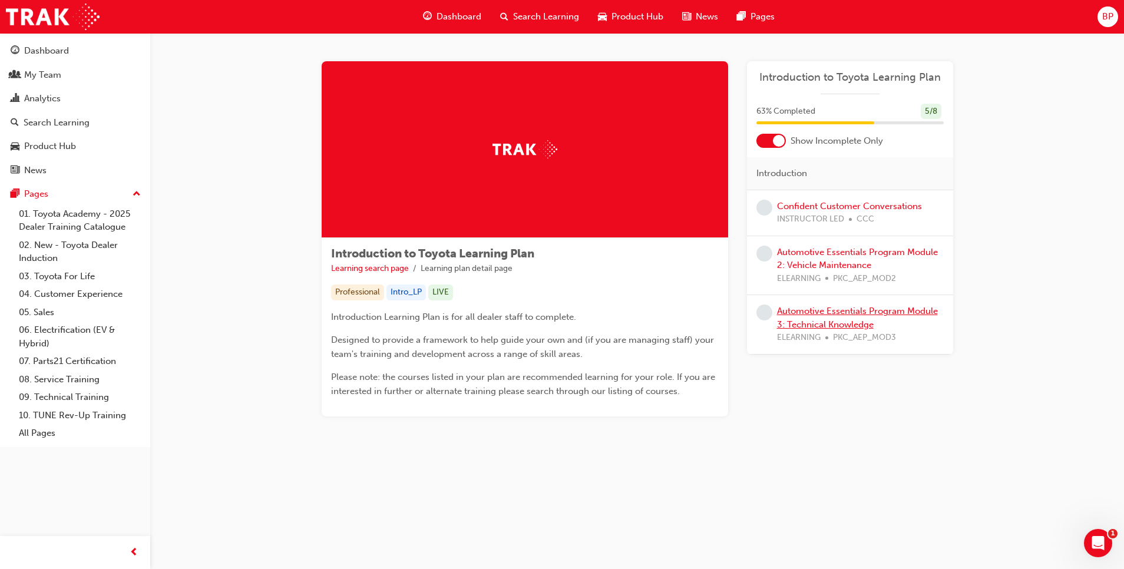
click at [802, 310] on link "Automotive Essentials Program Module 3: Technical Knowledge" at bounding box center [857, 318] width 161 height 24
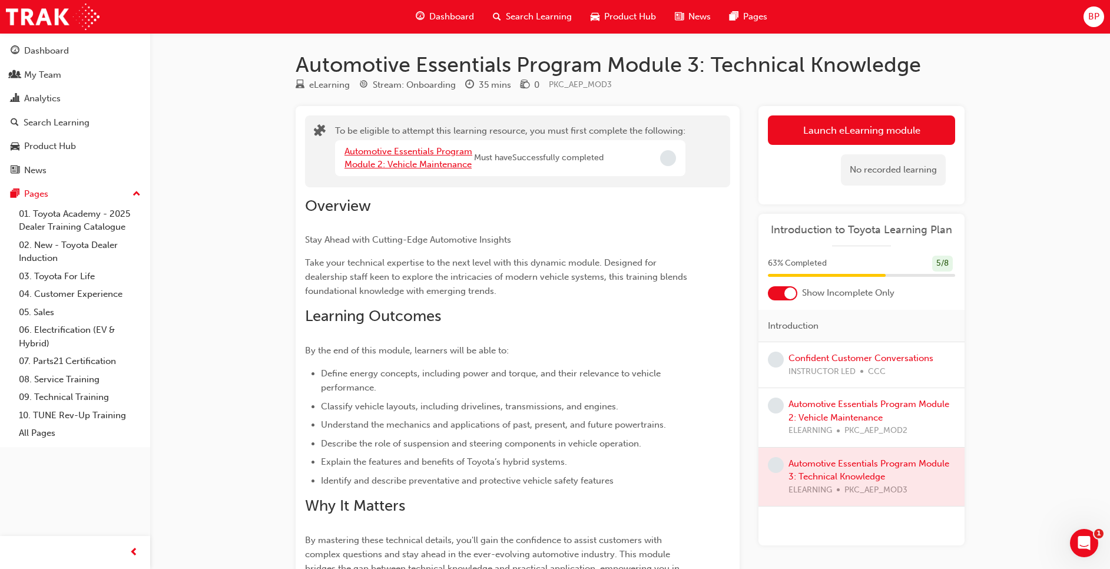
click at [375, 155] on link "Automotive Essentials Program Module 2: Vehicle Maintenance" at bounding box center [409, 158] width 128 height 24
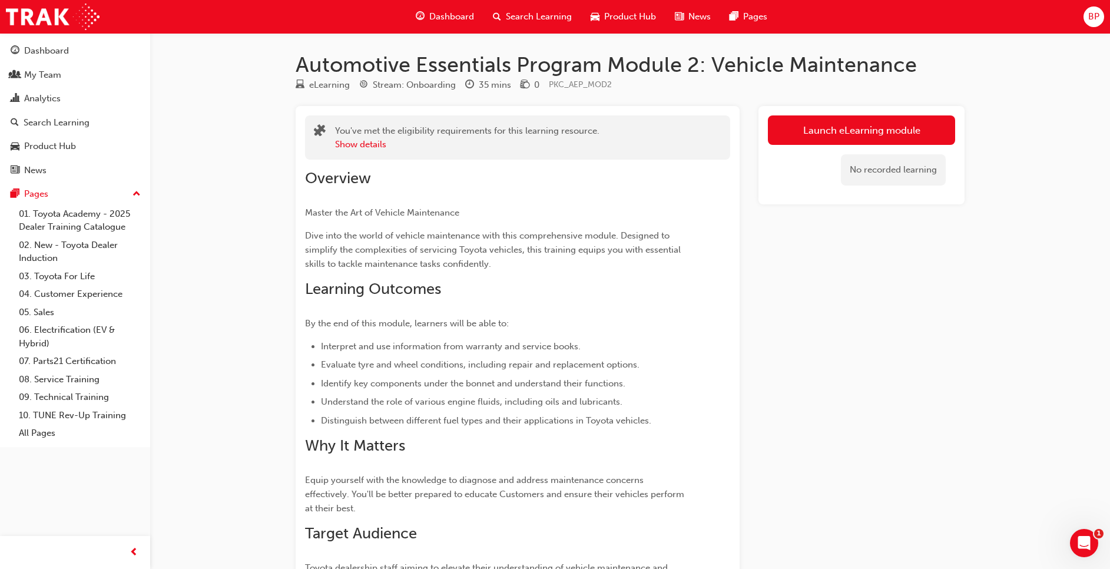
click at [805, 140] on link "Launch eLearning module" at bounding box center [861, 129] width 187 height 29
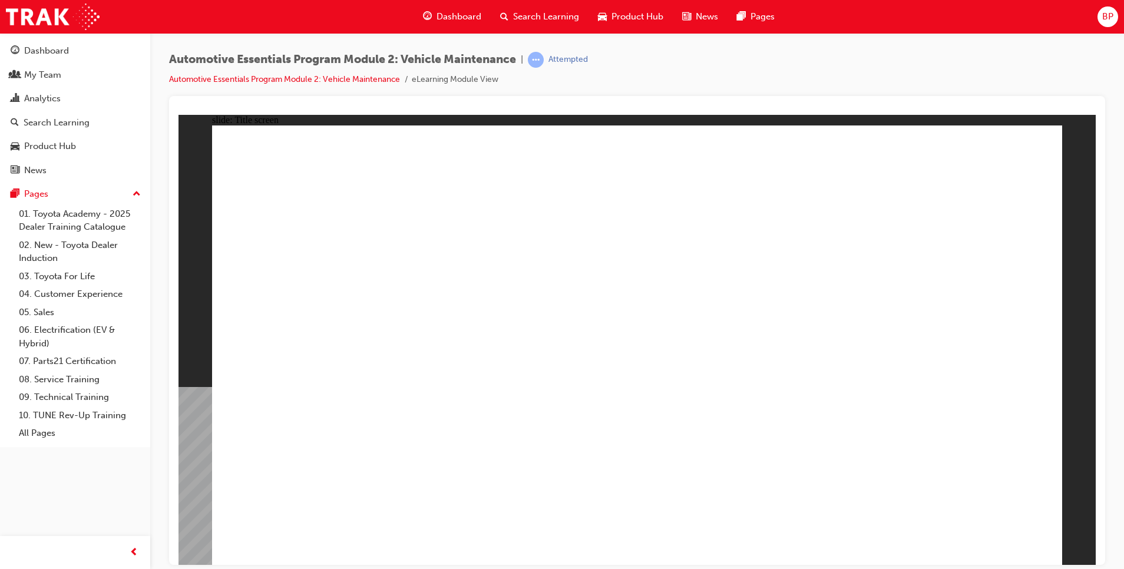
drag, startPoint x: 455, startPoint y: 443, endPoint x: 460, endPoint y: 446, distance: 6.4
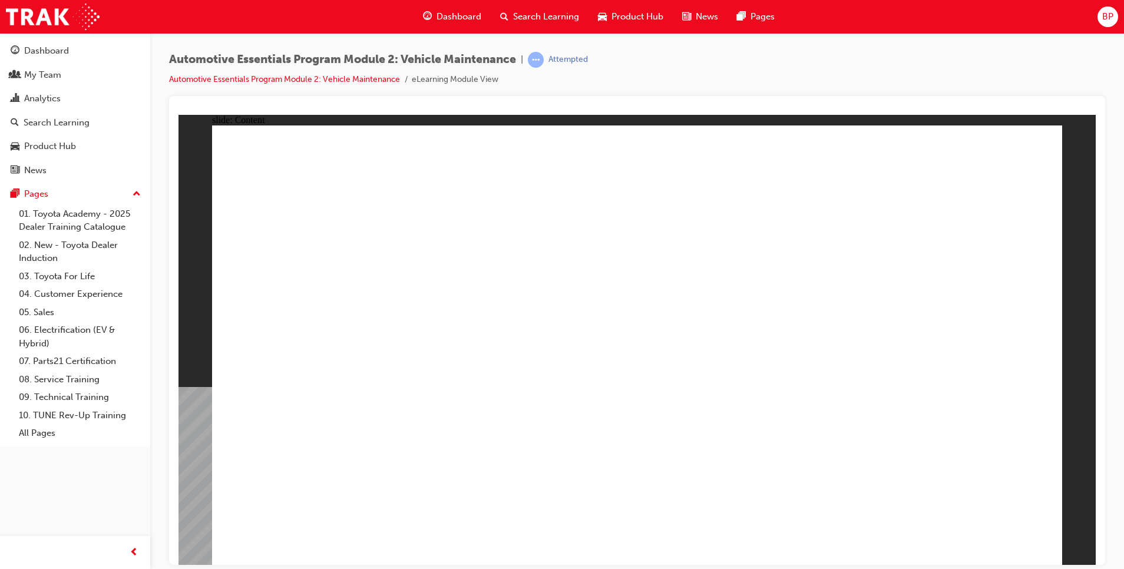
drag, startPoint x: 1007, startPoint y: 150, endPoint x: 1020, endPoint y: 143, distance: 14.5
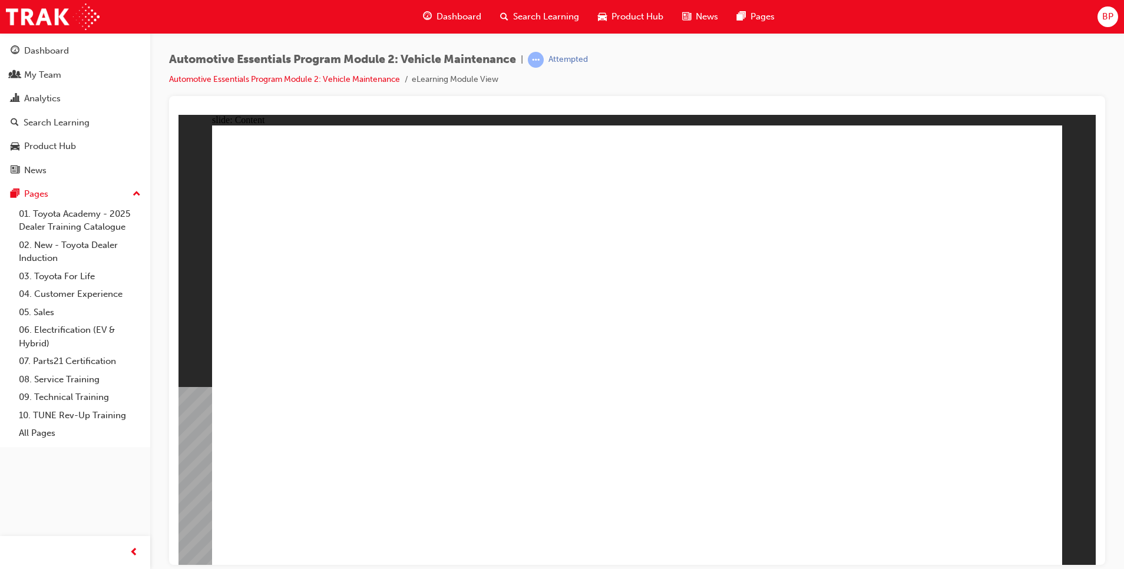
drag, startPoint x: 570, startPoint y: 401, endPoint x: 538, endPoint y: 362, distance: 50.6
drag, startPoint x: 597, startPoint y: 302, endPoint x: 612, endPoint y: 304, distance: 15.4
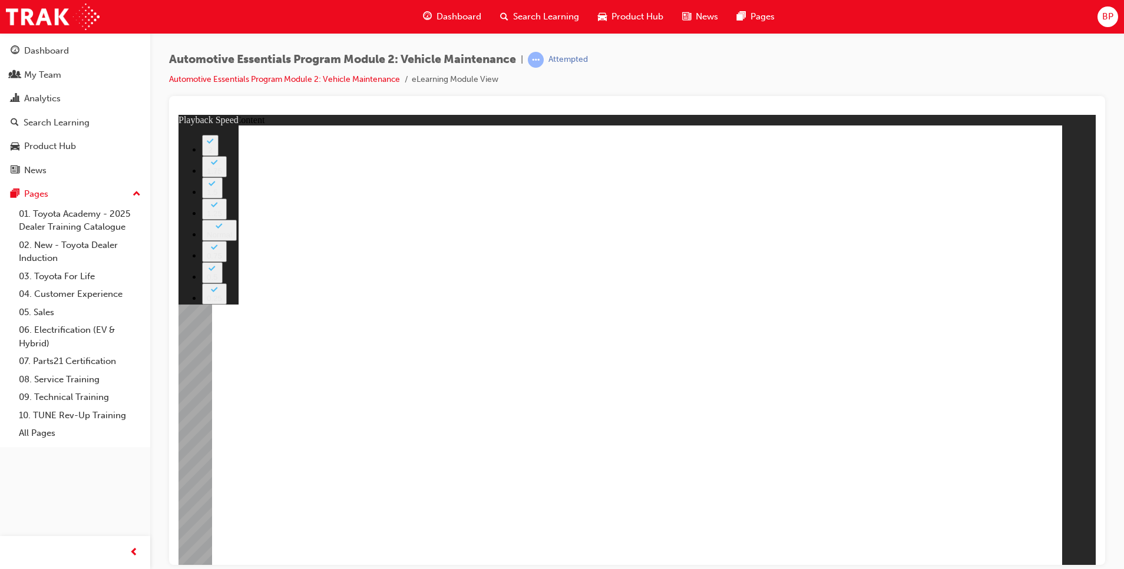
type input "33"
